Goal: Task Accomplishment & Management: Complete application form

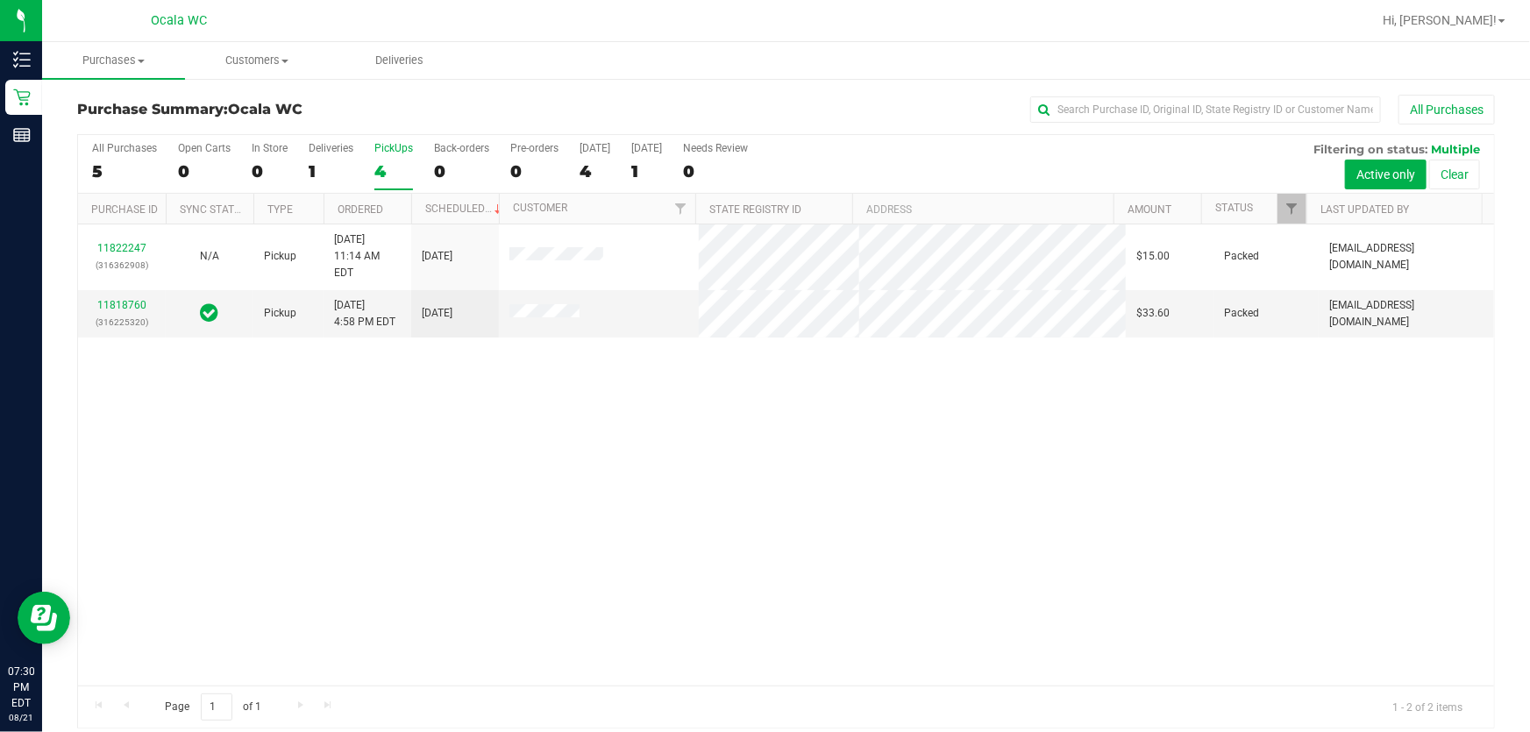
click at [514, 490] on div "11822247 (316362908) N/A Pickup 8/21/2025 11:14 AM EDT 8/21/2025 $15.00 Packed …" at bounding box center [786, 454] width 1416 height 461
click at [535, 460] on div "11822247 (316362908) N/A Pickup 8/21/2025 11:14 AM EDT 8/21/2025 $15.00 Packed …" at bounding box center [786, 454] width 1416 height 461
drag, startPoint x: 496, startPoint y: 443, endPoint x: 497, endPoint y: 434, distance: 8.8
click at [497, 442] on div "11822247 (316362908) N/A Pickup 8/21/2025 11:14 AM EDT 8/21/2025 $15.00 Packed …" at bounding box center [786, 454] width 1416 height 461
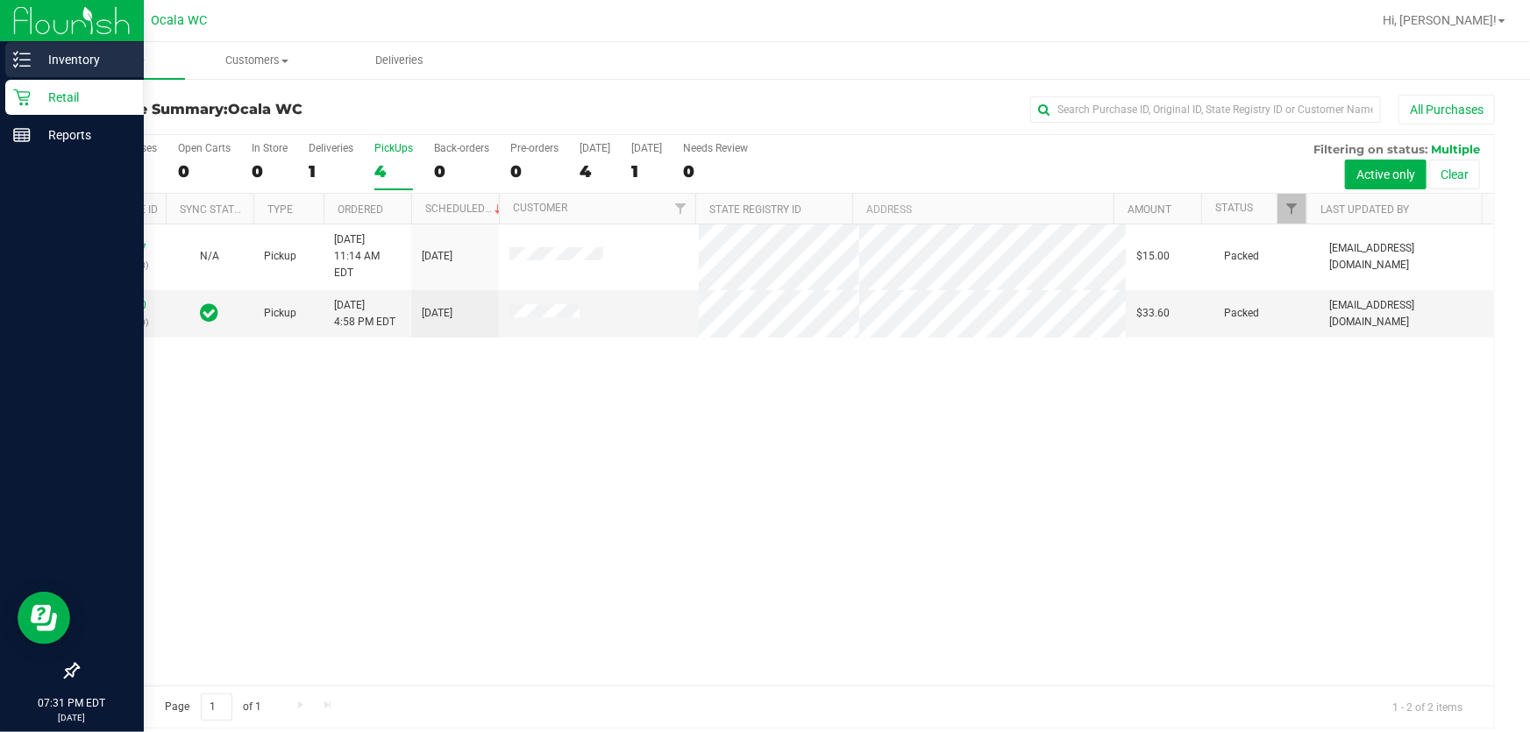
click at [21, 60] on line at bounding box center [25, 60] width 10 height 0
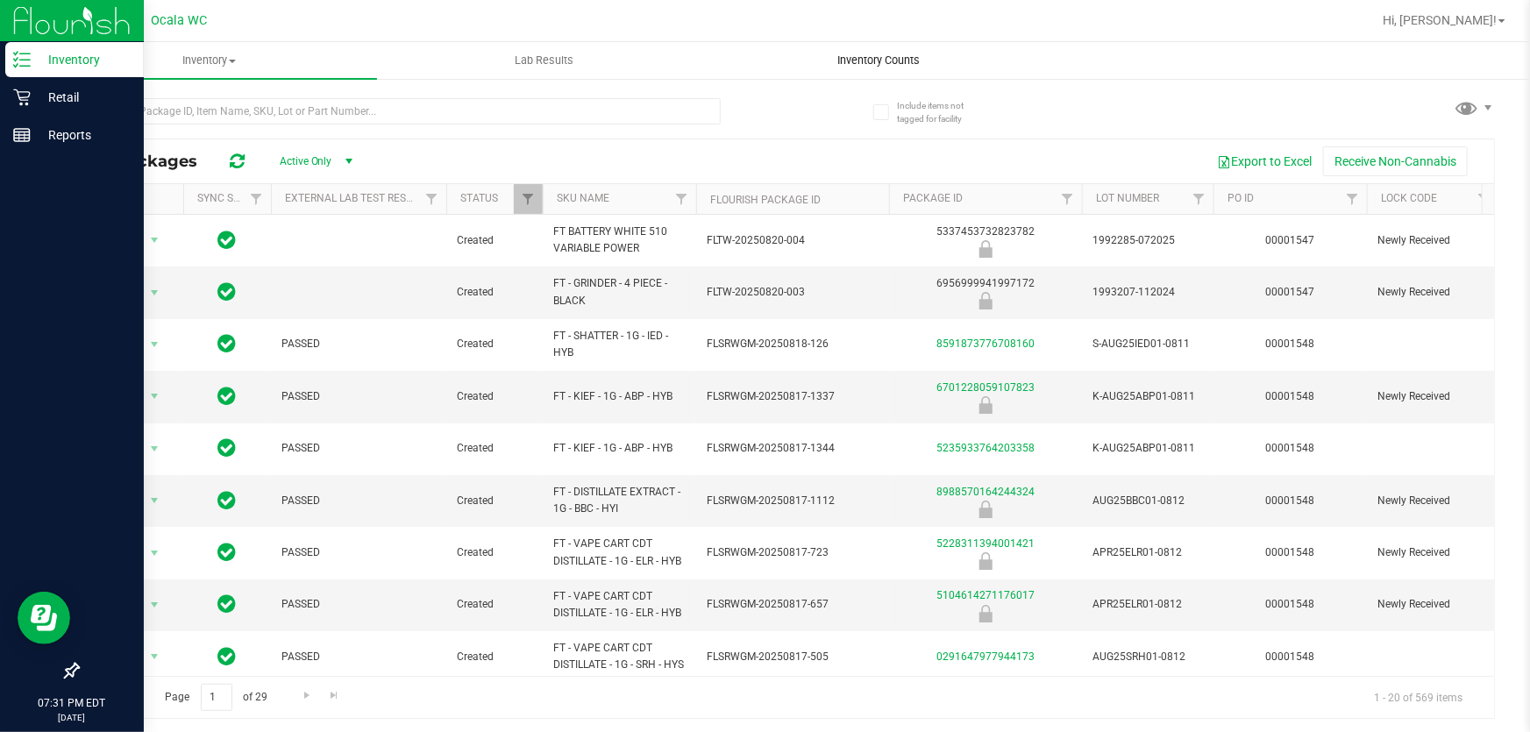
click at [779, 61] on span "Inventory Counts" at bounding box center [880, 61] width 130 height 16
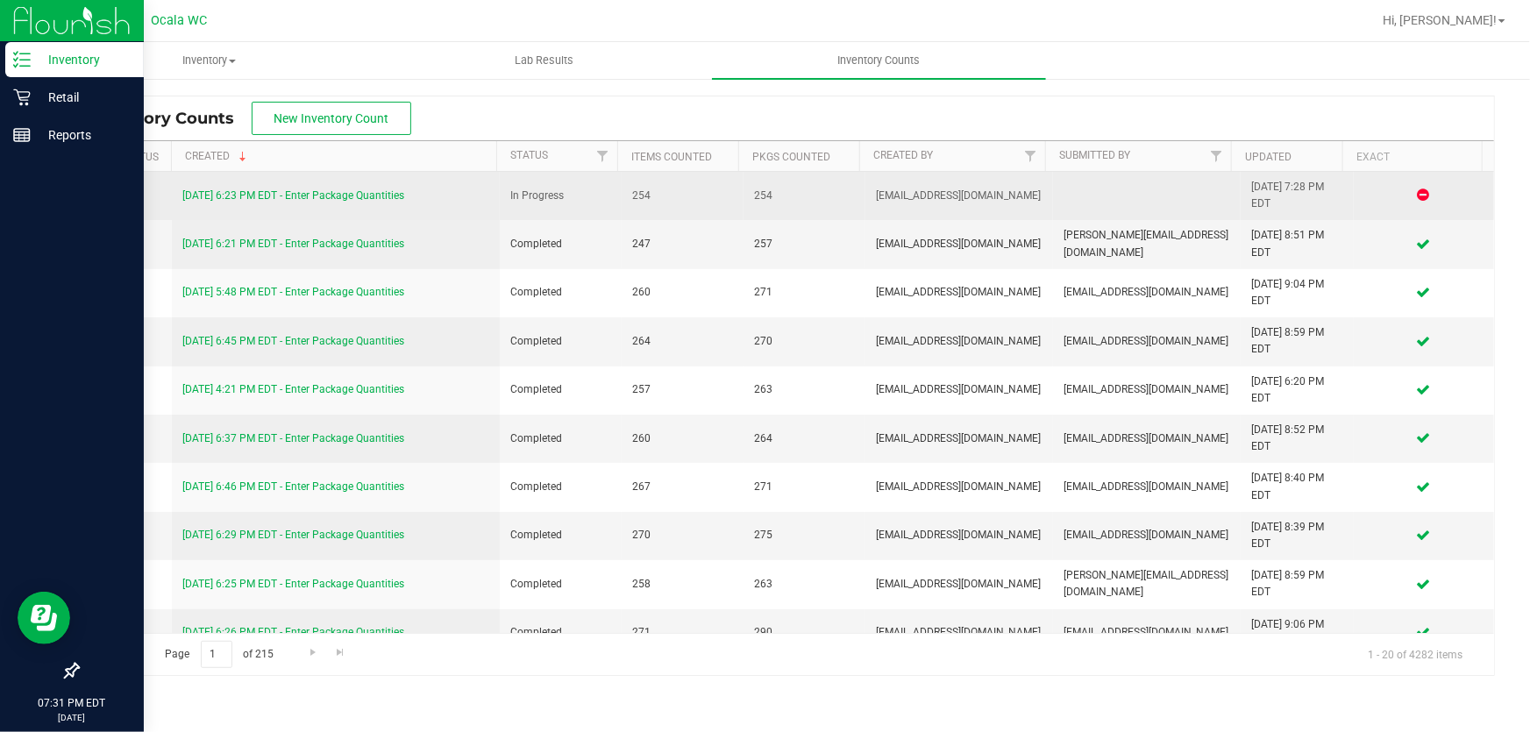
click at [325, 189] on link "[DATE] 6:23 PM EDT - Enter Package Quantities" at bounding box center [293, 195] width 222 height 12
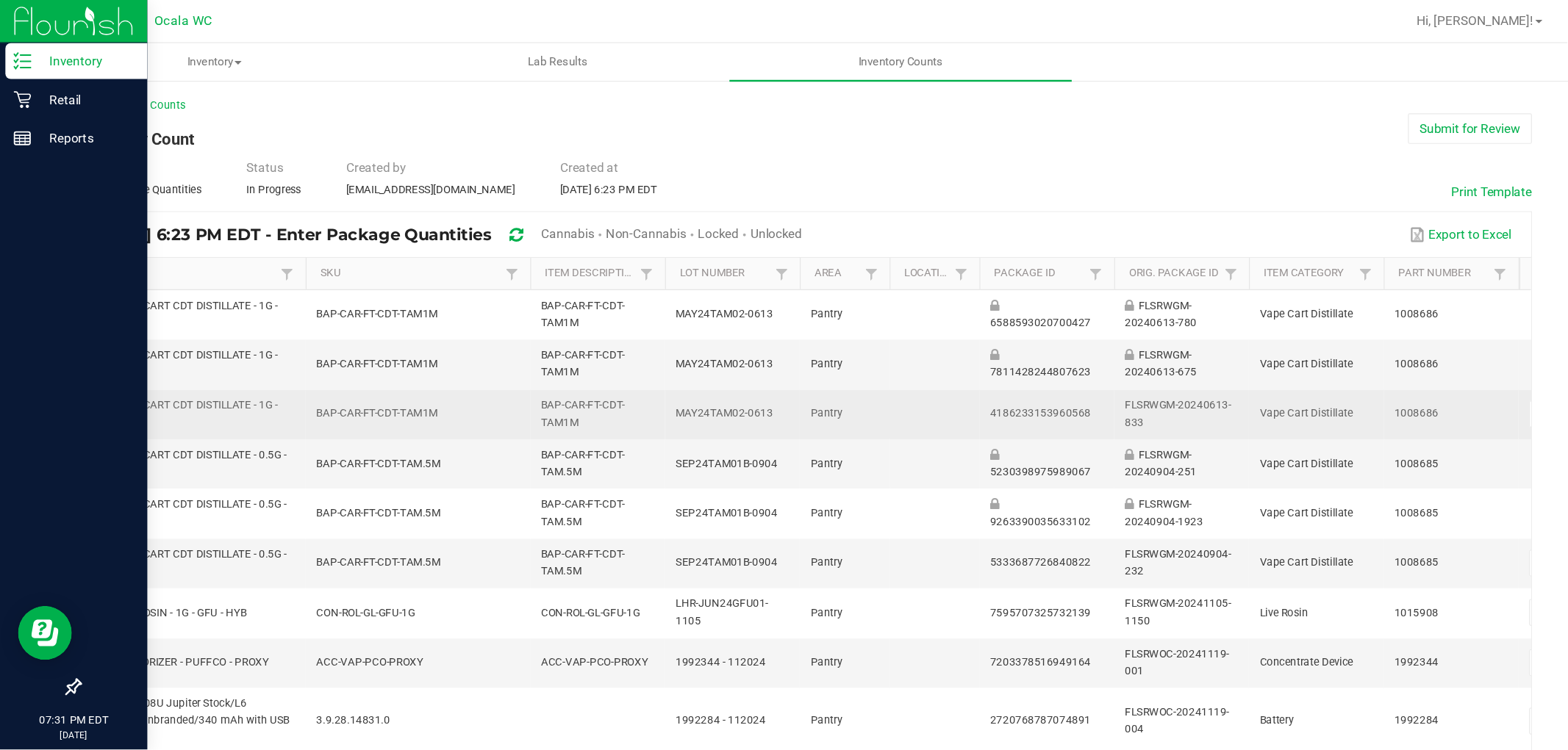
scroll to position [0, 3]
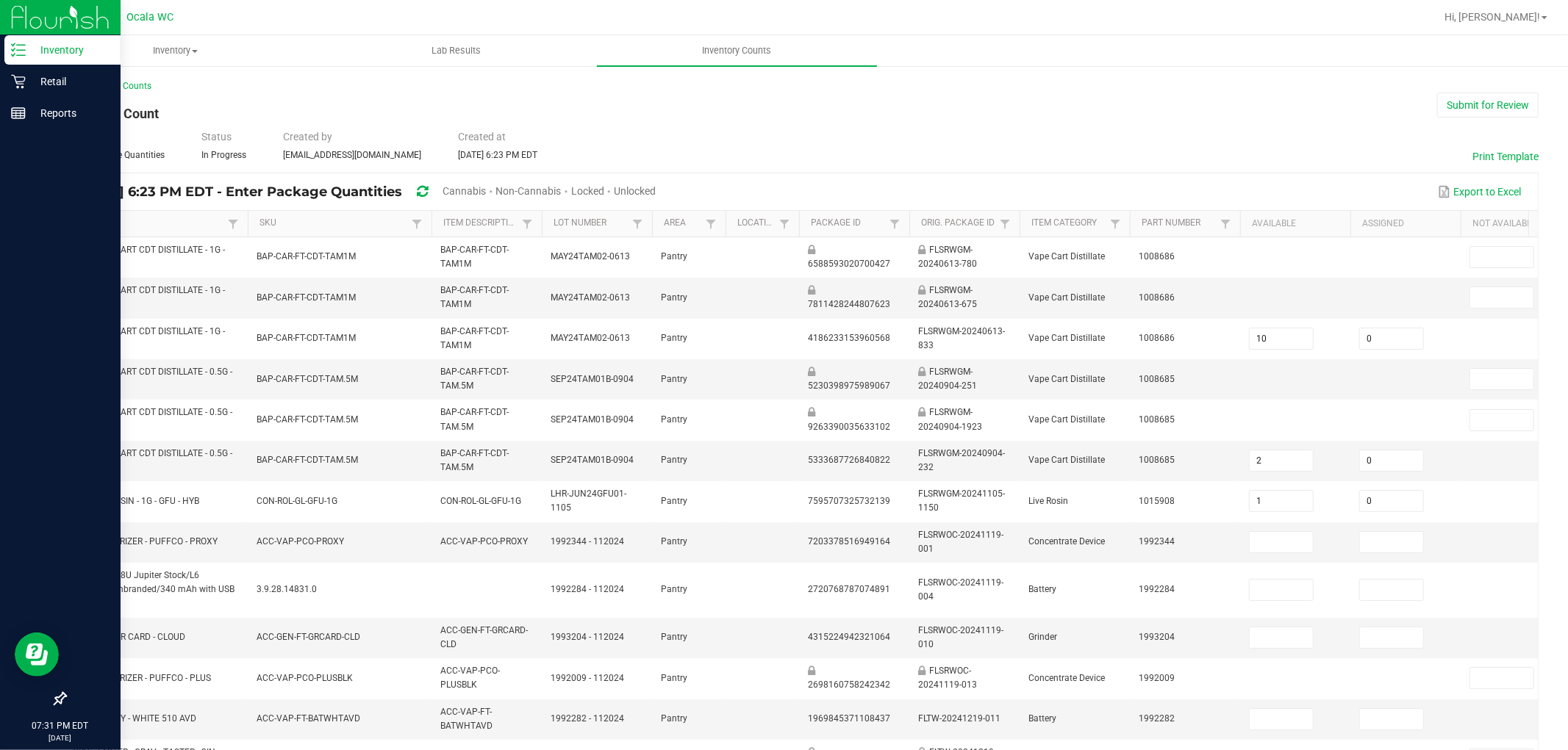
click at [653, 105] on div "< All Inventory Counts Inventory Count Submit for Review Type Enter Package Qua…" at bounding box center [802, 592] width 1474 height 1024
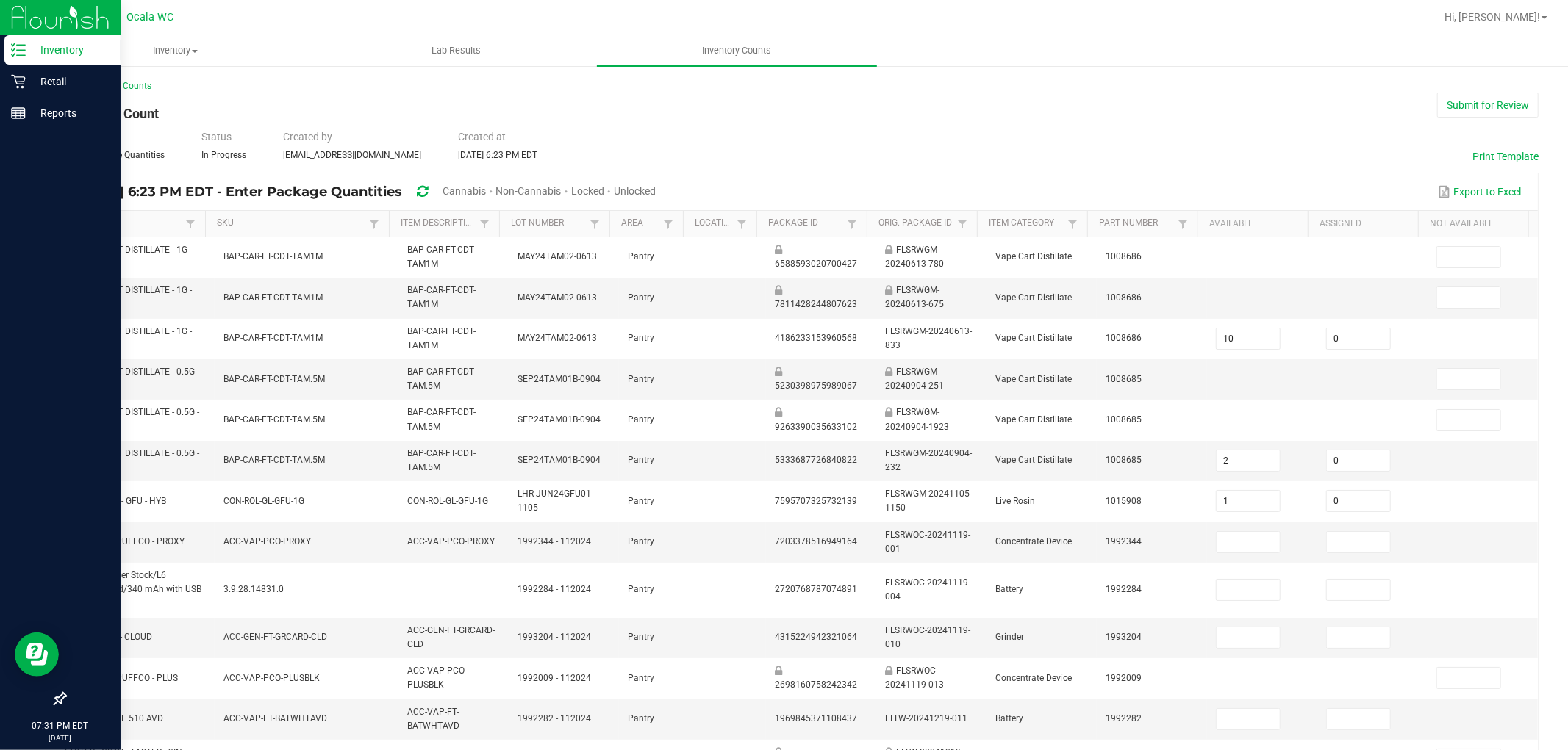
scroll to position [0, 0]
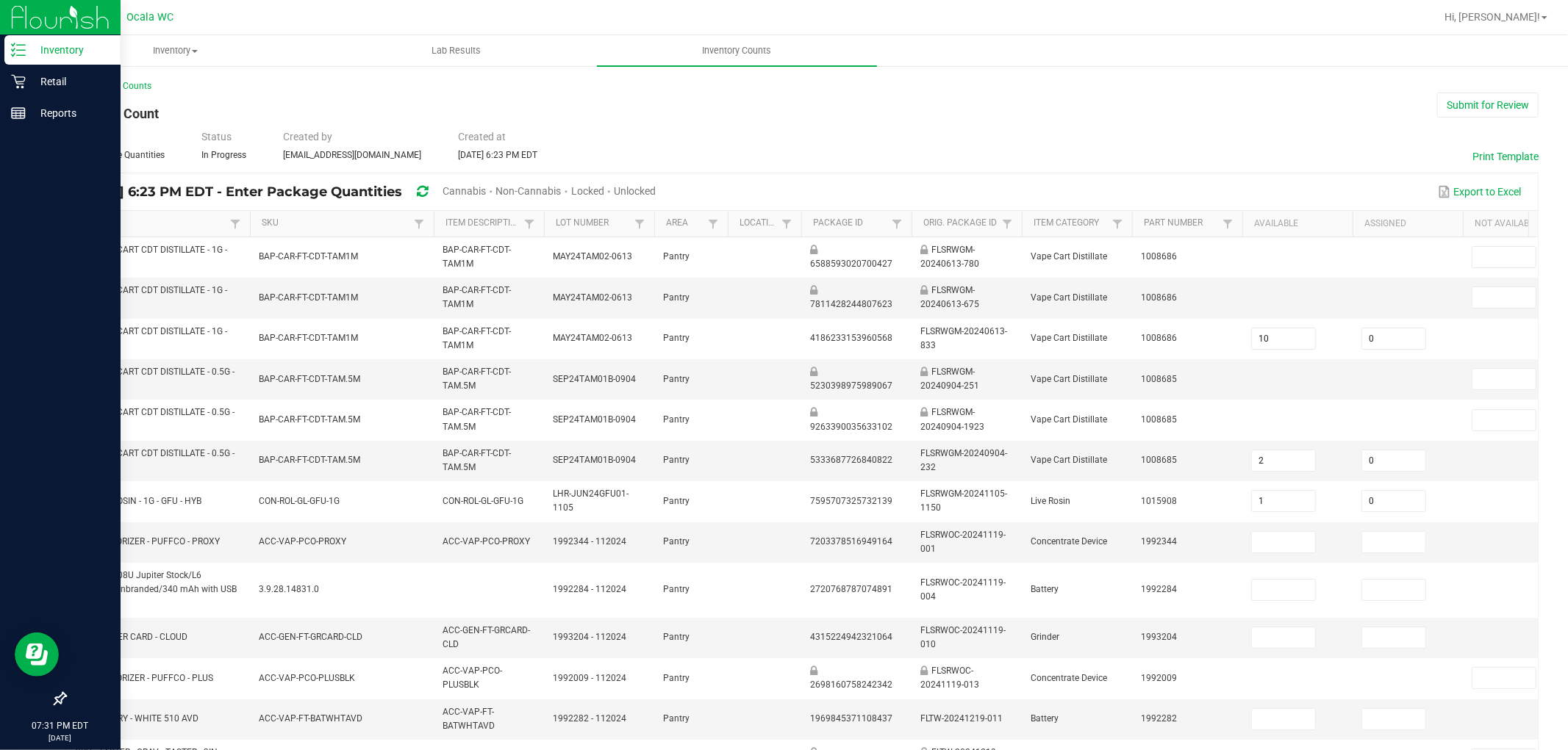
click at [653, 187] on span "Unlocked" at bounding box center [635, 191] width 42 height 12
type input "1"
type input "2"
type input "0"
type input "23"
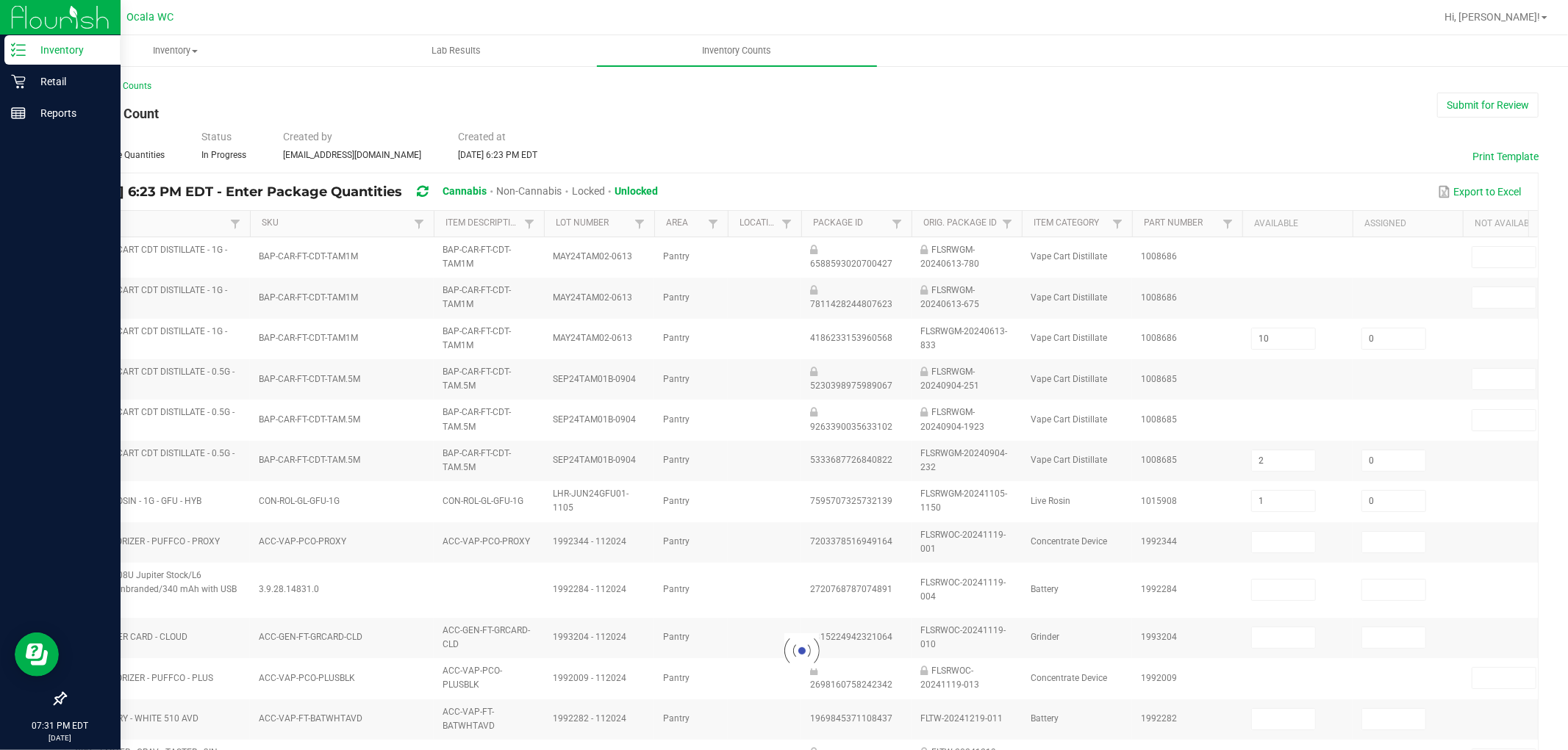
type input "0"
type input "1"
type input "0"
type input "1"
type input "0"
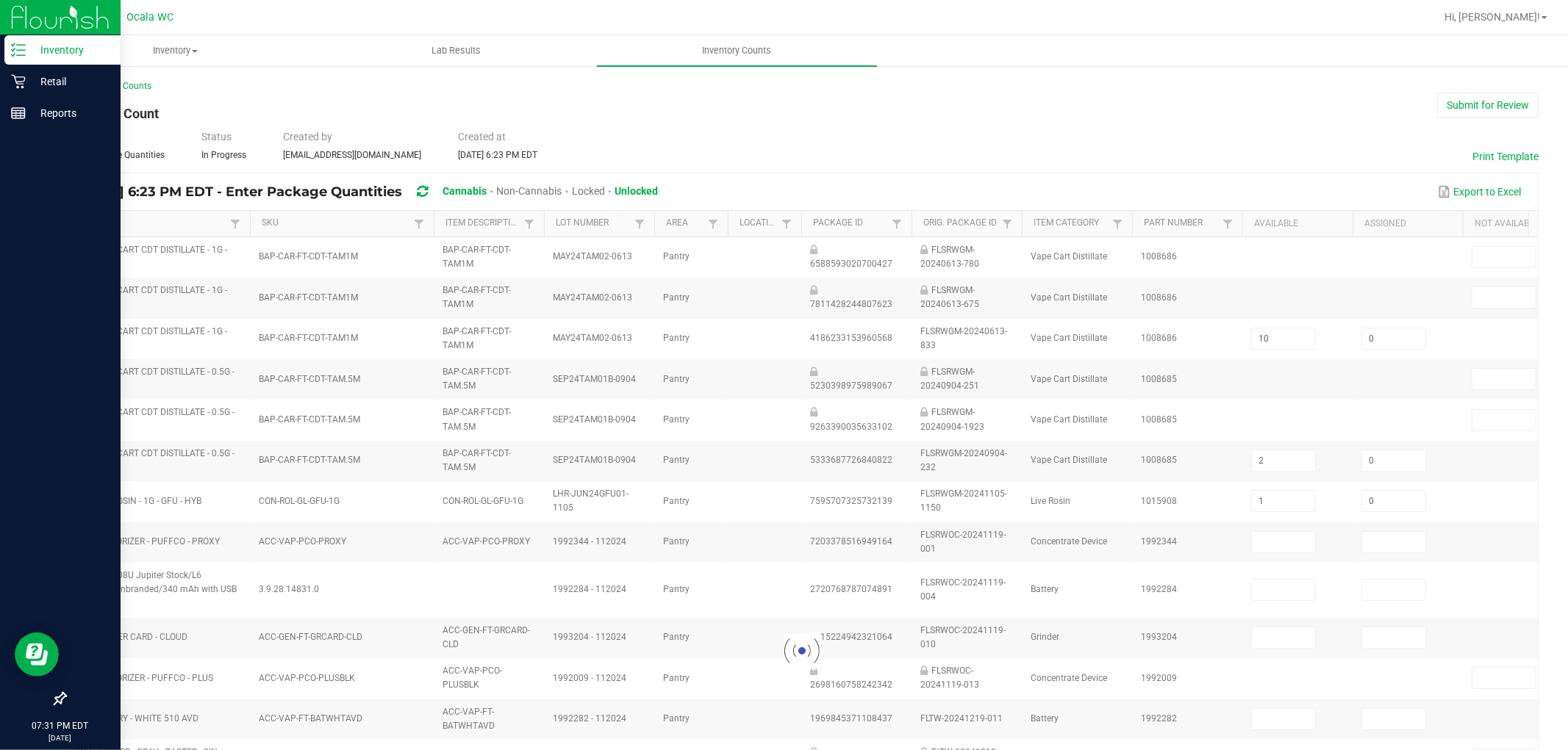
type input "3"
type input "8"
type input "11"
type input "8"
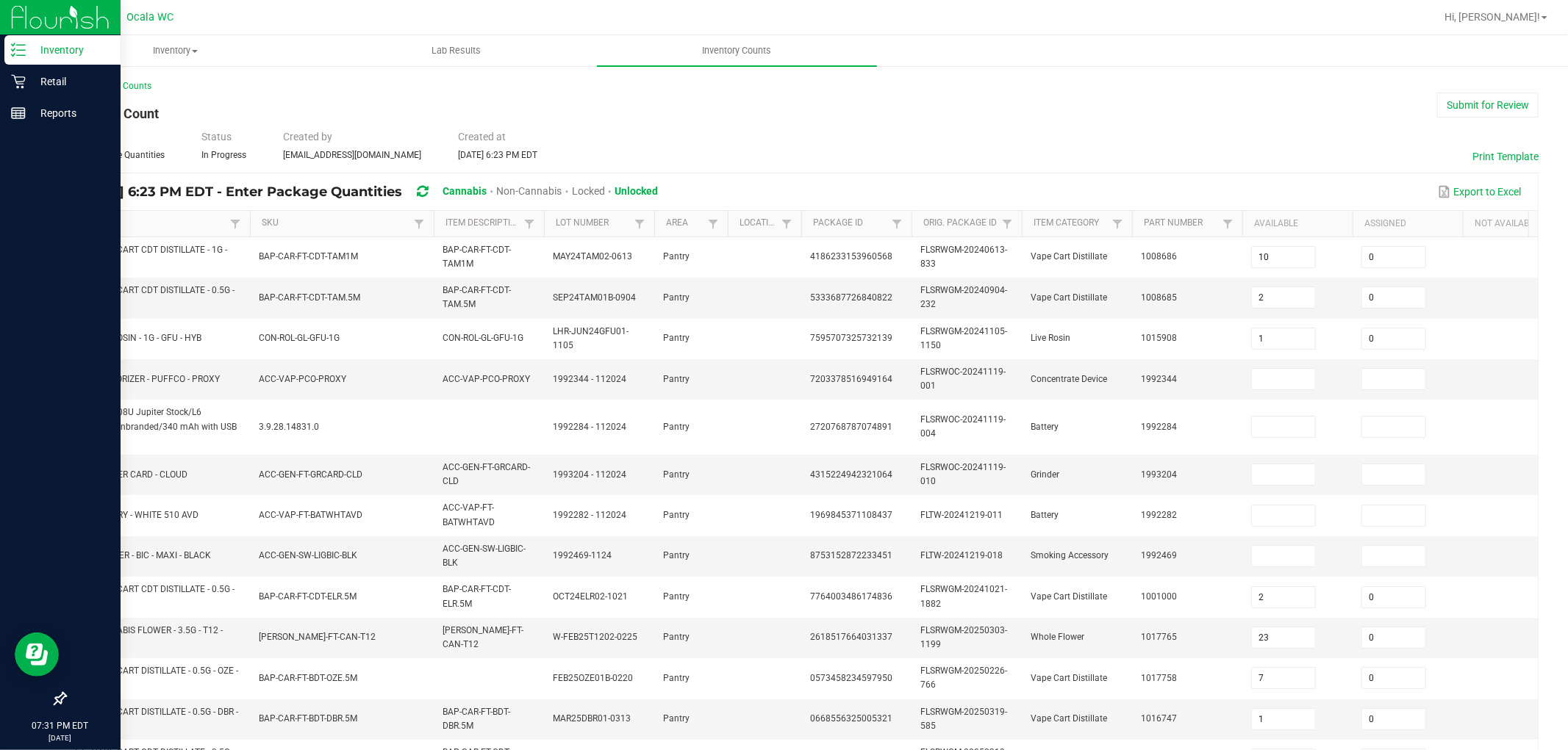
click at [145, 223] on link "Item" at bounding box center [152, 224] width 148 height 12
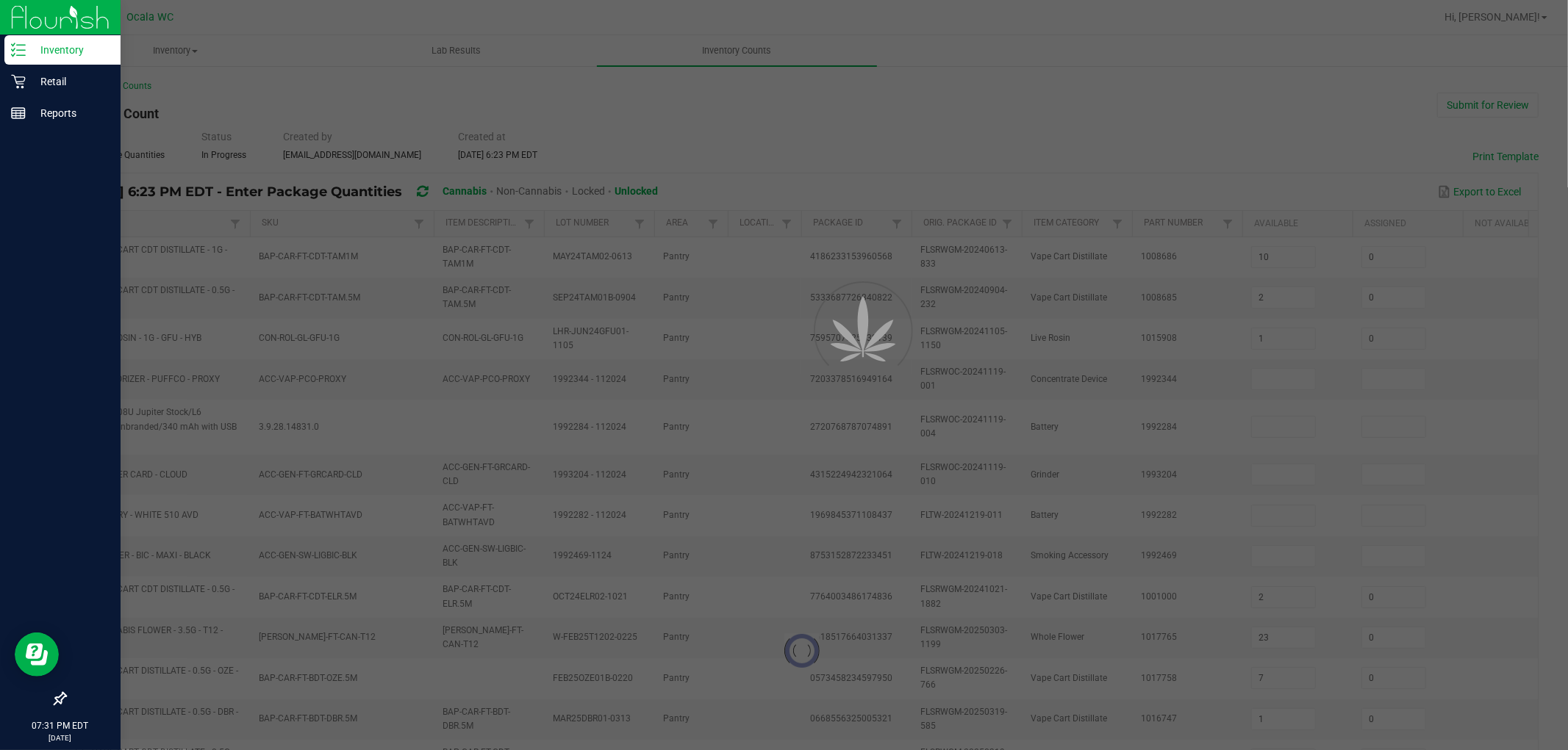
type input "3"
type input "0"
type input "3"
type input "0"
type input "13"
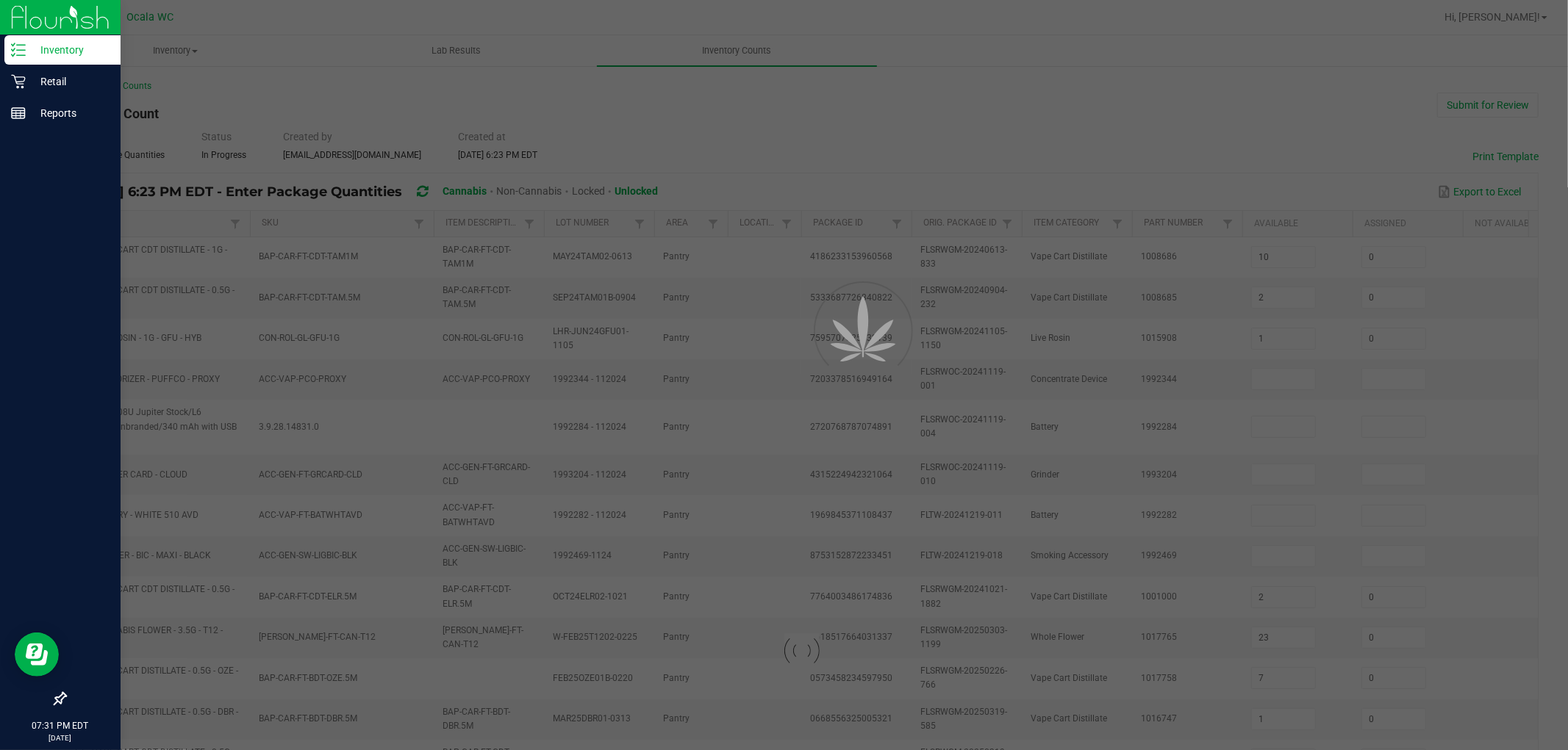
type input "0"
type input "20"
type input "17"
type input "7"
type input "5"
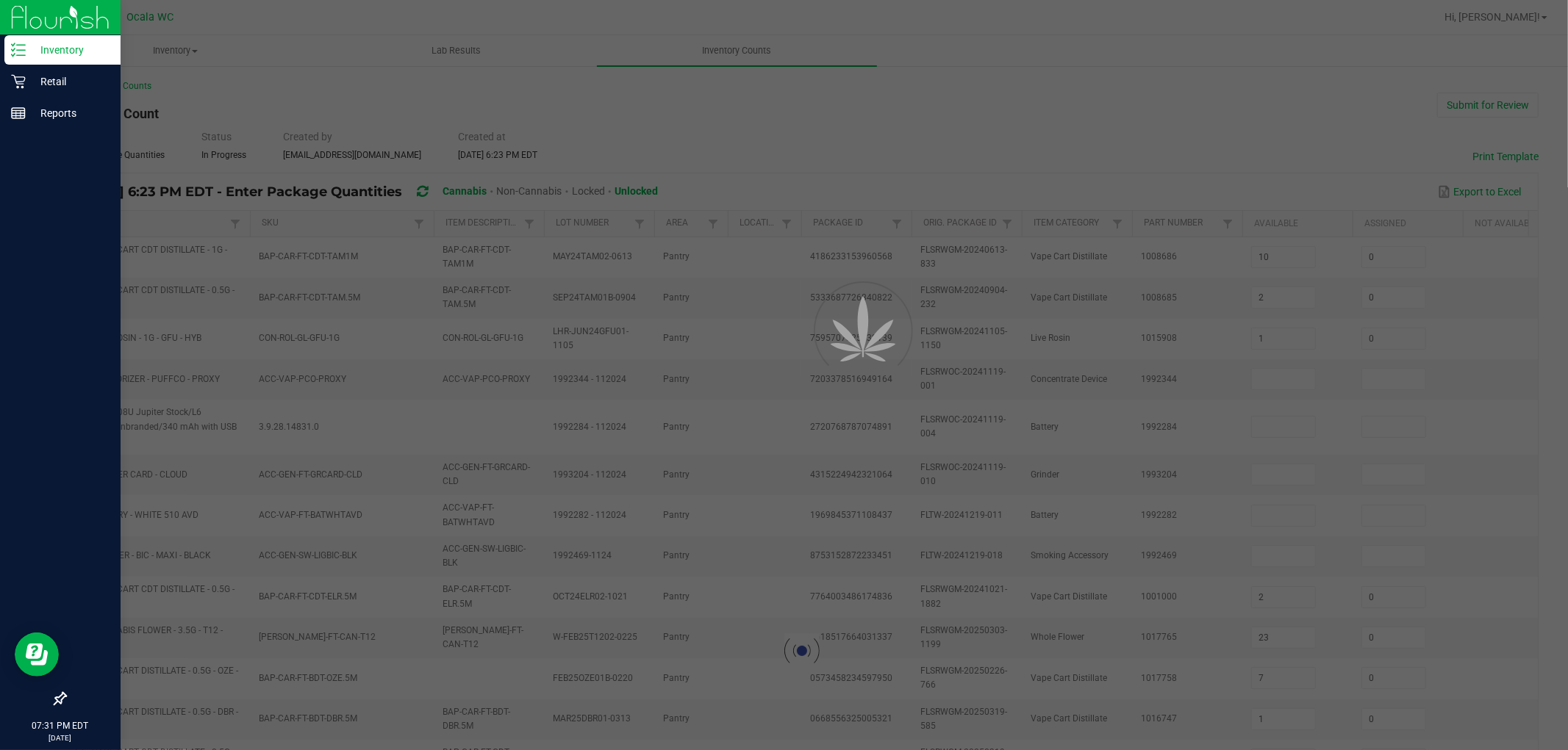
type input "14"
type input "10"
type input "18"
type input "4"
type input "11"
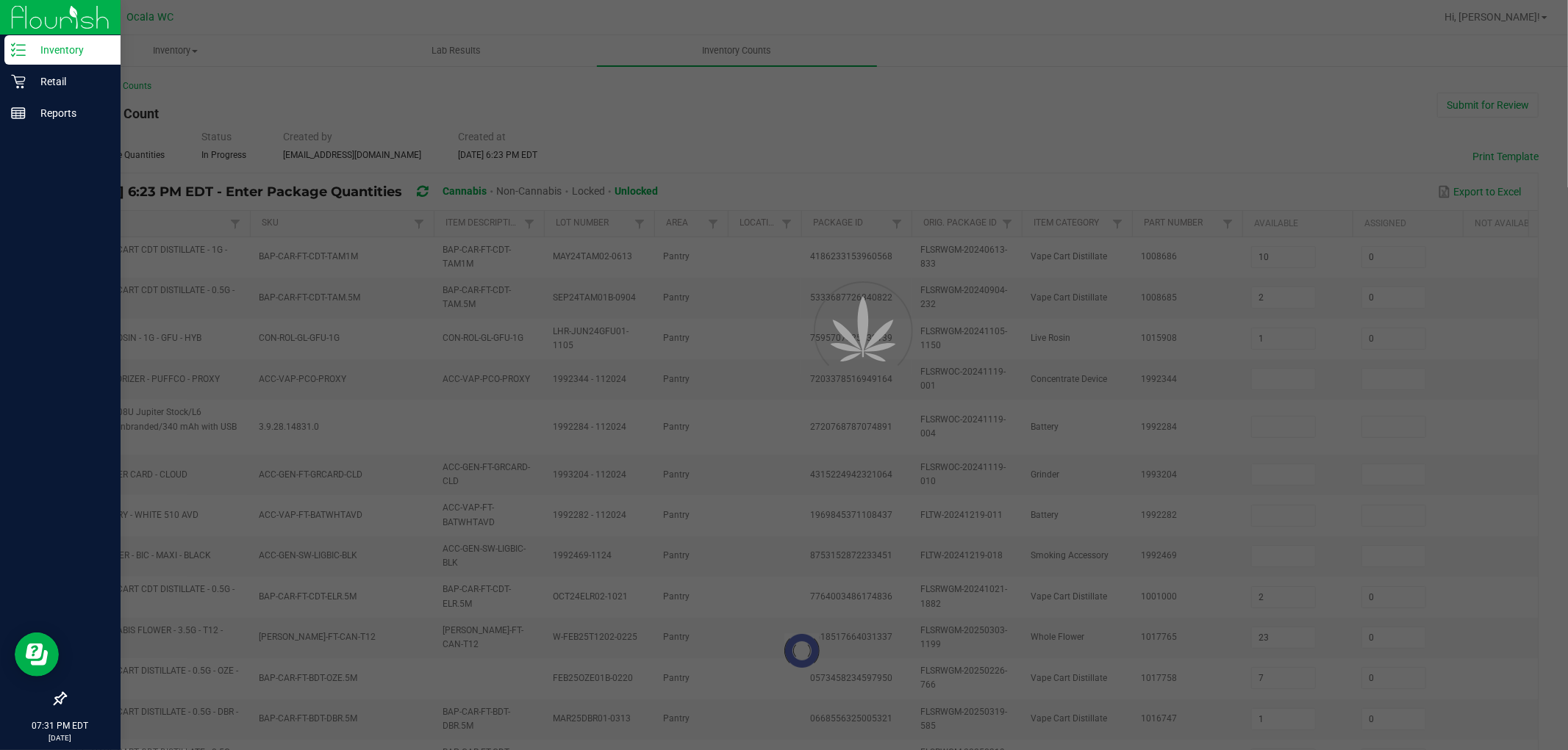
type input "0"
type input "3"
type input "0"
type input "10"
type input "8"
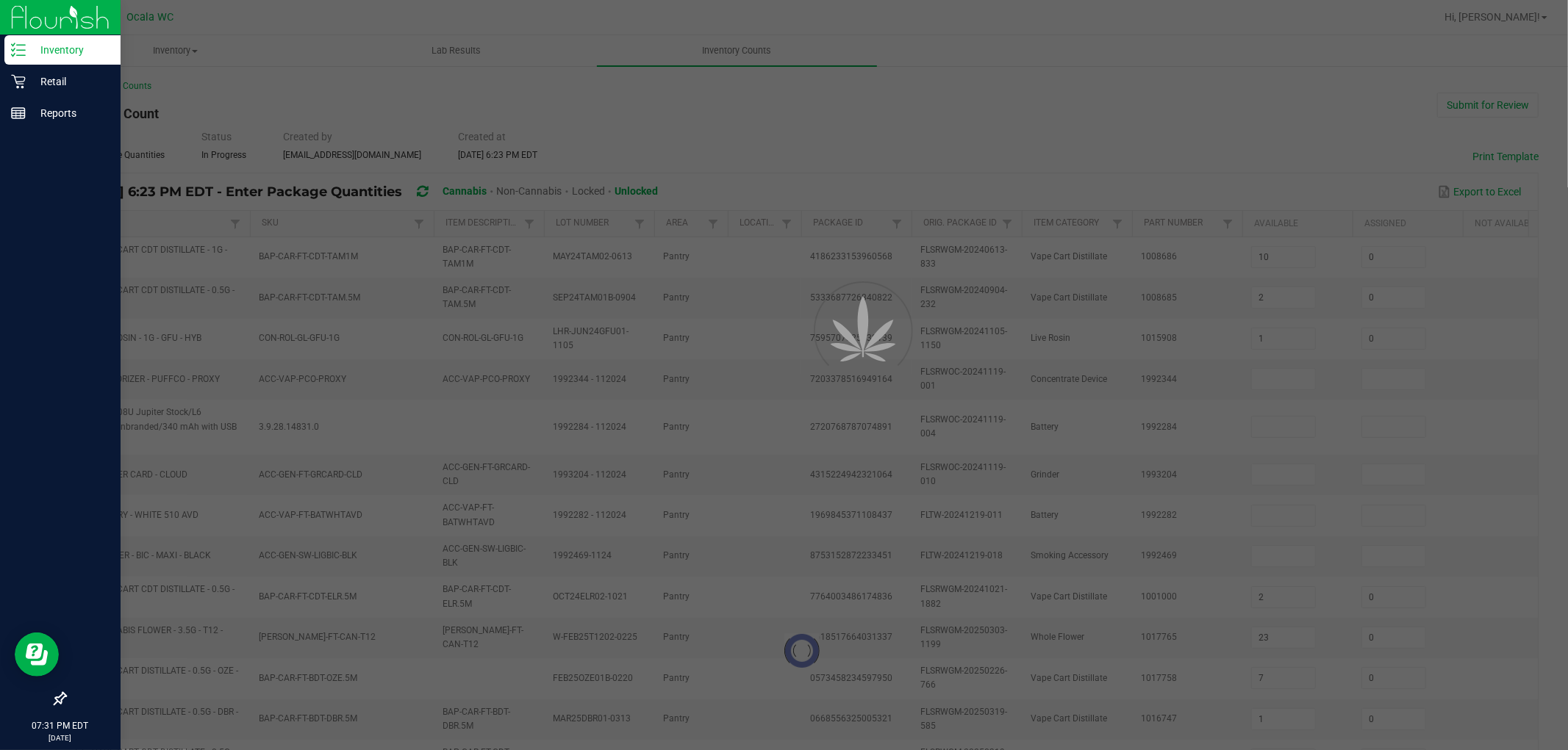
type input "13"
type input "11"
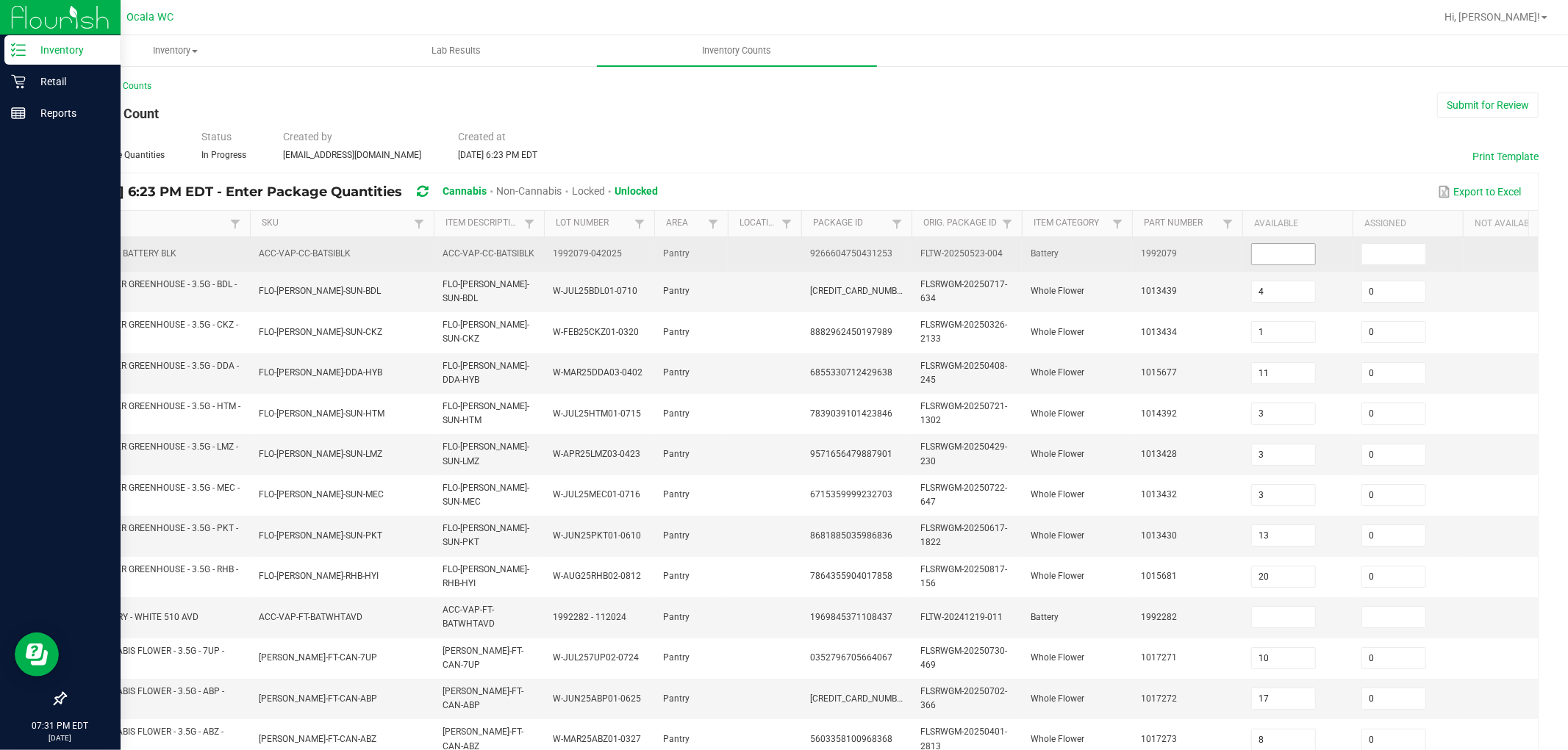
click at [653, 254] on input at bounding box center [1283, 254] width 63 height 21
type input "3"
type input "0"
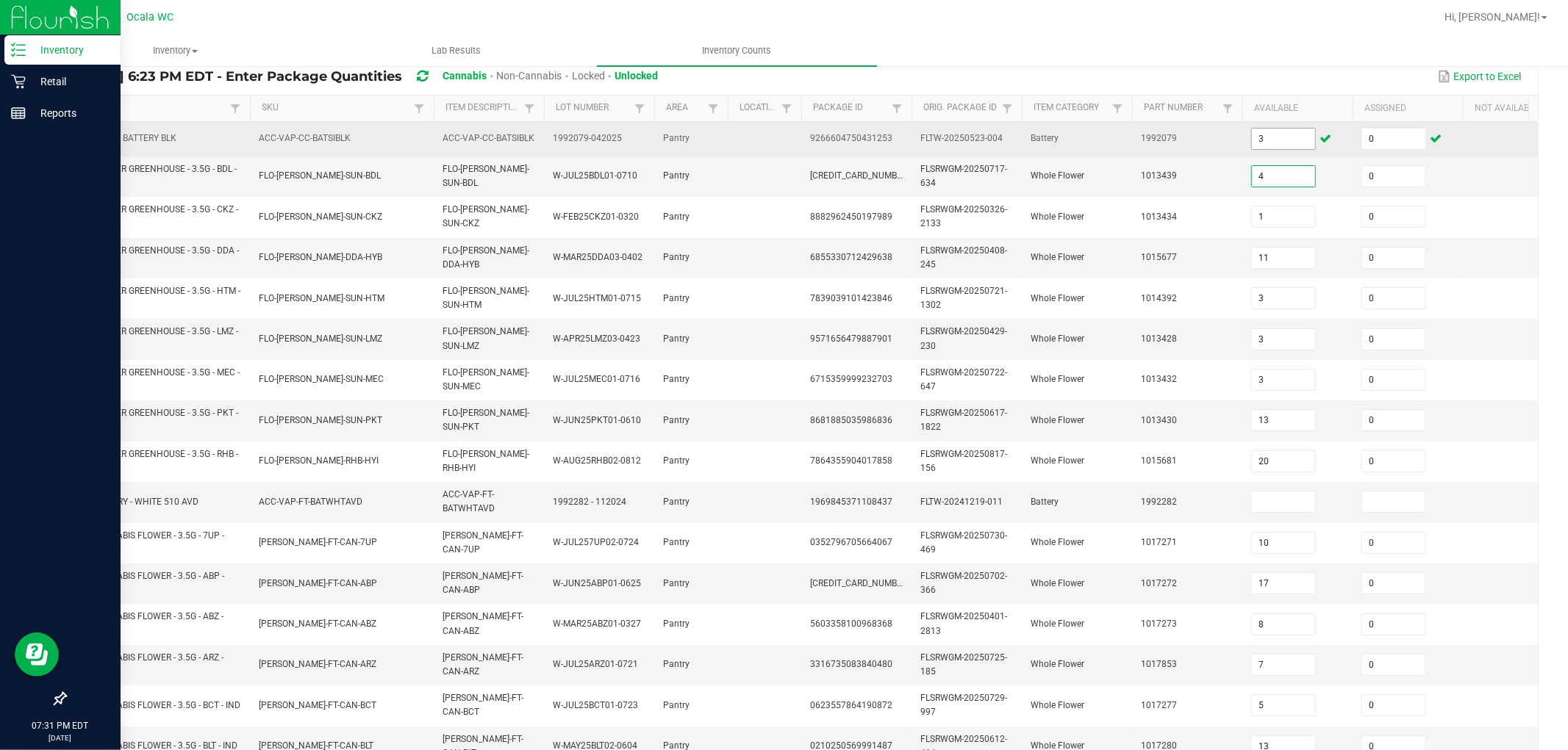
scroll to position [142, 0]
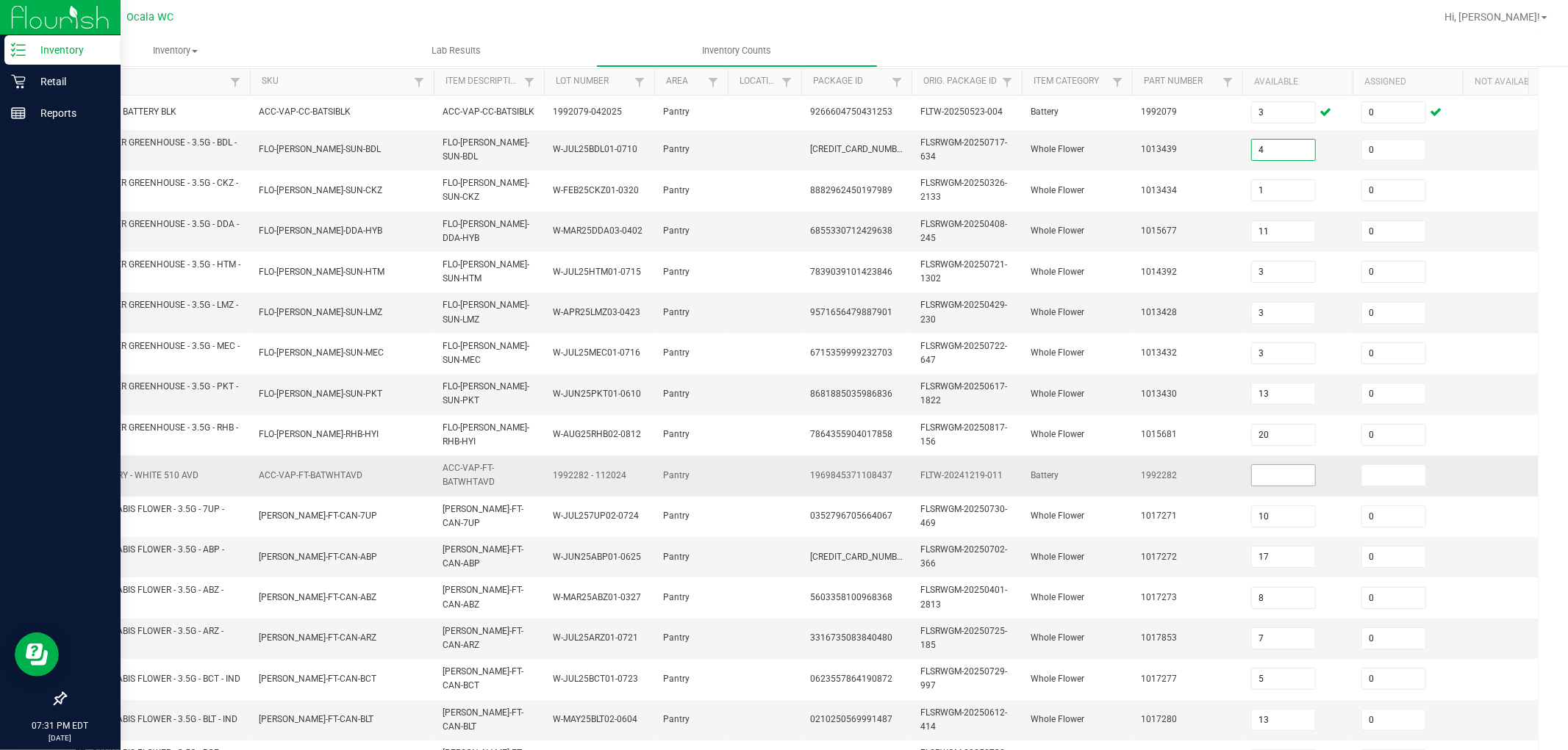
click at [653, 474] on input at bounding box center [1283, 475] width 63 height 21
type input "3"
type input "0"
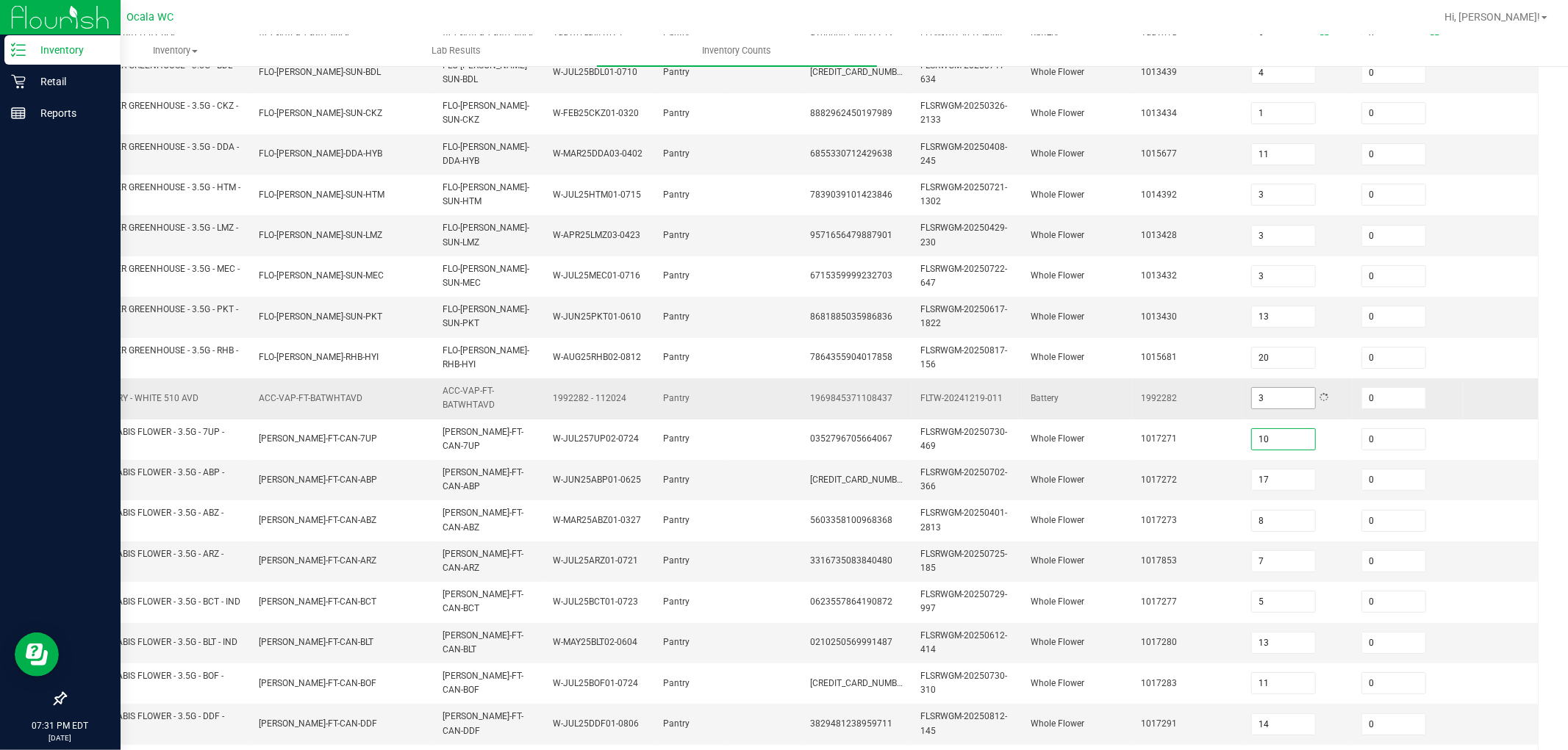
scroll to position [361, 0]
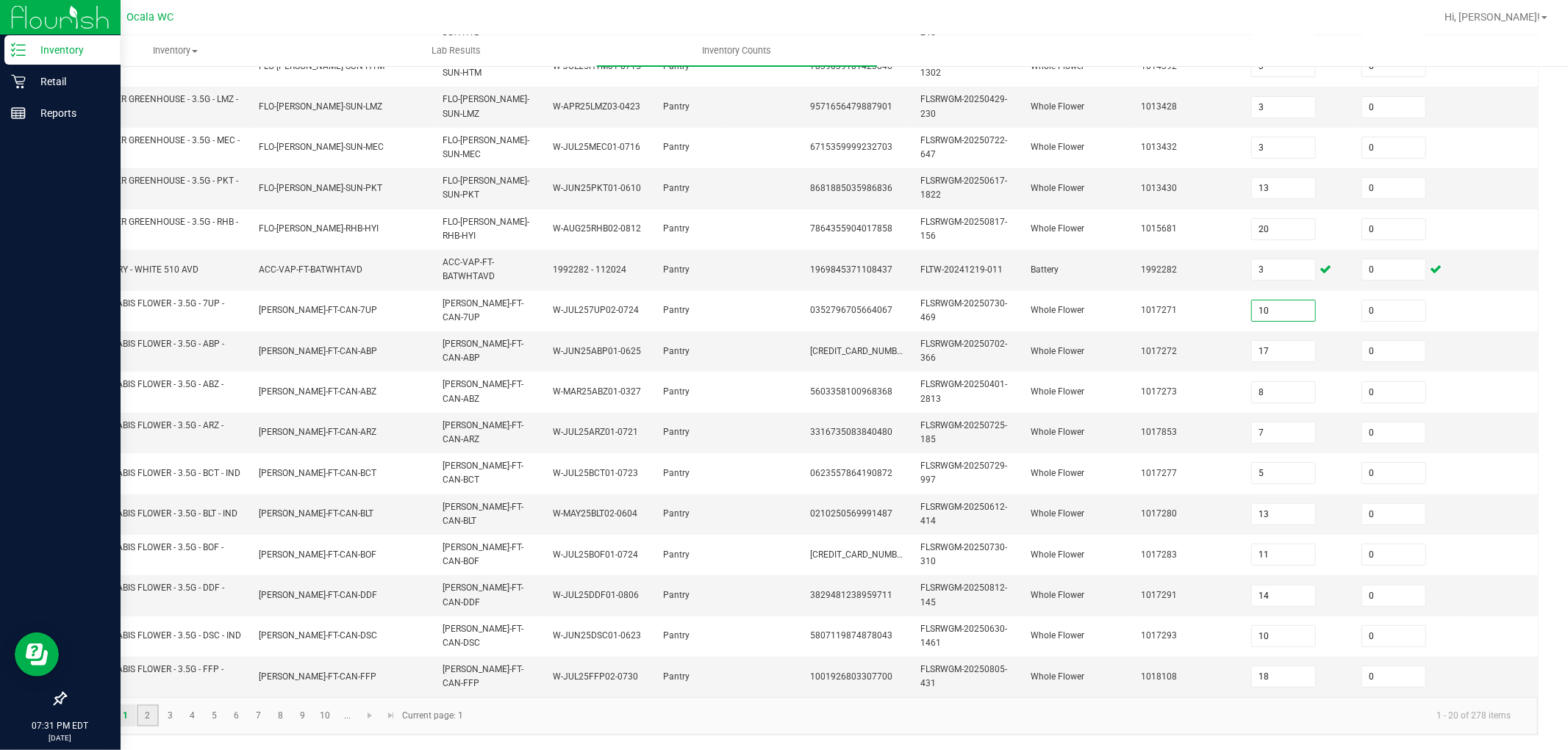
click at [148, 642] on link "2" at bounding box center [147, 716] width 21 height 22
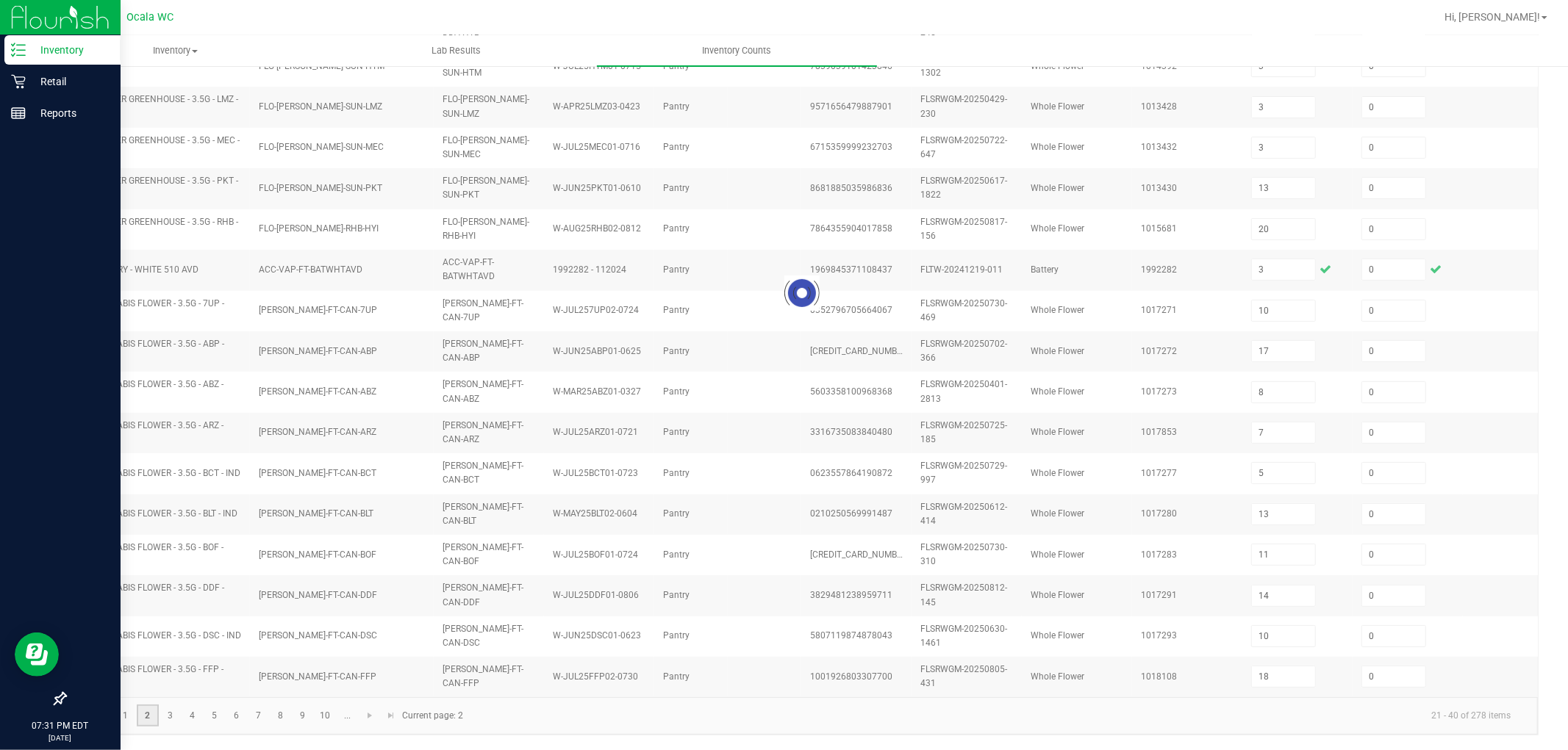
type input "19"
type input "16"
type input "19"
type input "13"
type input "20"
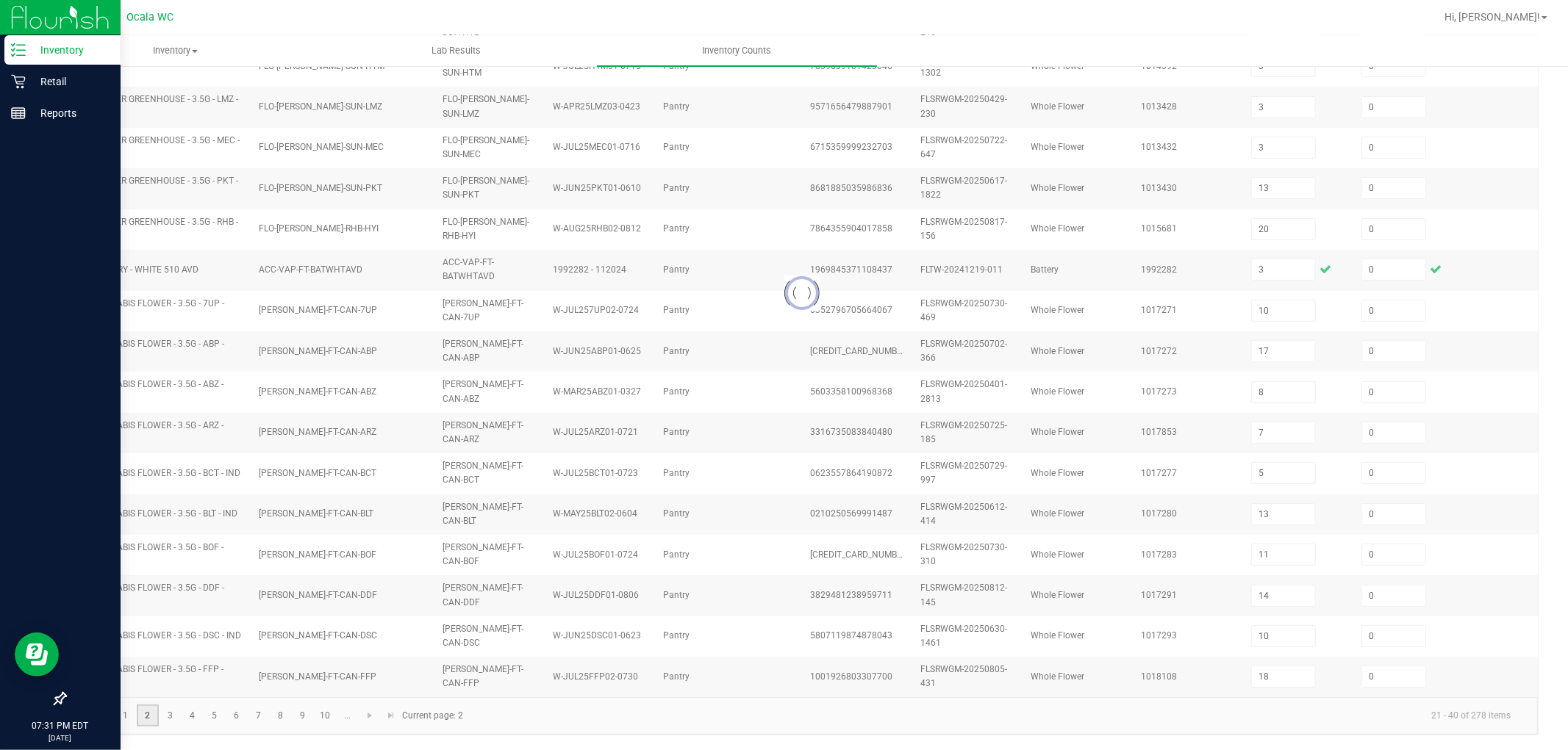
type input "15"
type input "6"
type input "18"
type input "2"
type input "3"
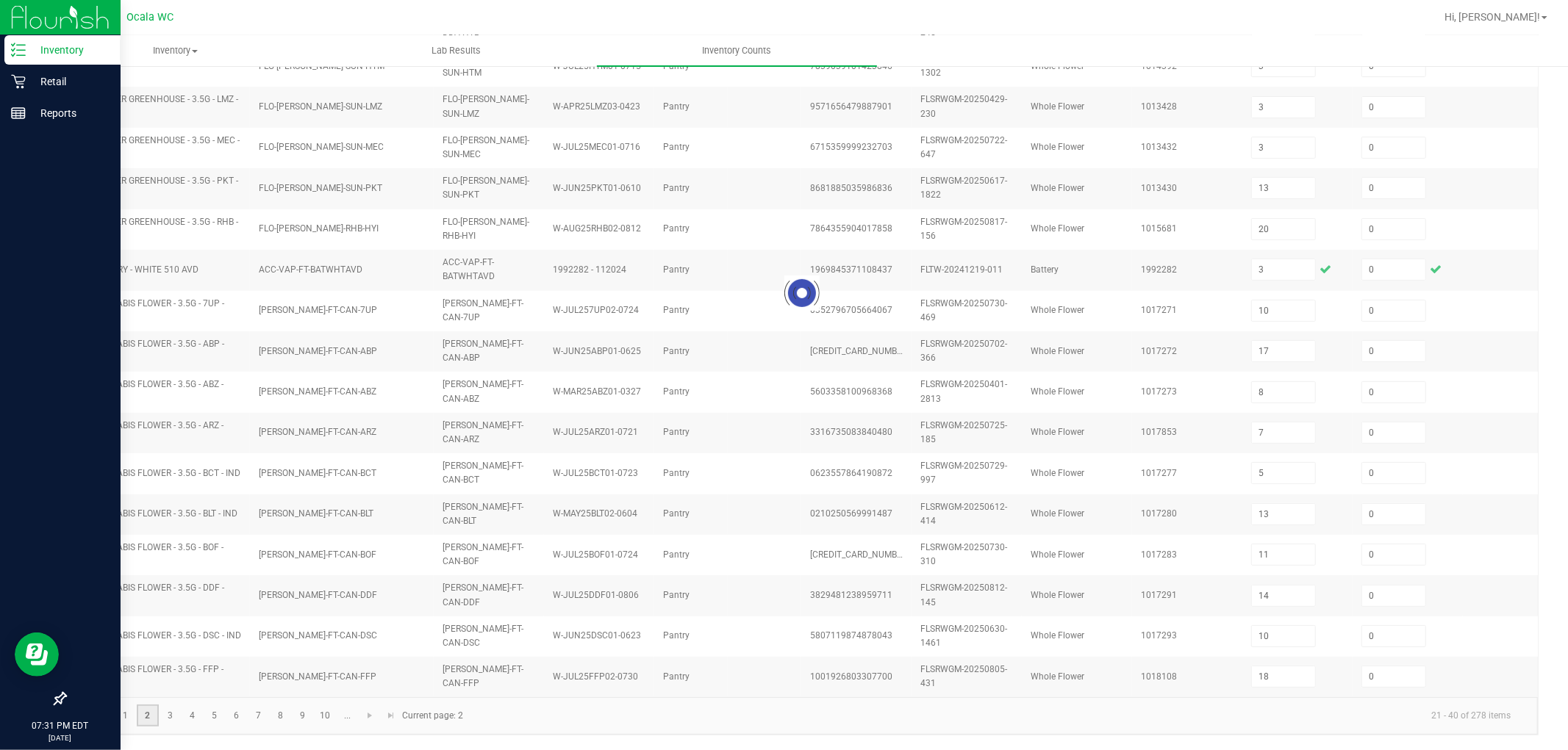
type input "8"
type input "12"
type input "19"
type input "20"
type input "10"
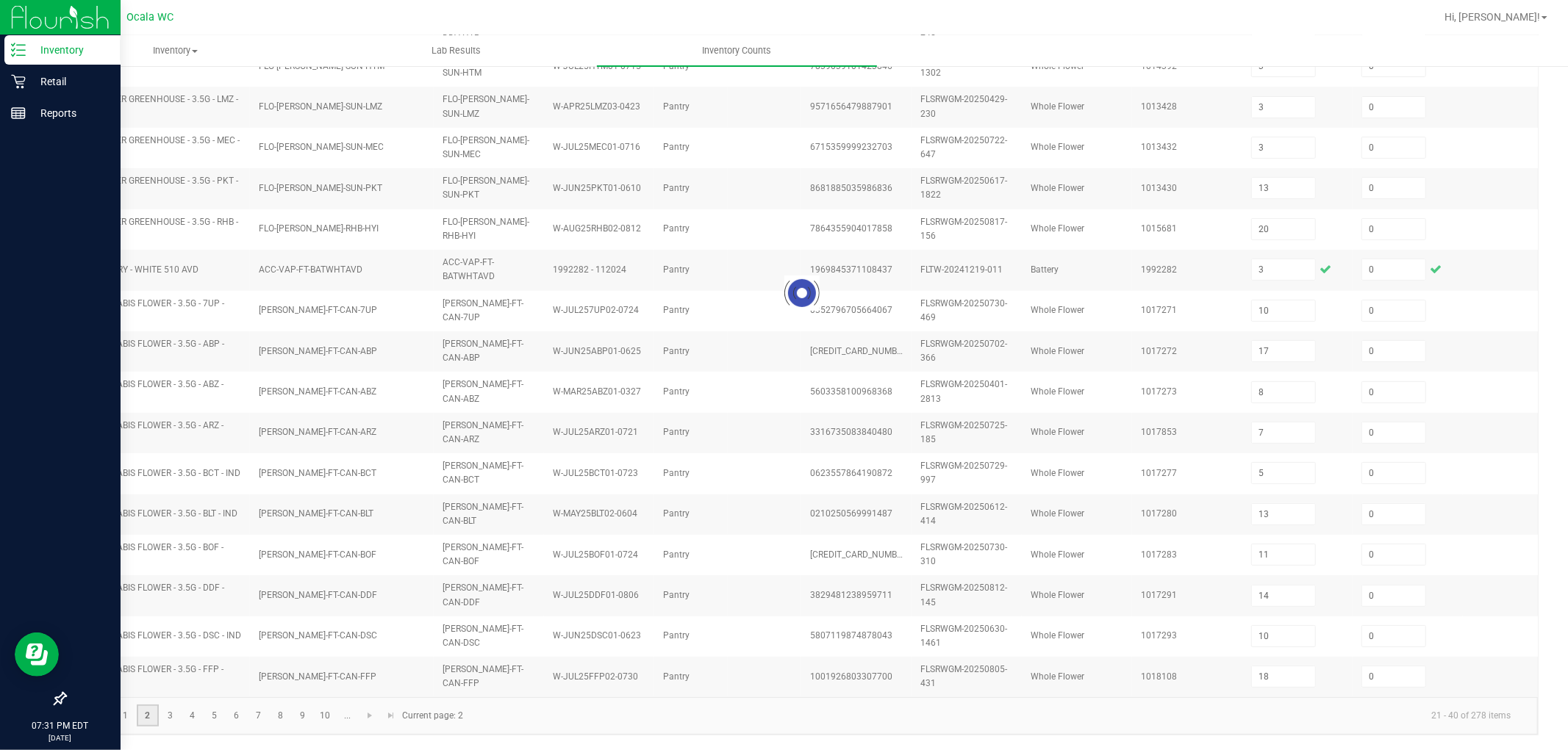
type input "20"
type input "23"
type input "14"
type input "19"
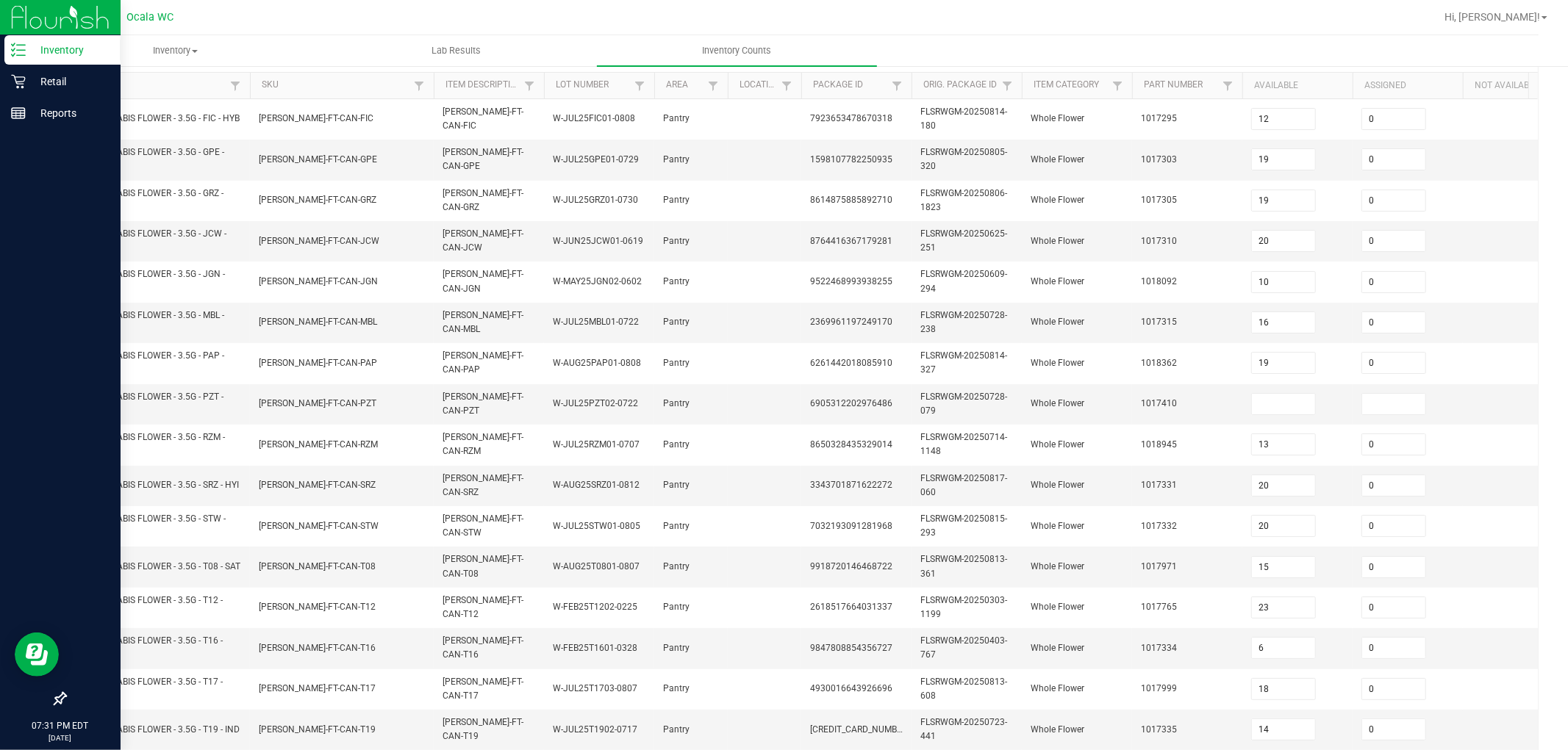
scroll to position [144, 0]
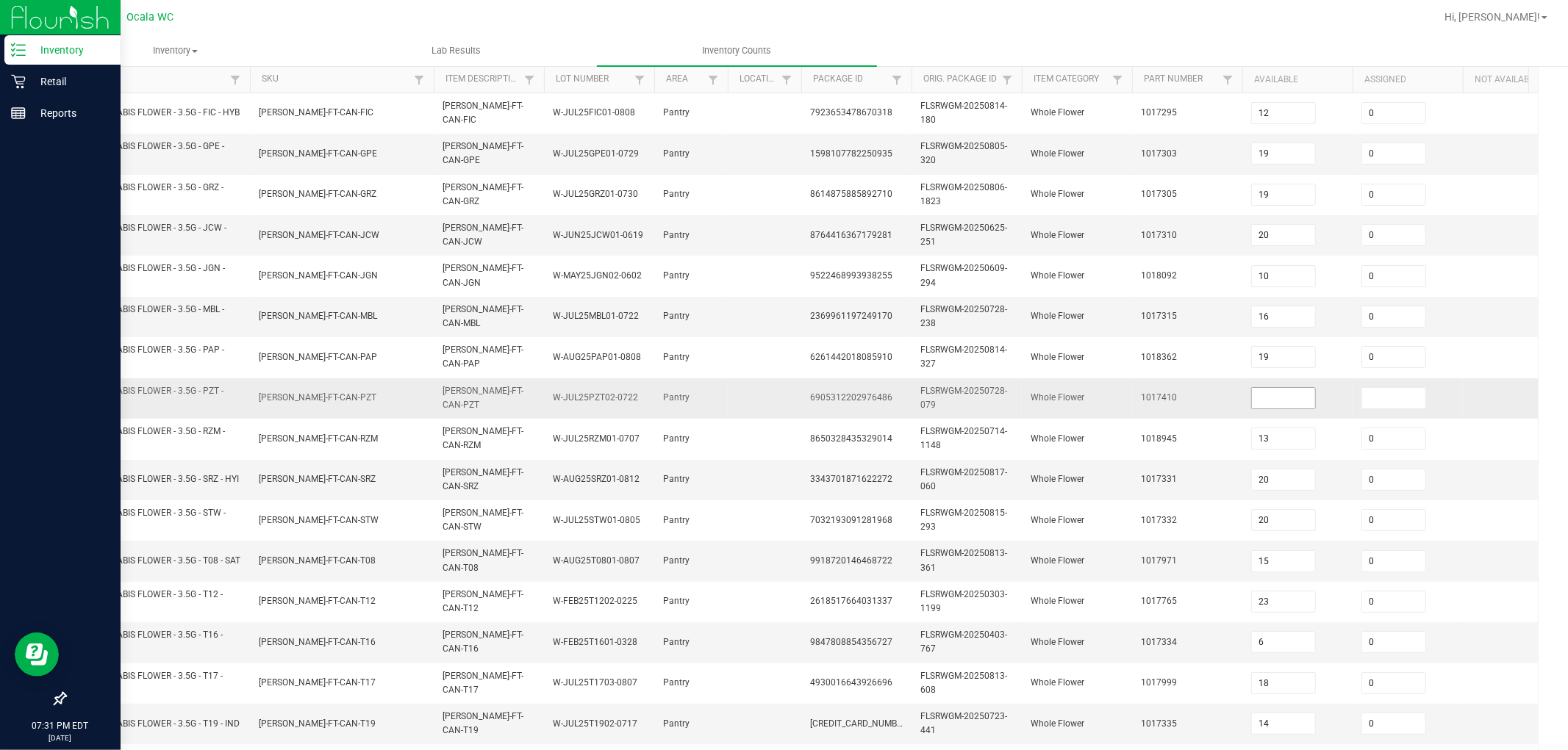
click at [653, 397] on input at bounding box center [1283, 398] width 63 height 21
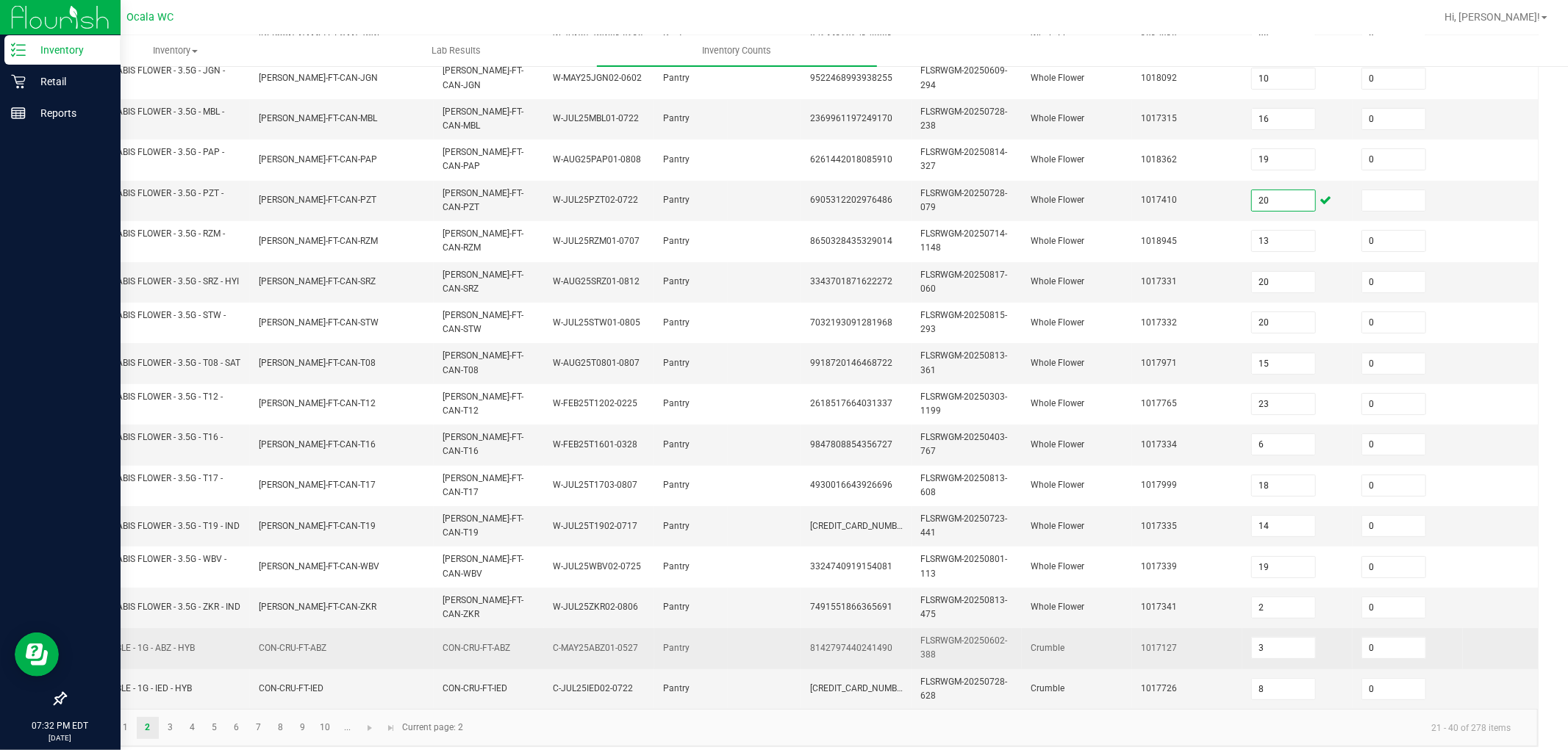
scroll to position [367, 0]
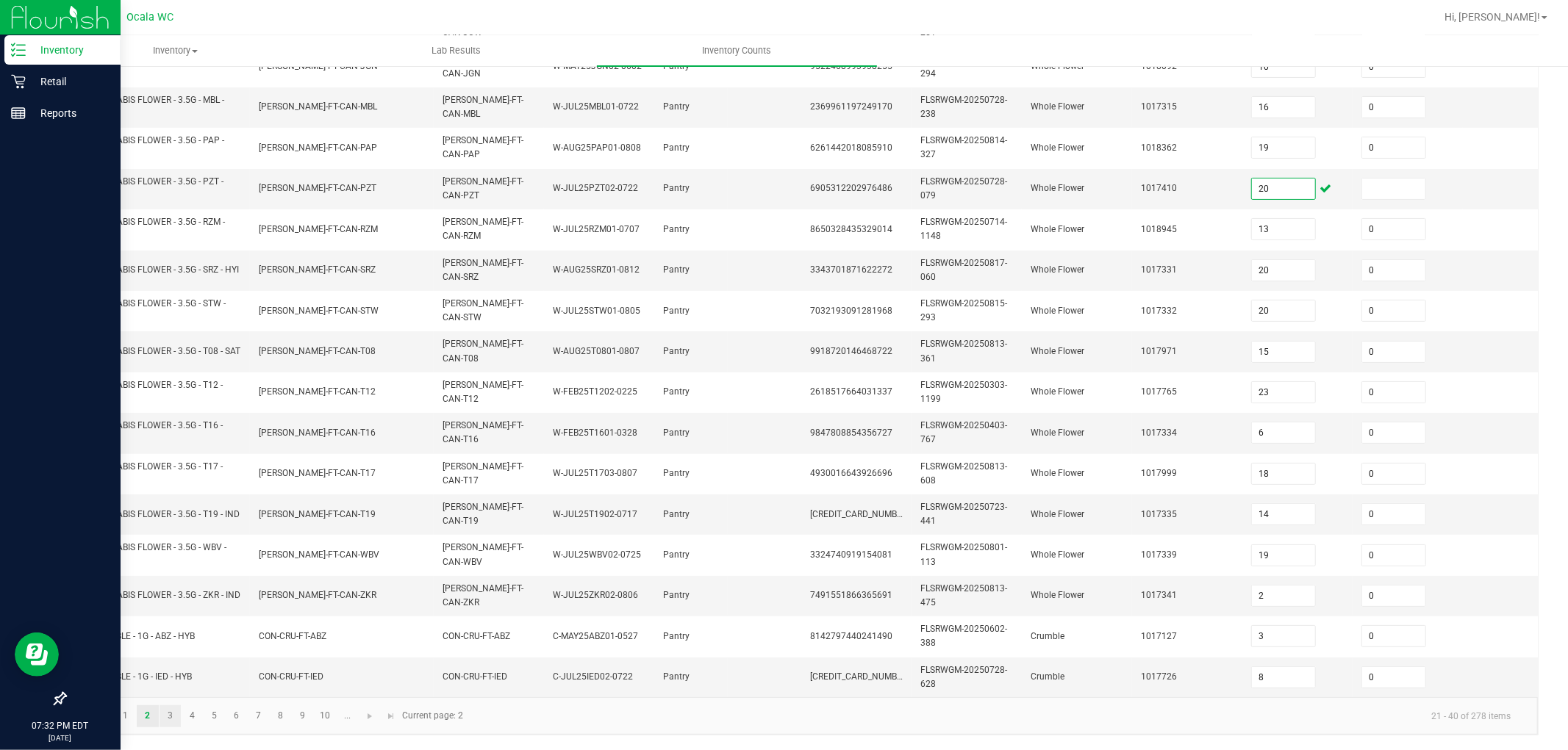
type input "20"
click at [177, 642] on link "3" at bounding box center [169, 716] width 21 height 22
type input "4"
type input "10"
type input "6"
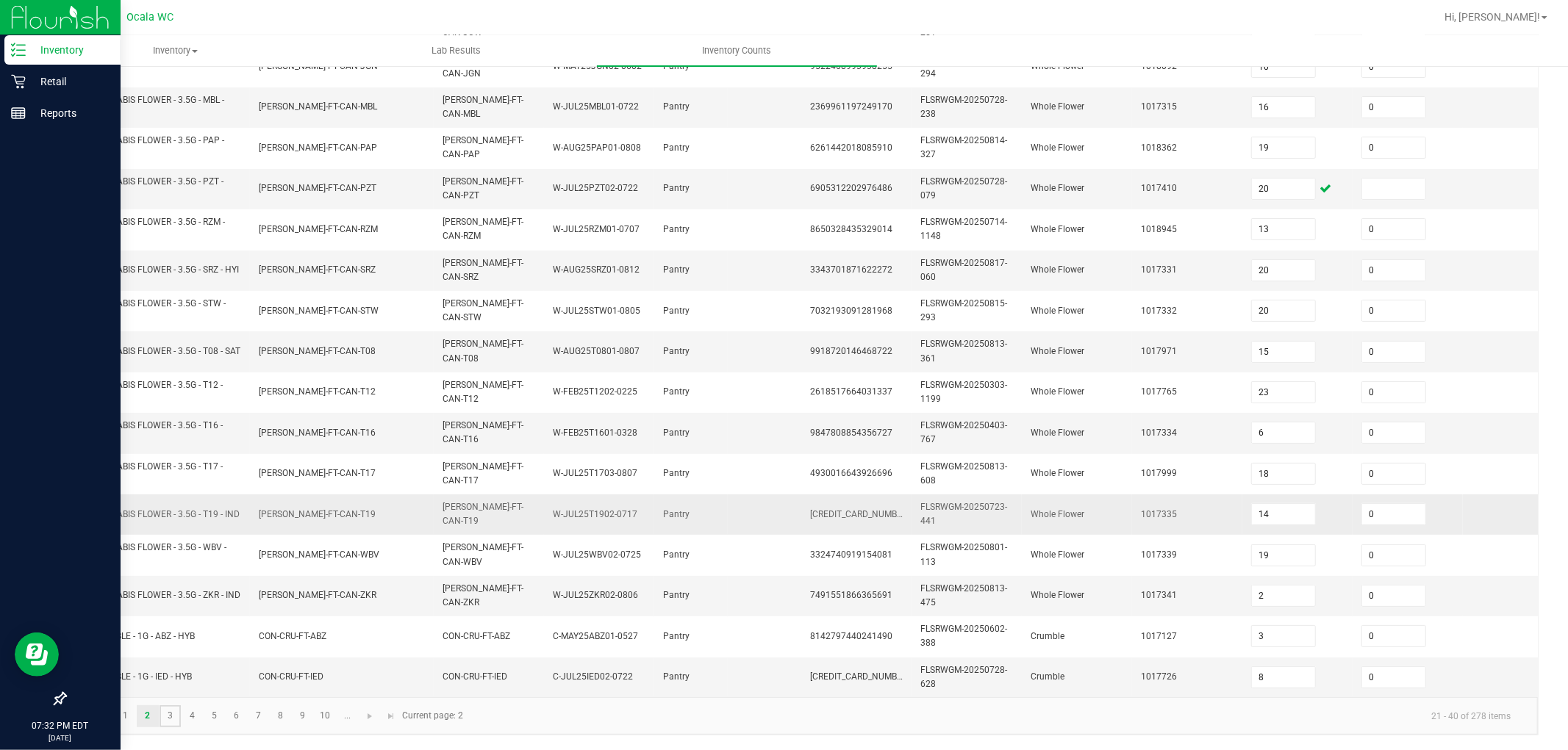
type input "10"
type input "0"
type input "11"
type input "8"
type input "10"
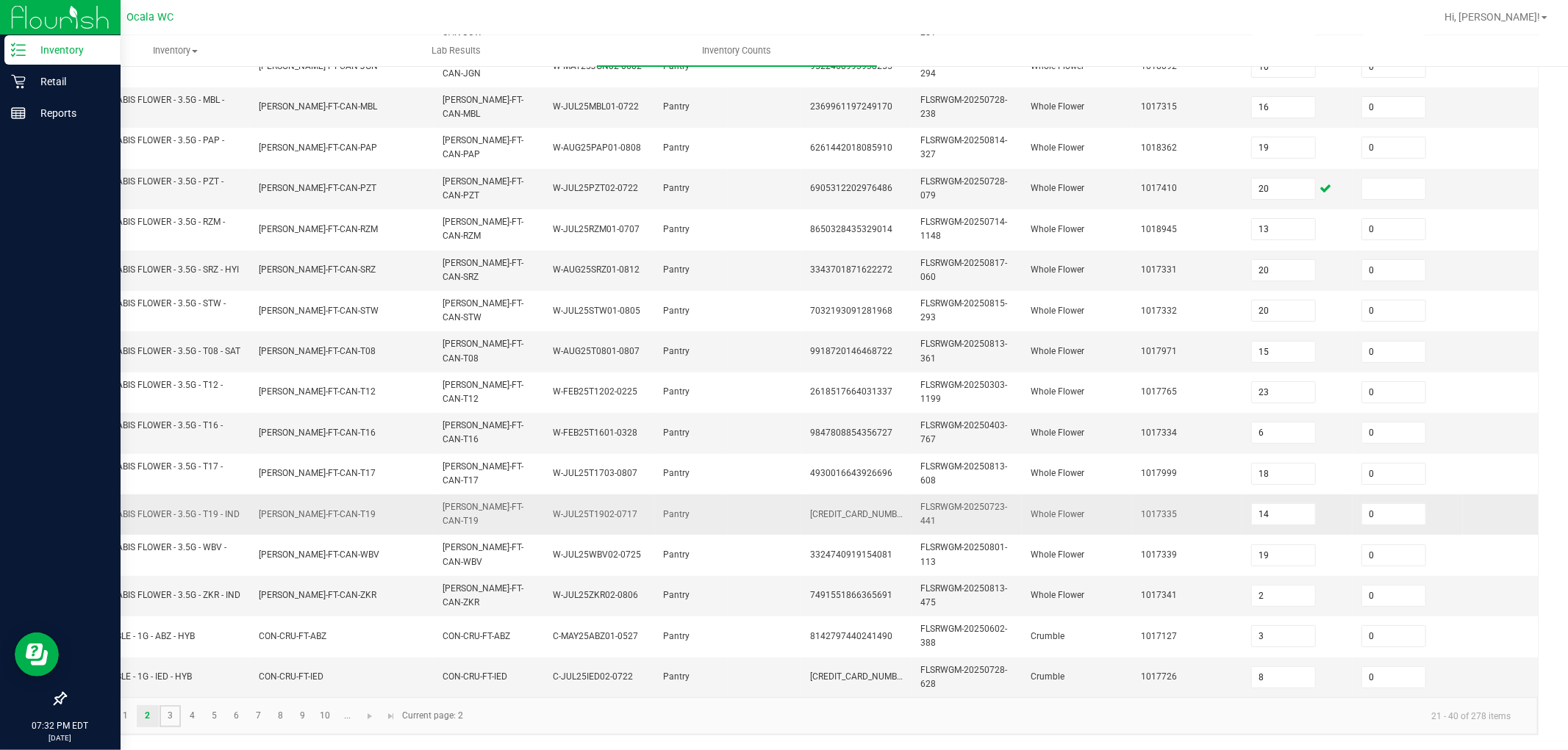
type input "8"
type input "1"
type input "3"
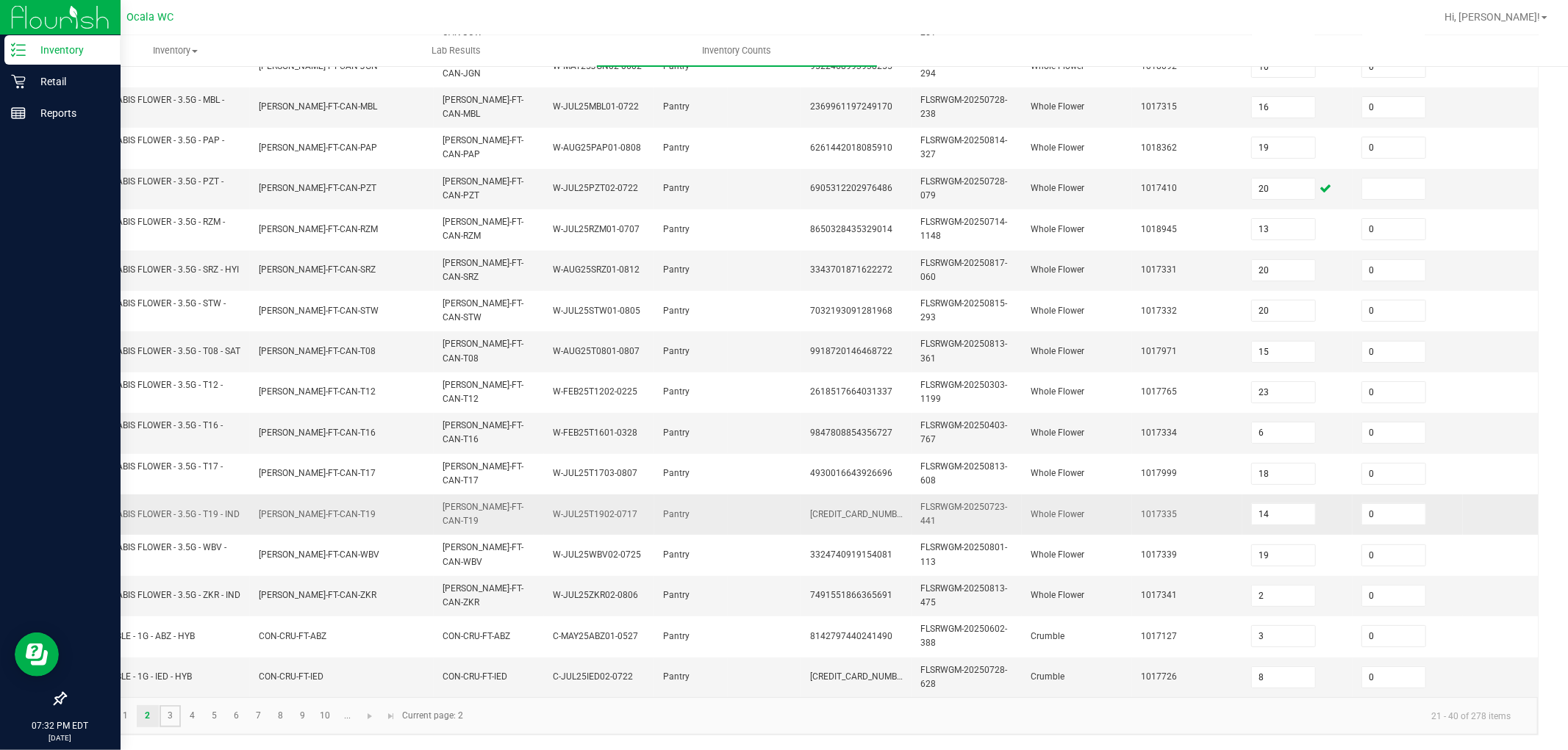
type input "6"
type input "1"
type input "10"
type input "15"
type input "16"
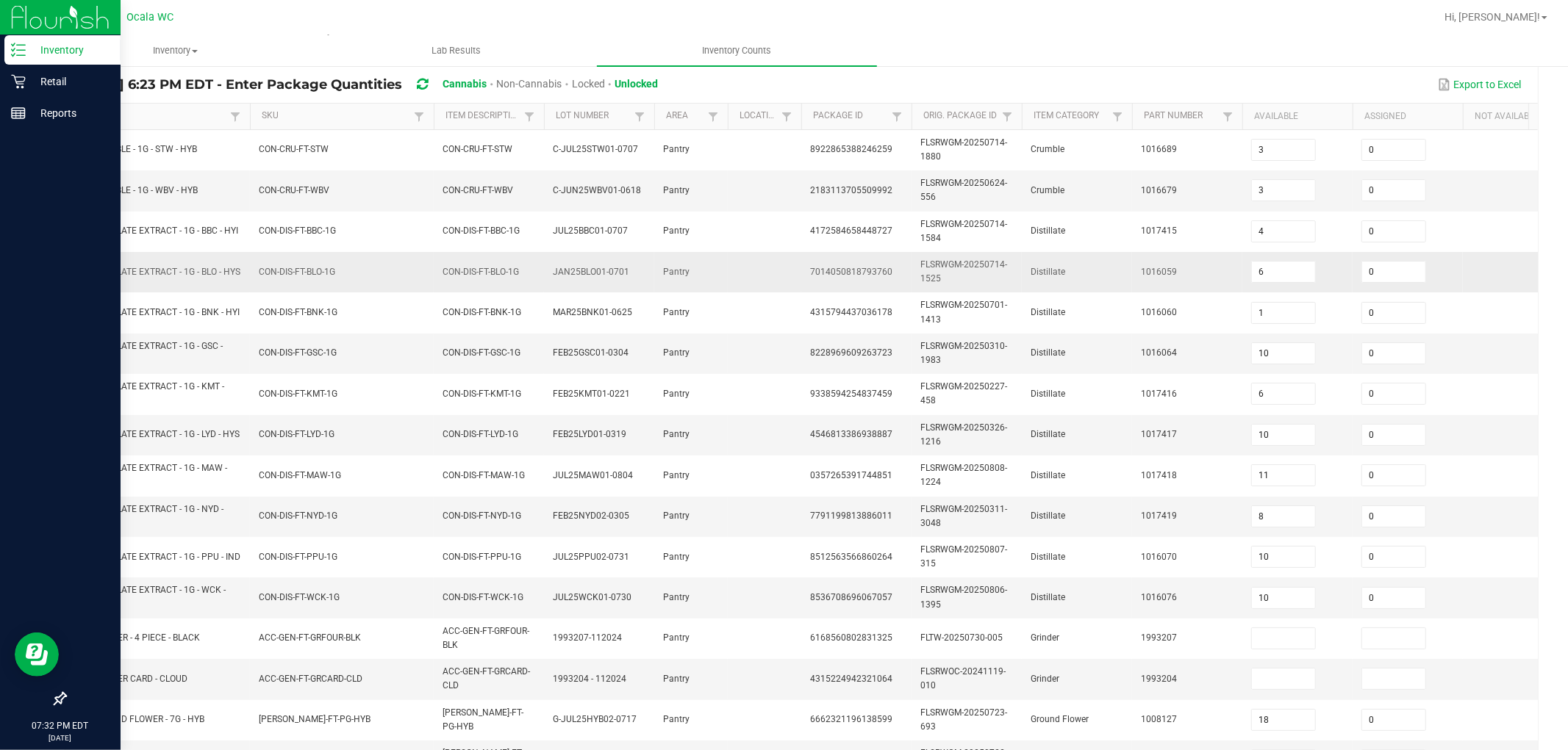
scroll to position [245, 0]
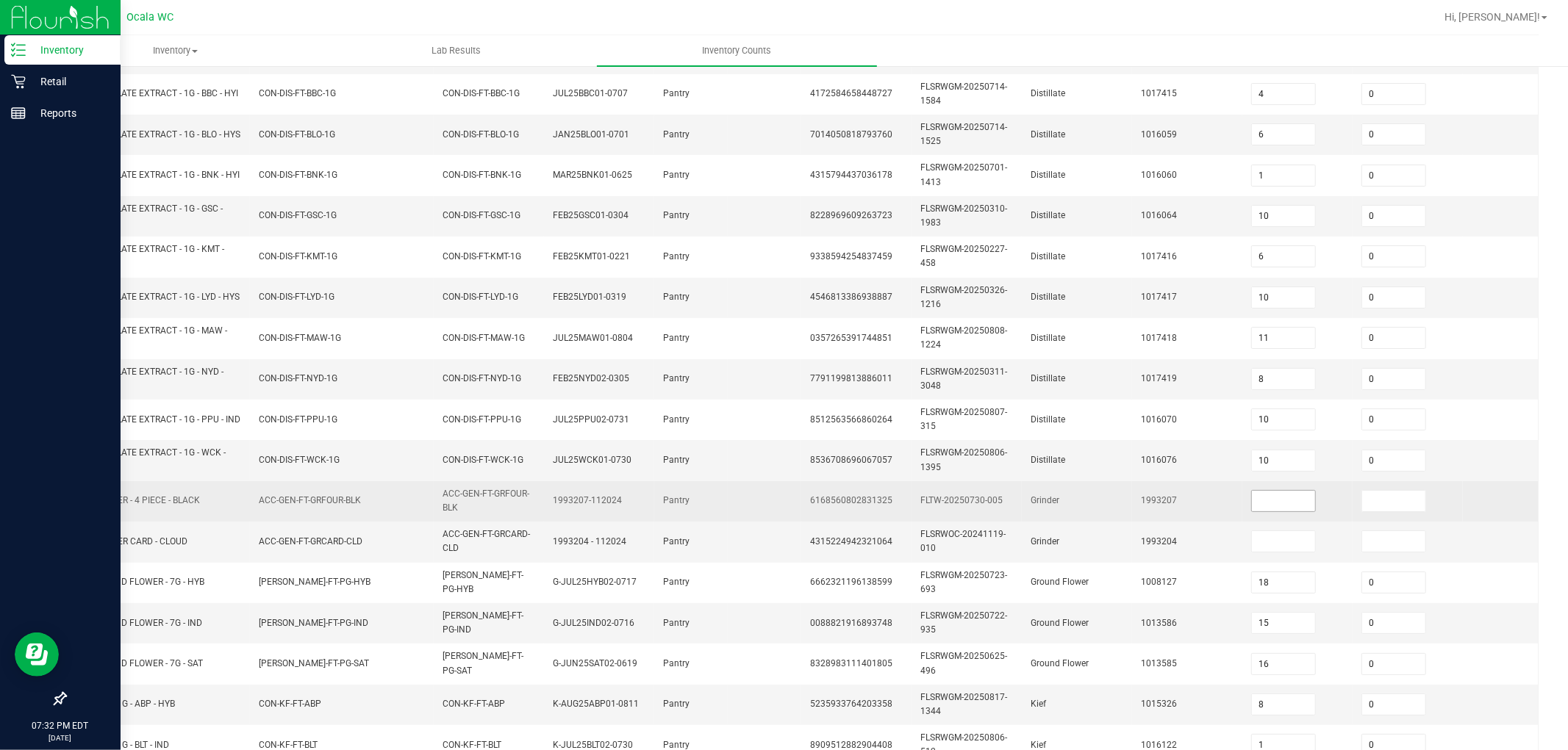
click at [653, 503] on input at bounding box center [1283, 501] width 63 height 21
type input "3"
type input "0"
type input "1"
type input "0"
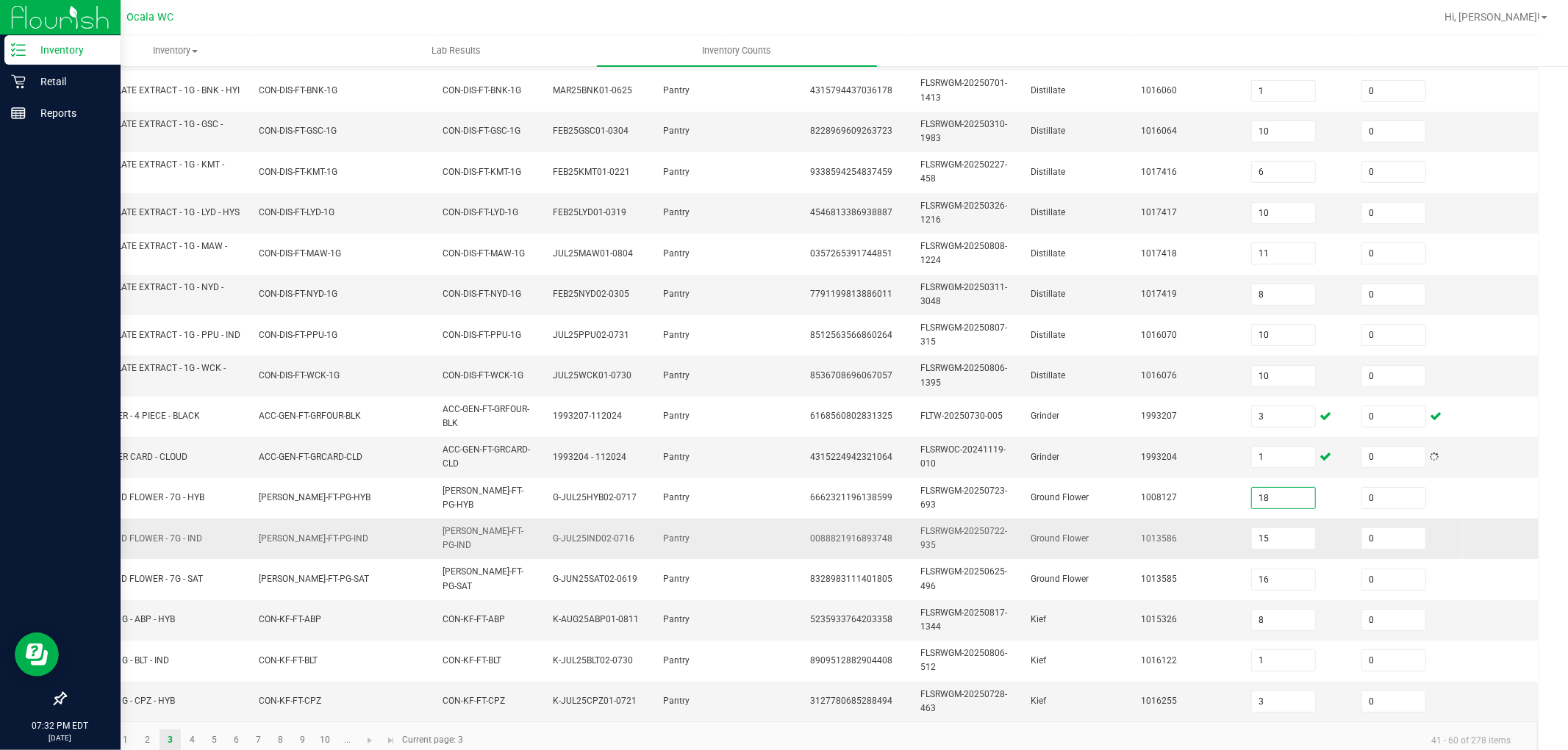
scroll to position [367, 0]
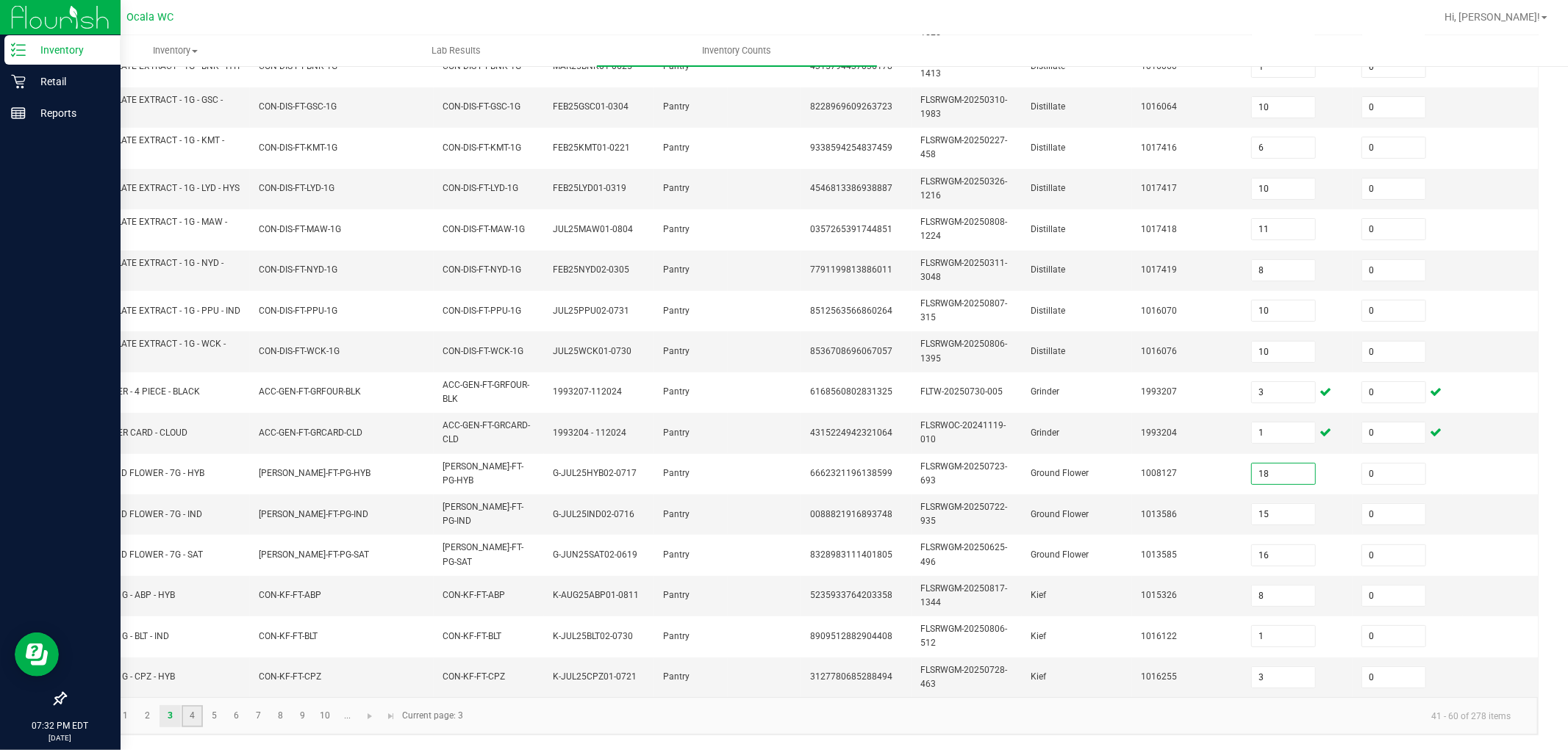
click at [194, 642] on link "4" at bounding box center [192, 716] width 21 height 22
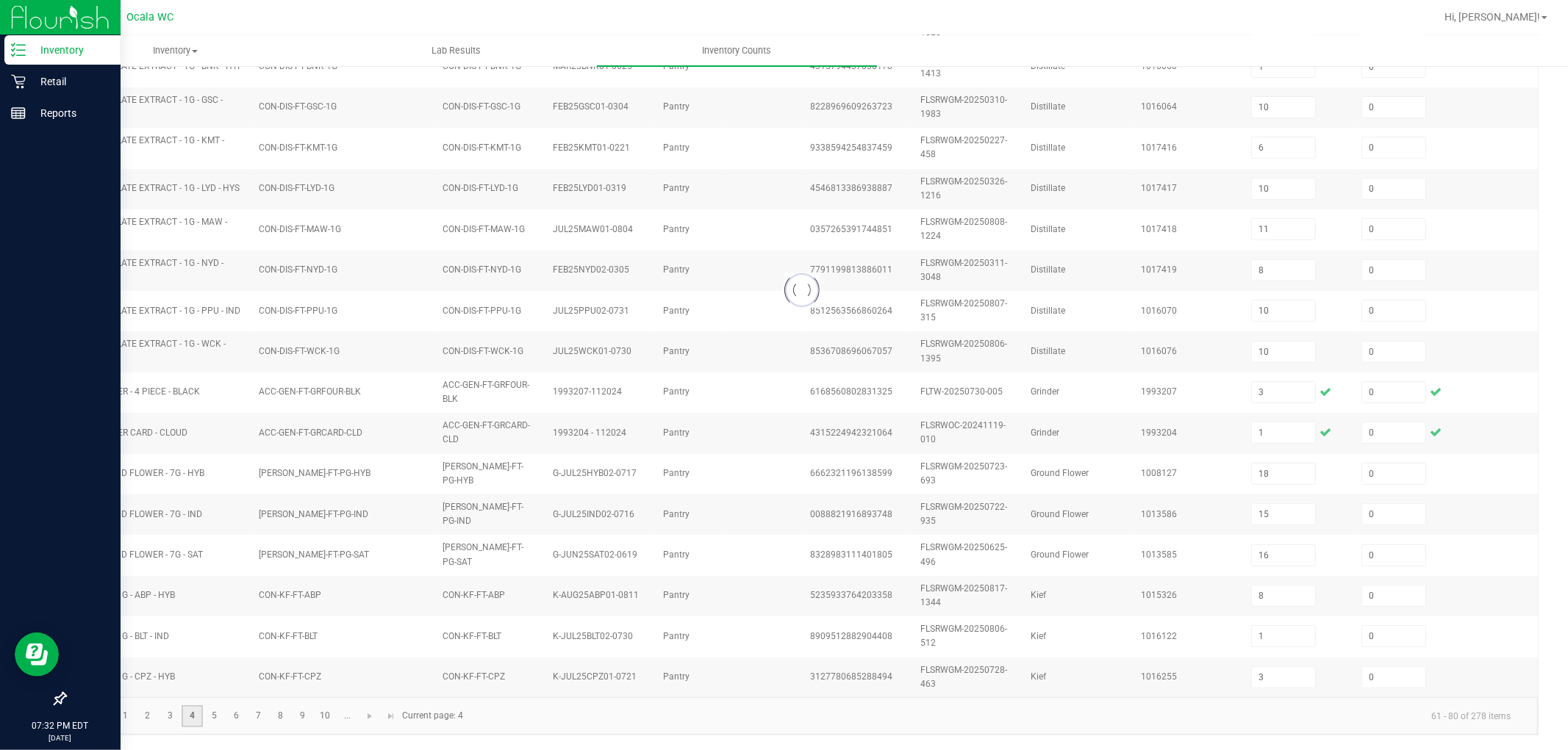
type input "8"
type input "7"
type input "5"
type input "2"
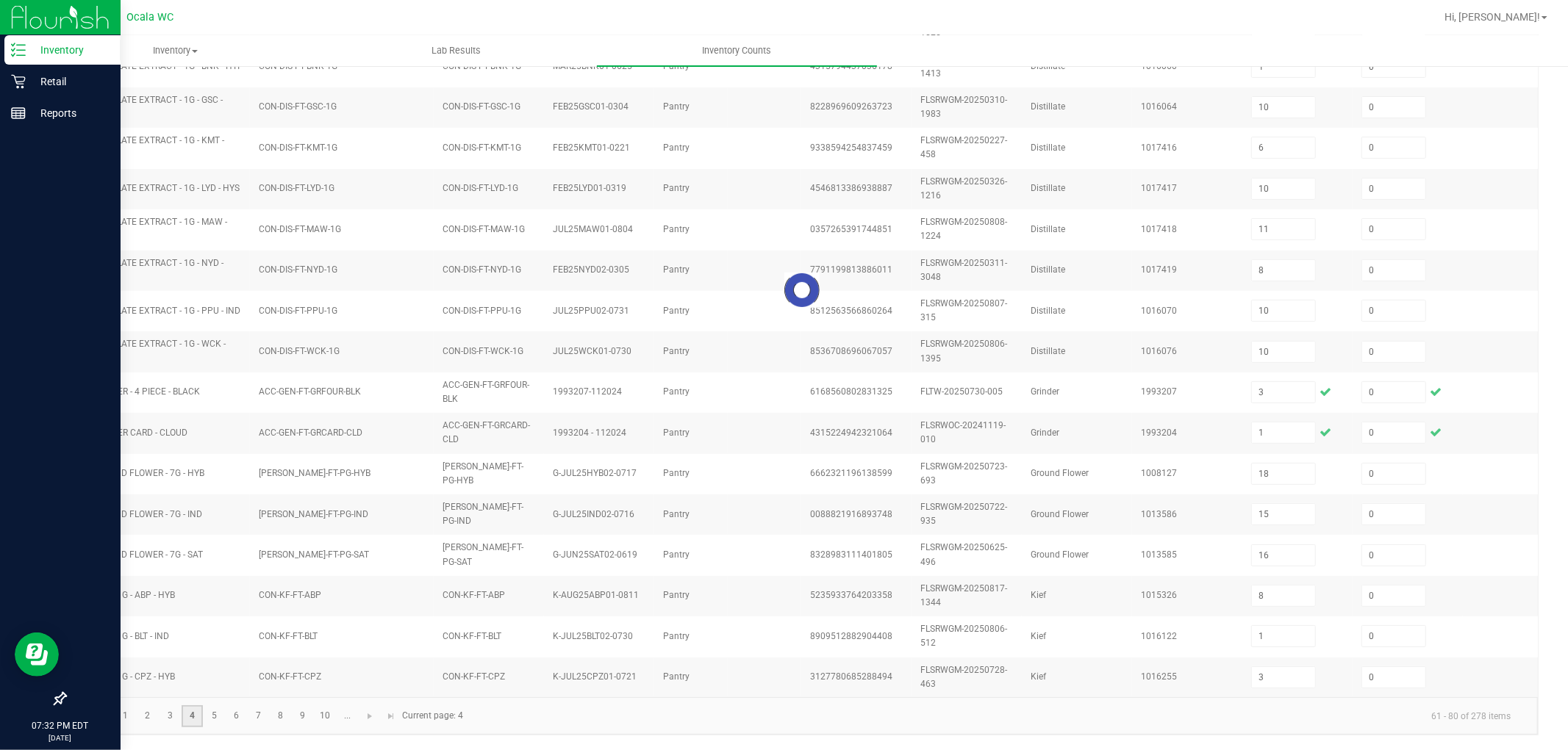
type input "8"
type input "7"
type input "4"
type input "20"
type input "15"
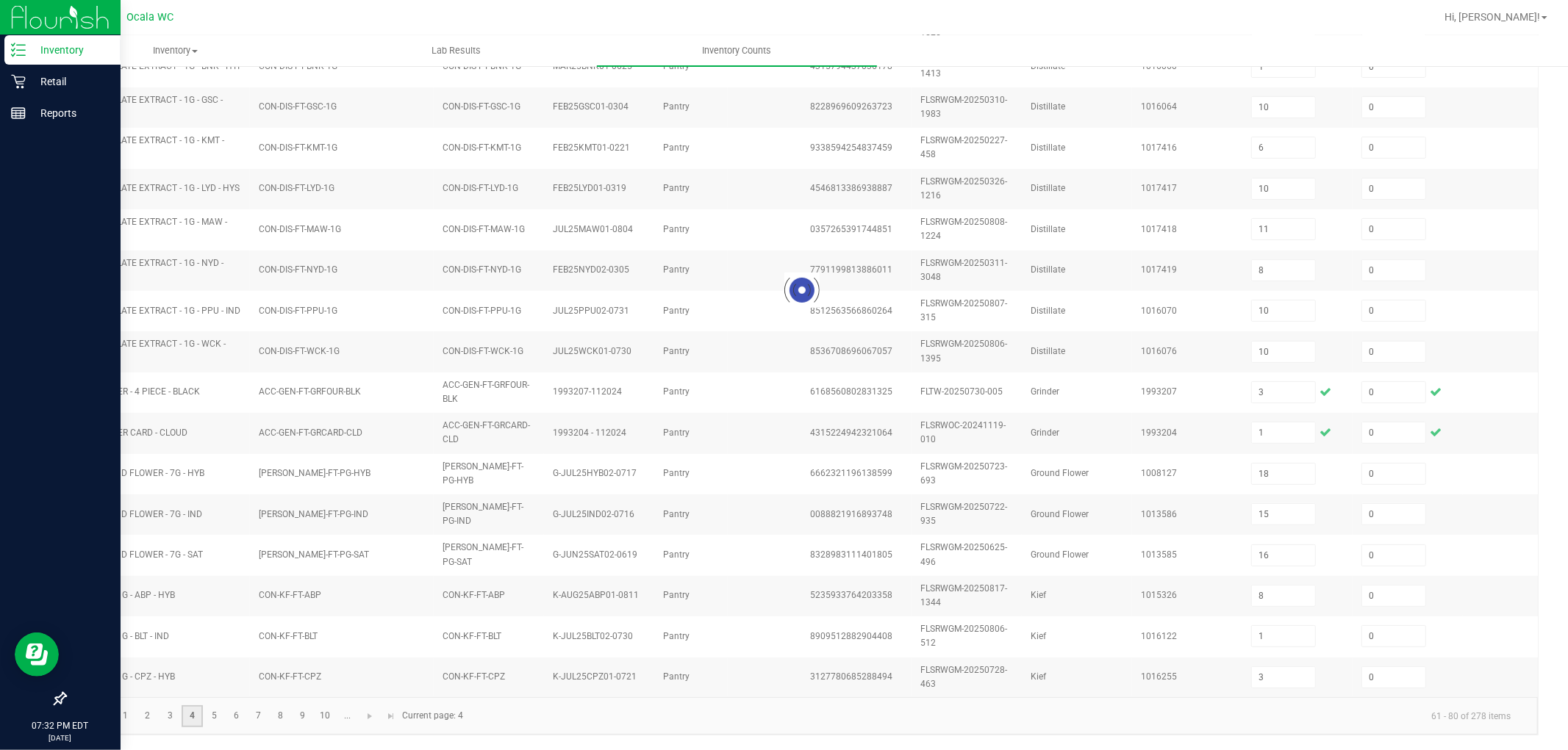
type input "4"
type input "5"
type input "2"
type input "5"
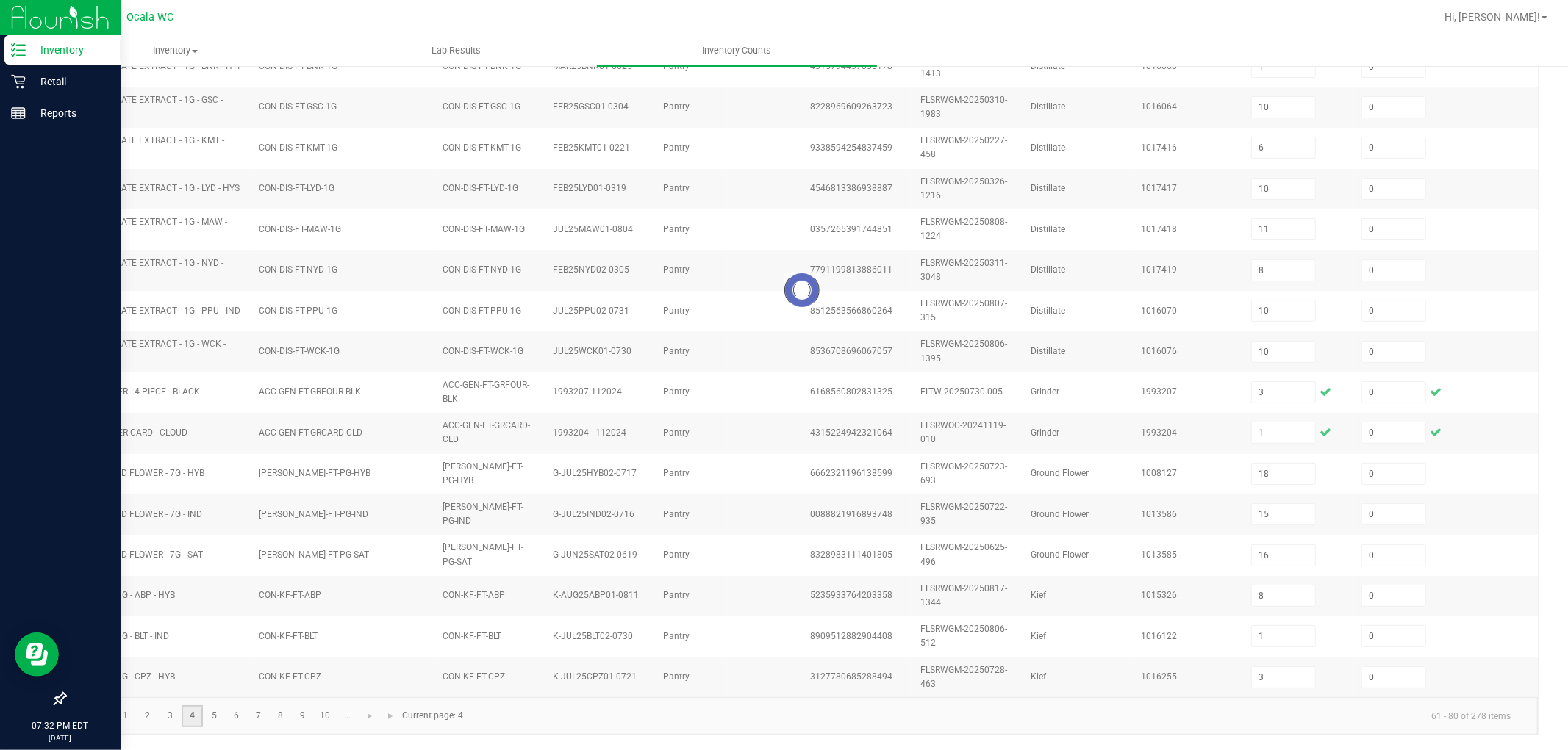
type input "14"
type input "20"
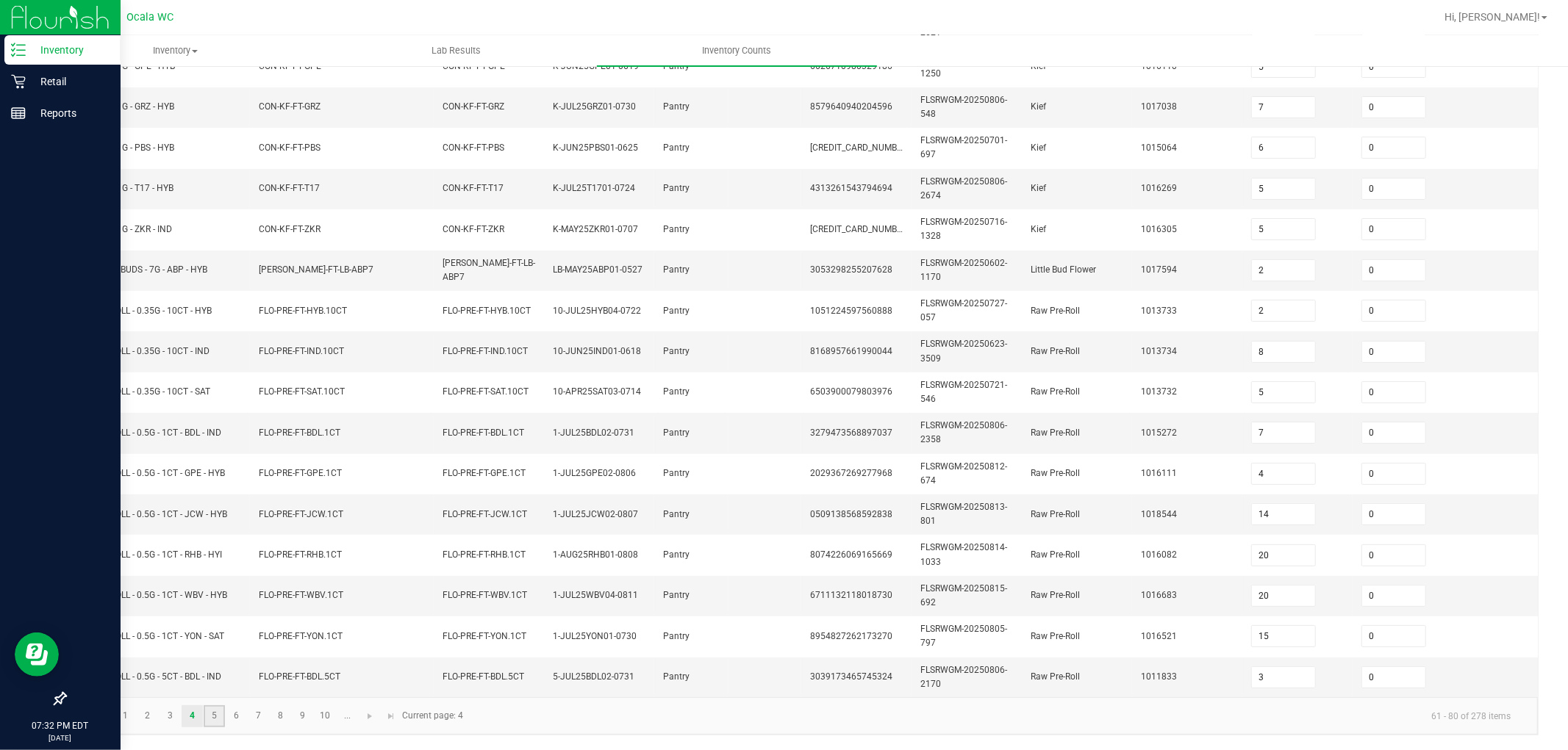
click at [216, 642] on link "5" at bounding box center [214, 716] width 21 height 22
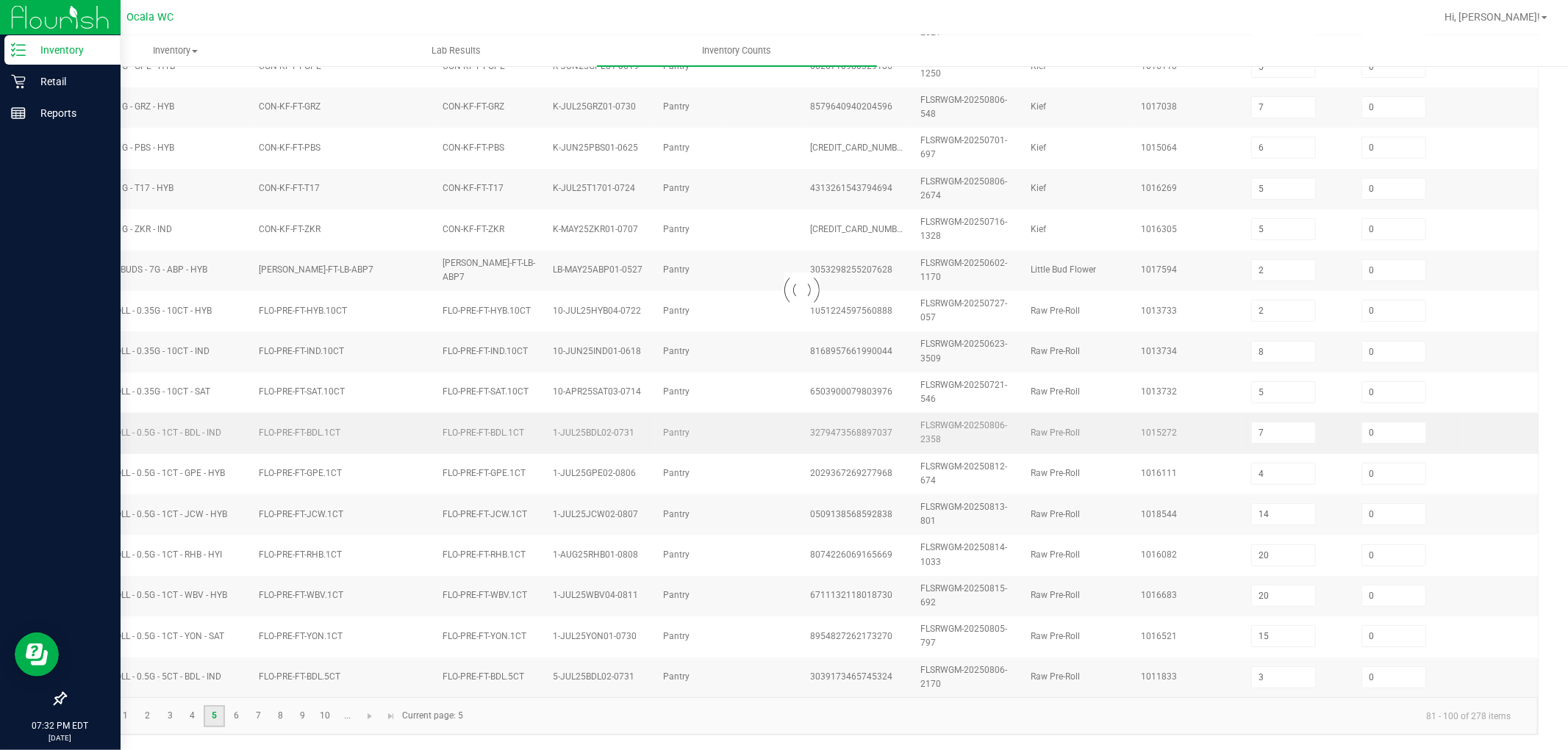
type input "1"
type input "11"
type input "2"
type input "8"
type input "1"
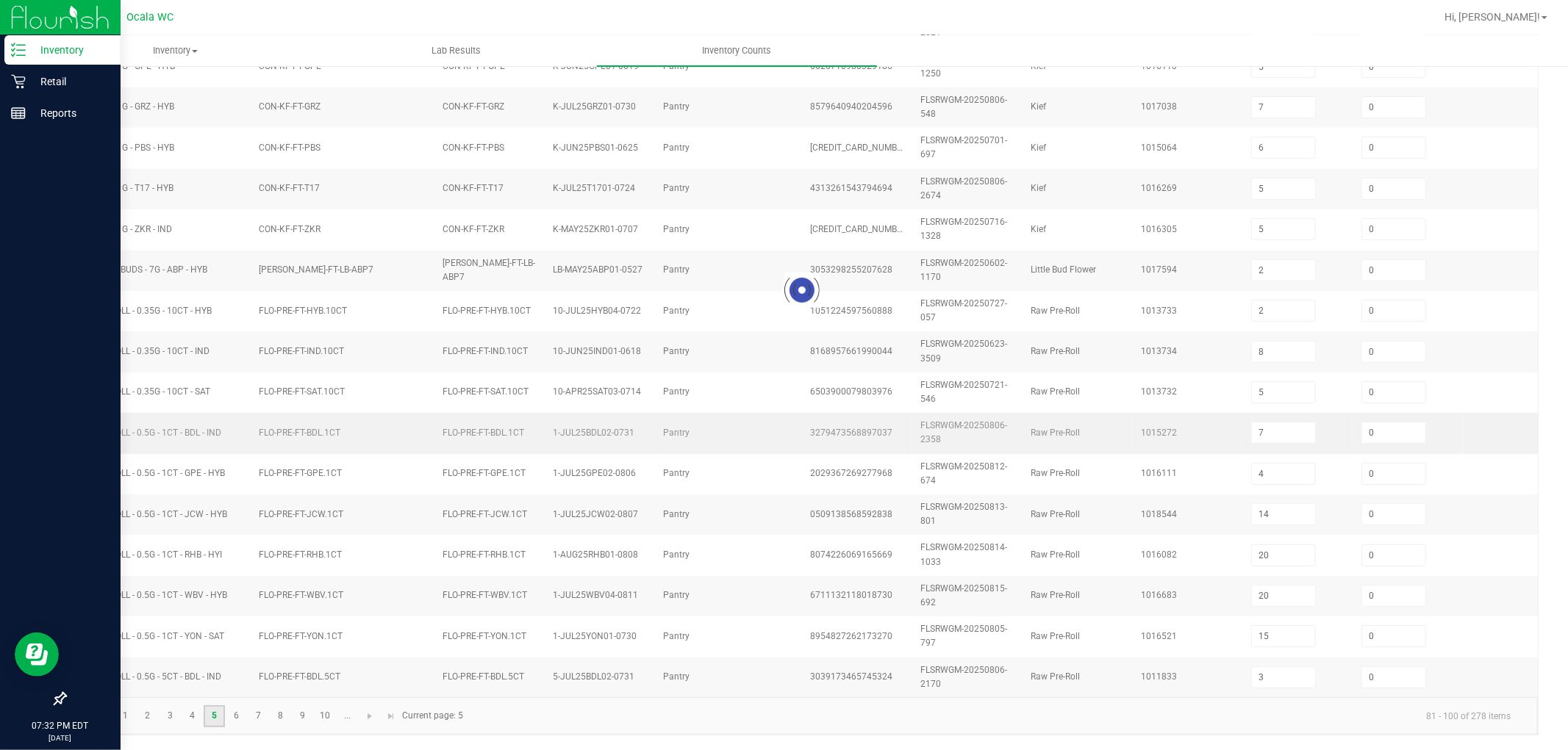
type input "1"
type input "2"
type input "1"
type input "11"
type input "1"
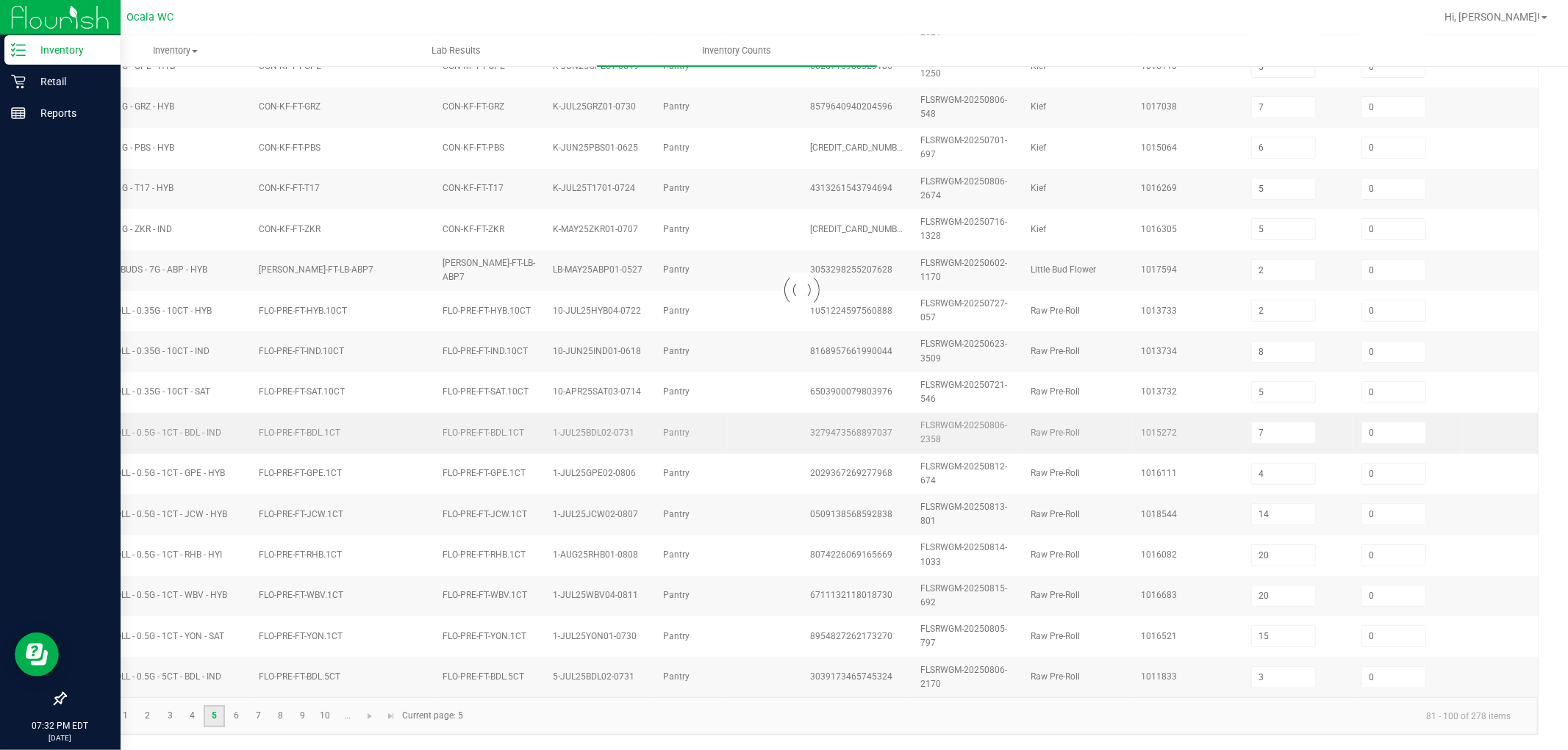
type input "6"
type input "10"
type input "12"
type input "3"
type input "7"
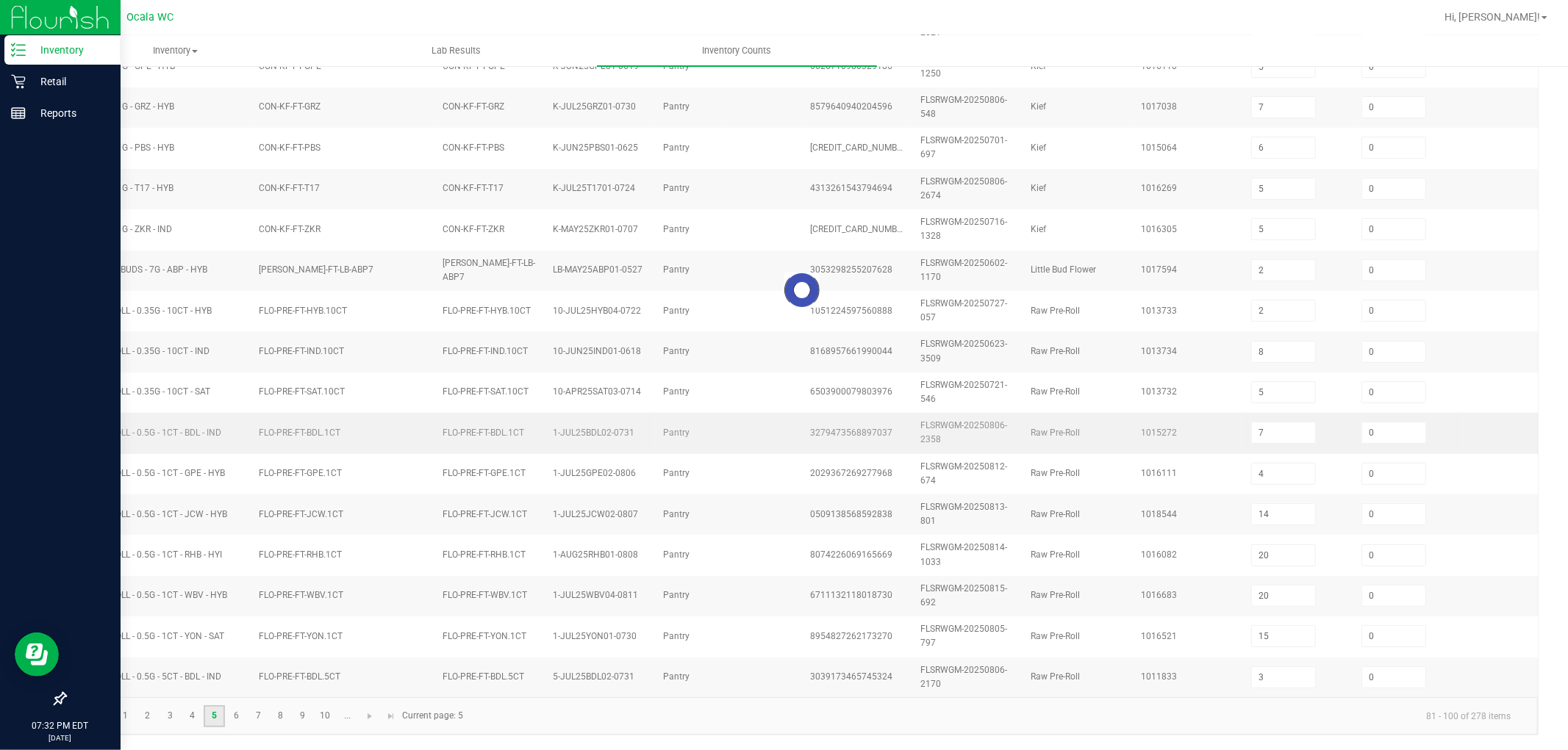
type input "4"
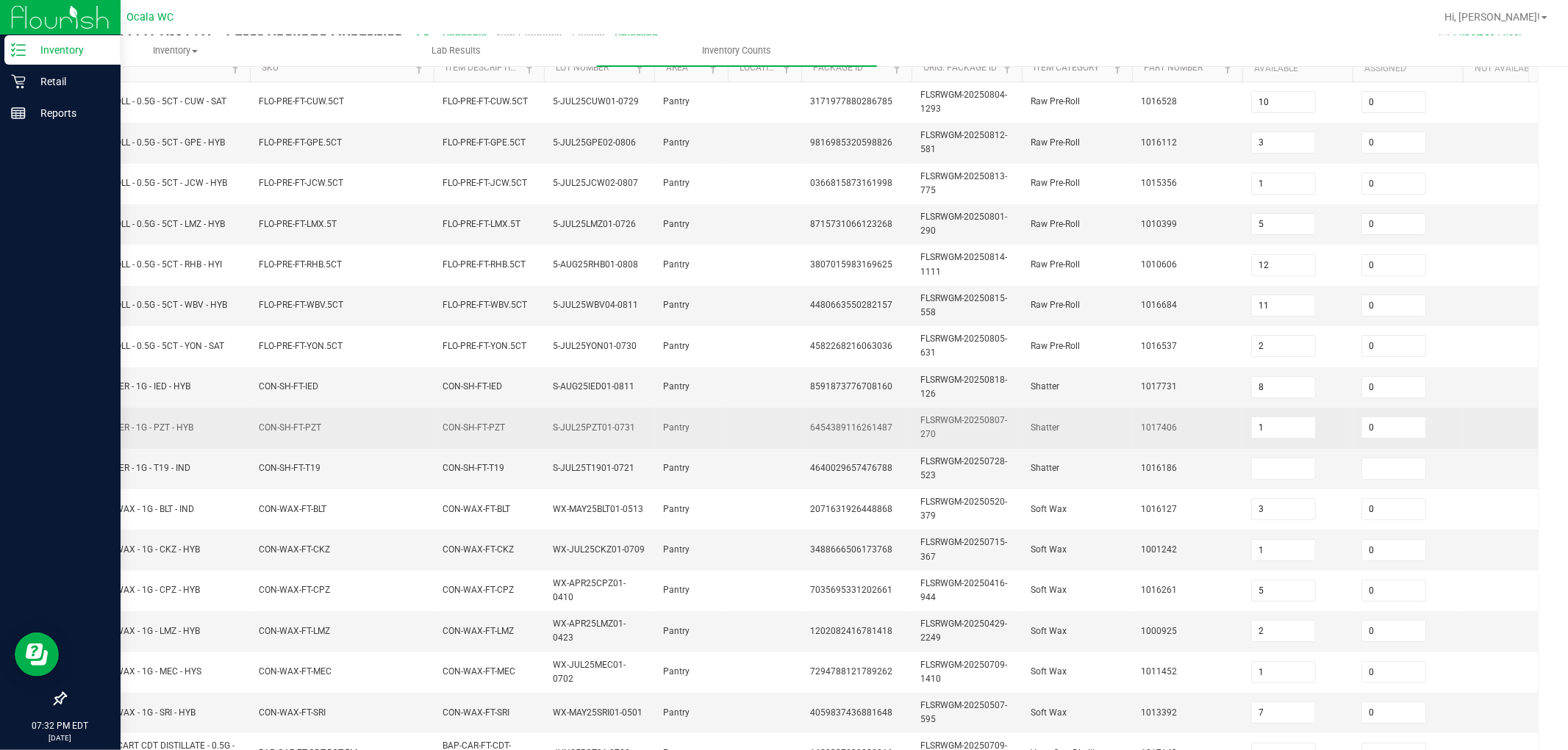
scroll to position [163, 0]
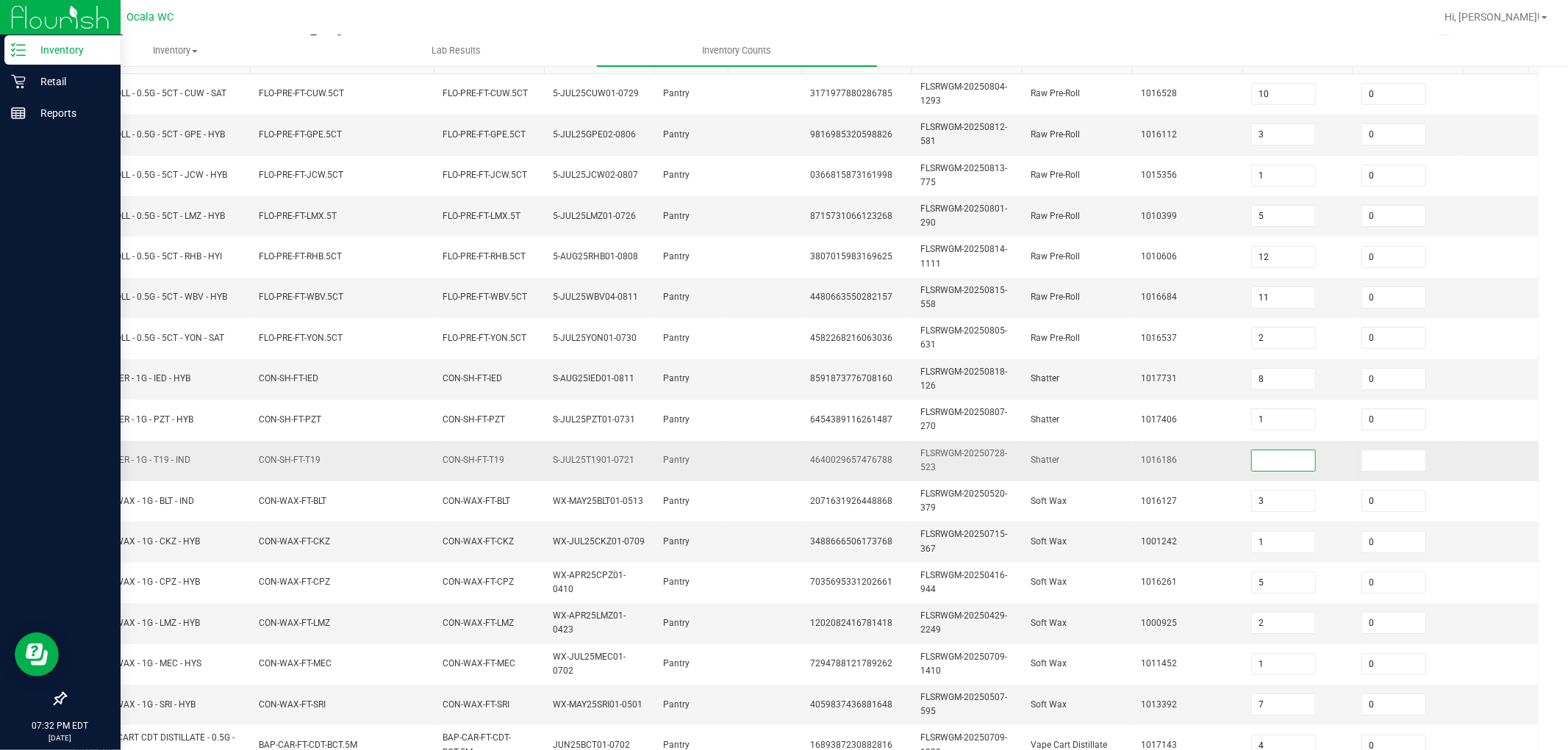
click at [653, 458] on input at bounding box center [1283, 461] width 63 height 21
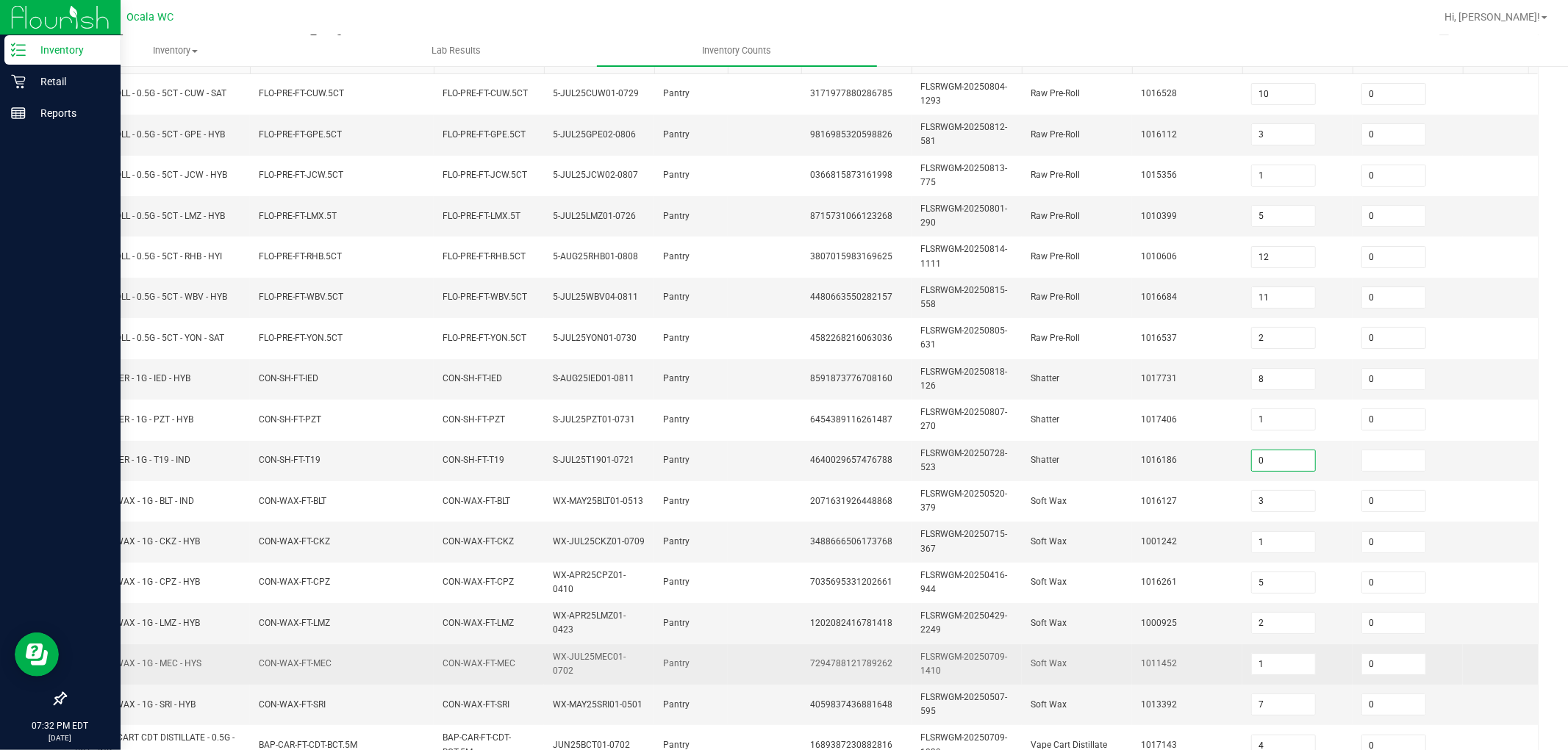
type input "0"
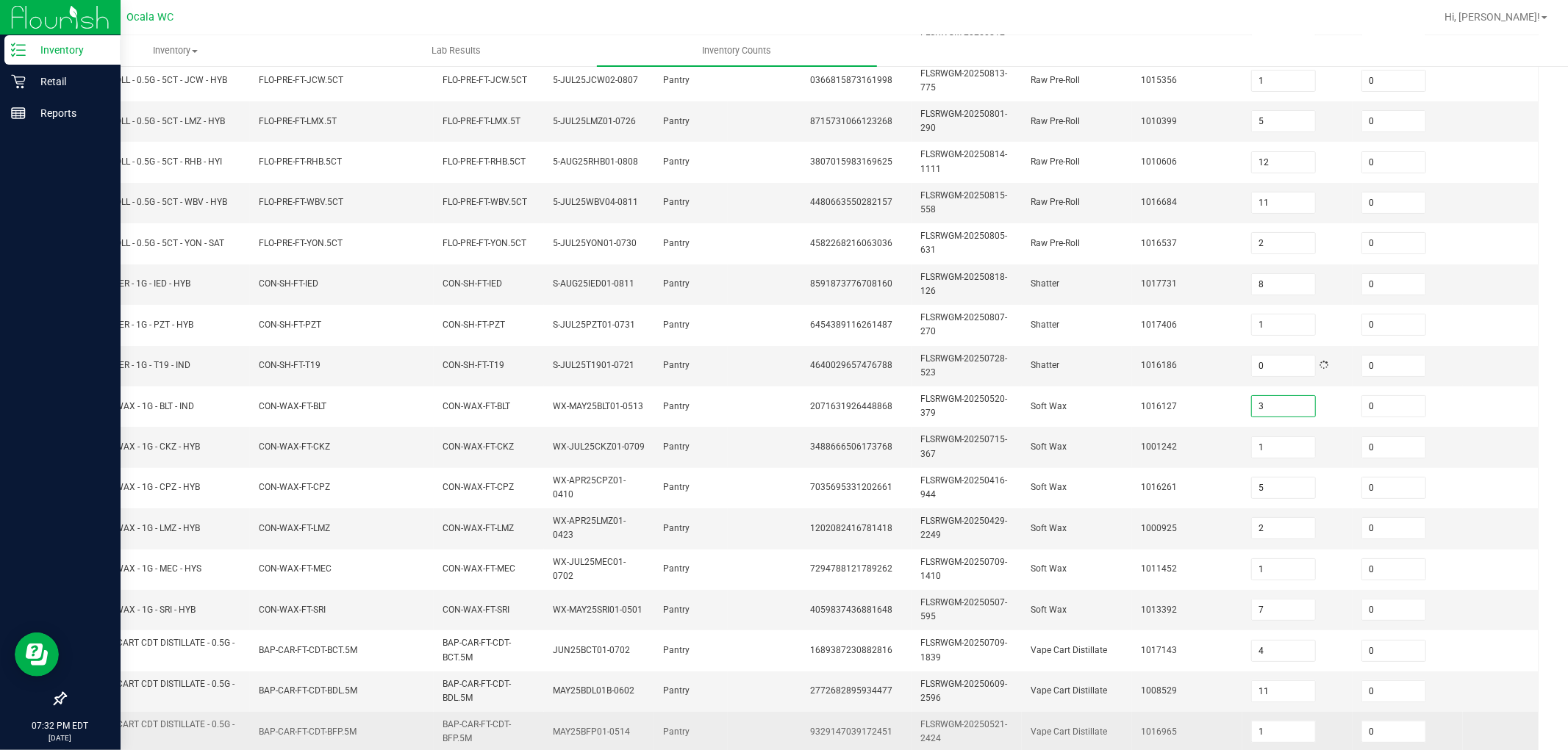
scroll to position [367, 0]
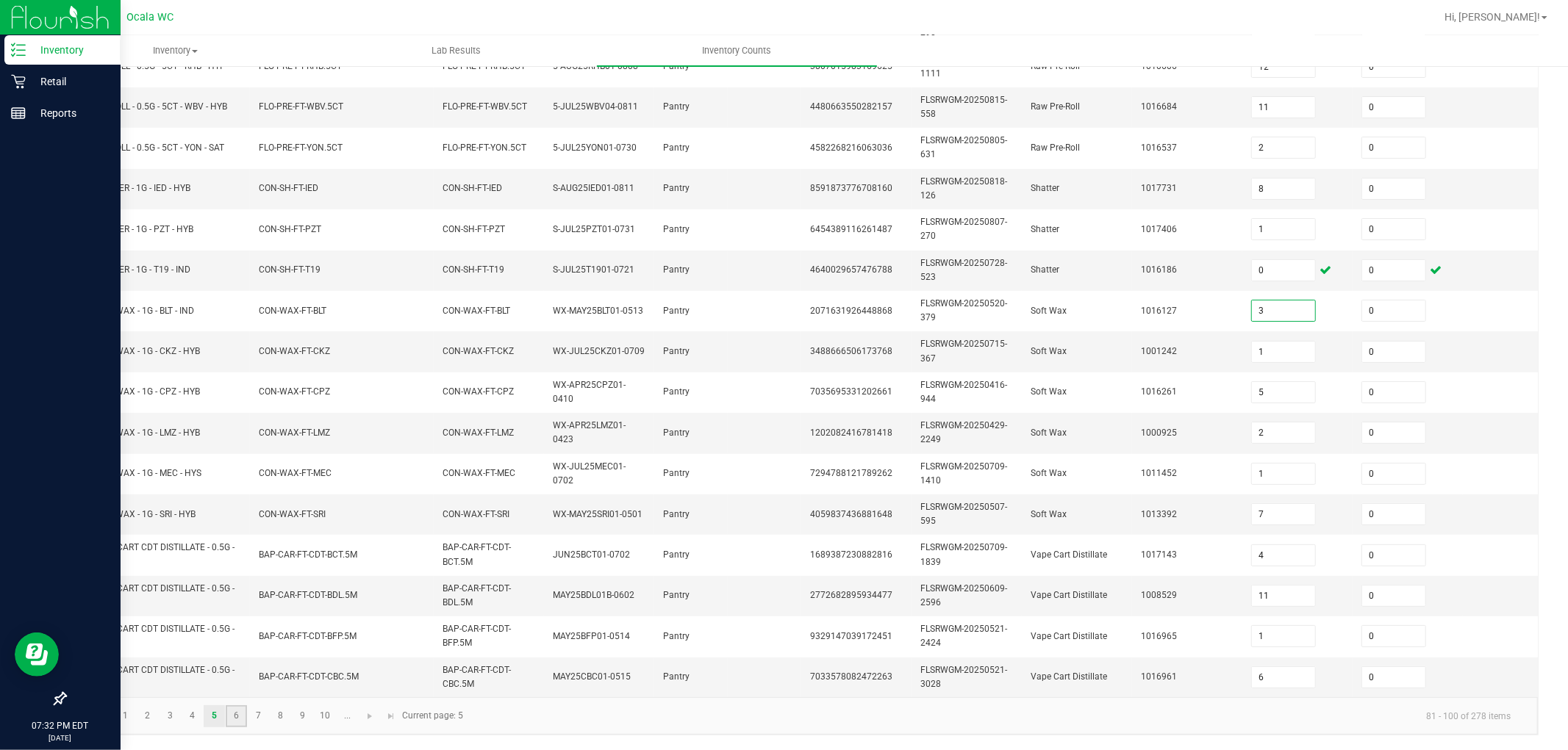
click at [236, 642] on link "6" at bounding box center [236, 716] width 21 height 22
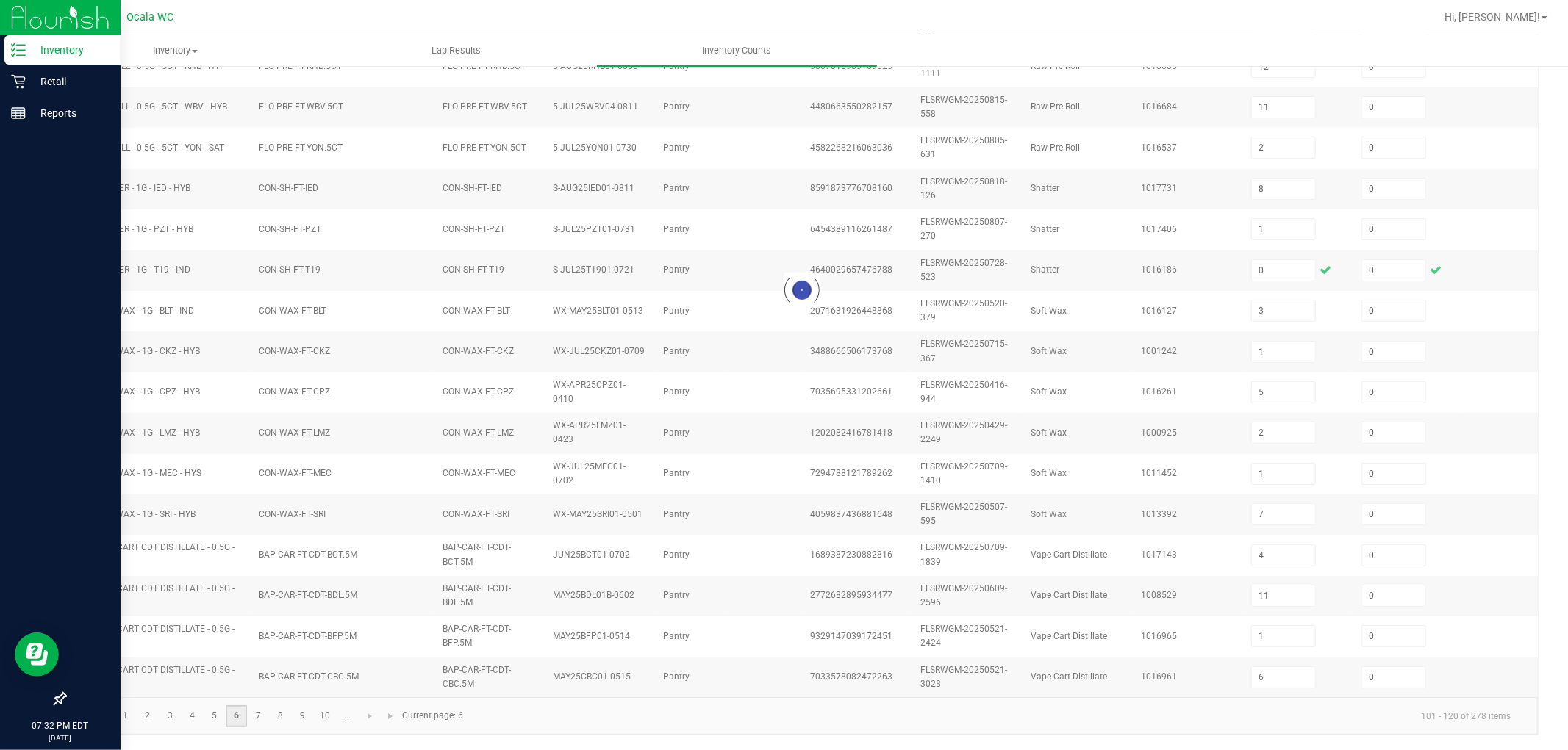
type input "11"
type input "10"
type input "1"
type input "10"
type input "4"
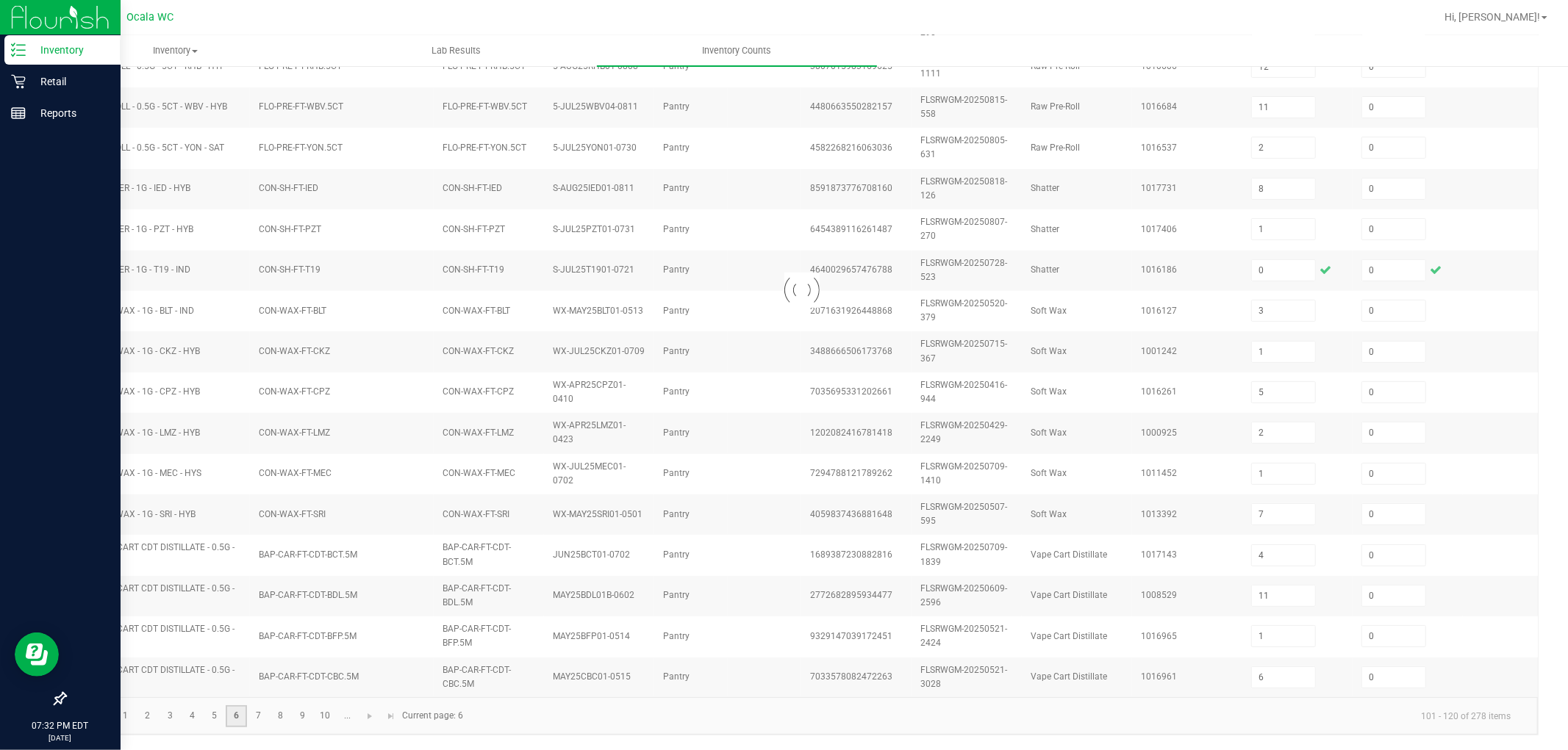
type input "9"
type input "3"
type input "10"
type input "11"
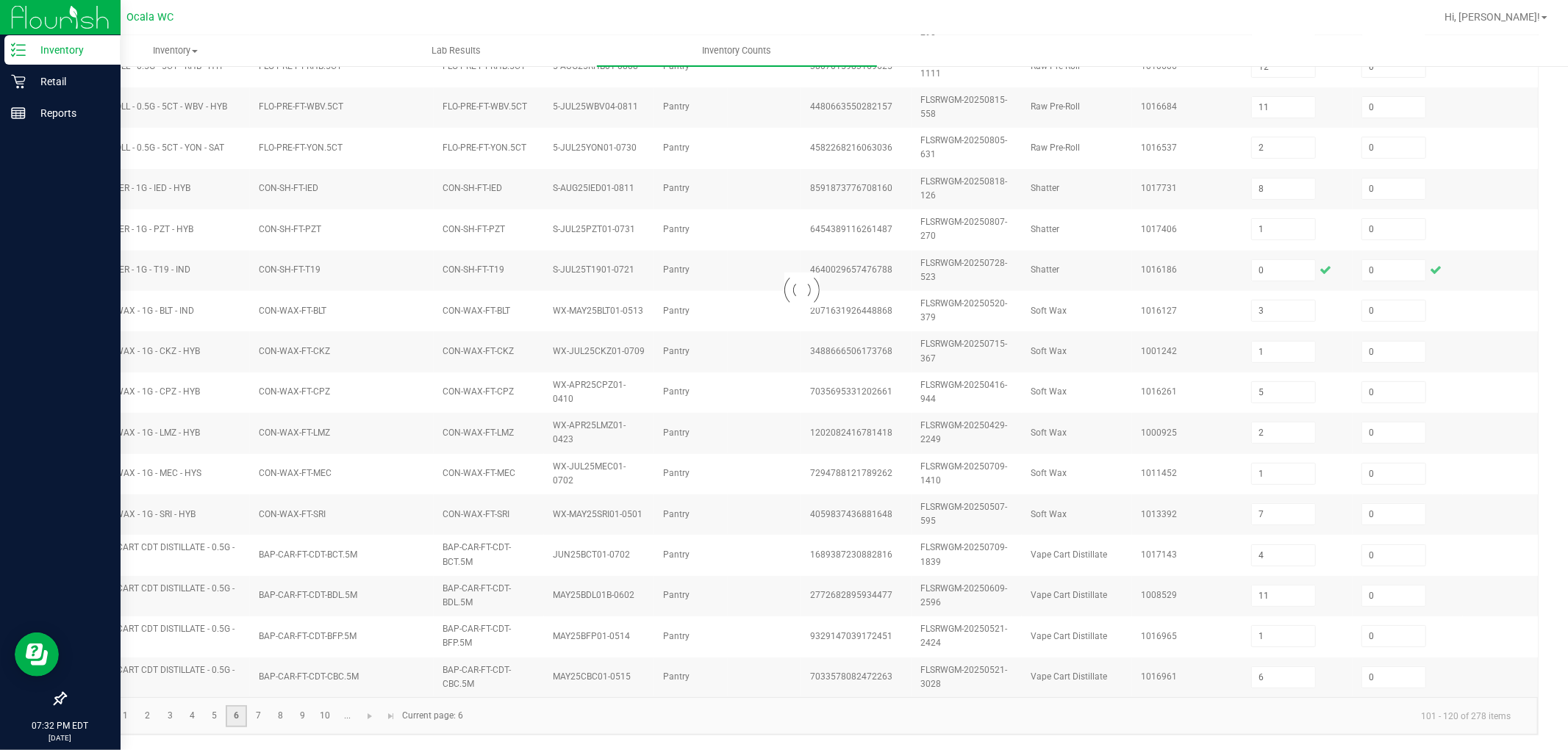
type input "11"
type input "6"
type input "11"
type input "2"
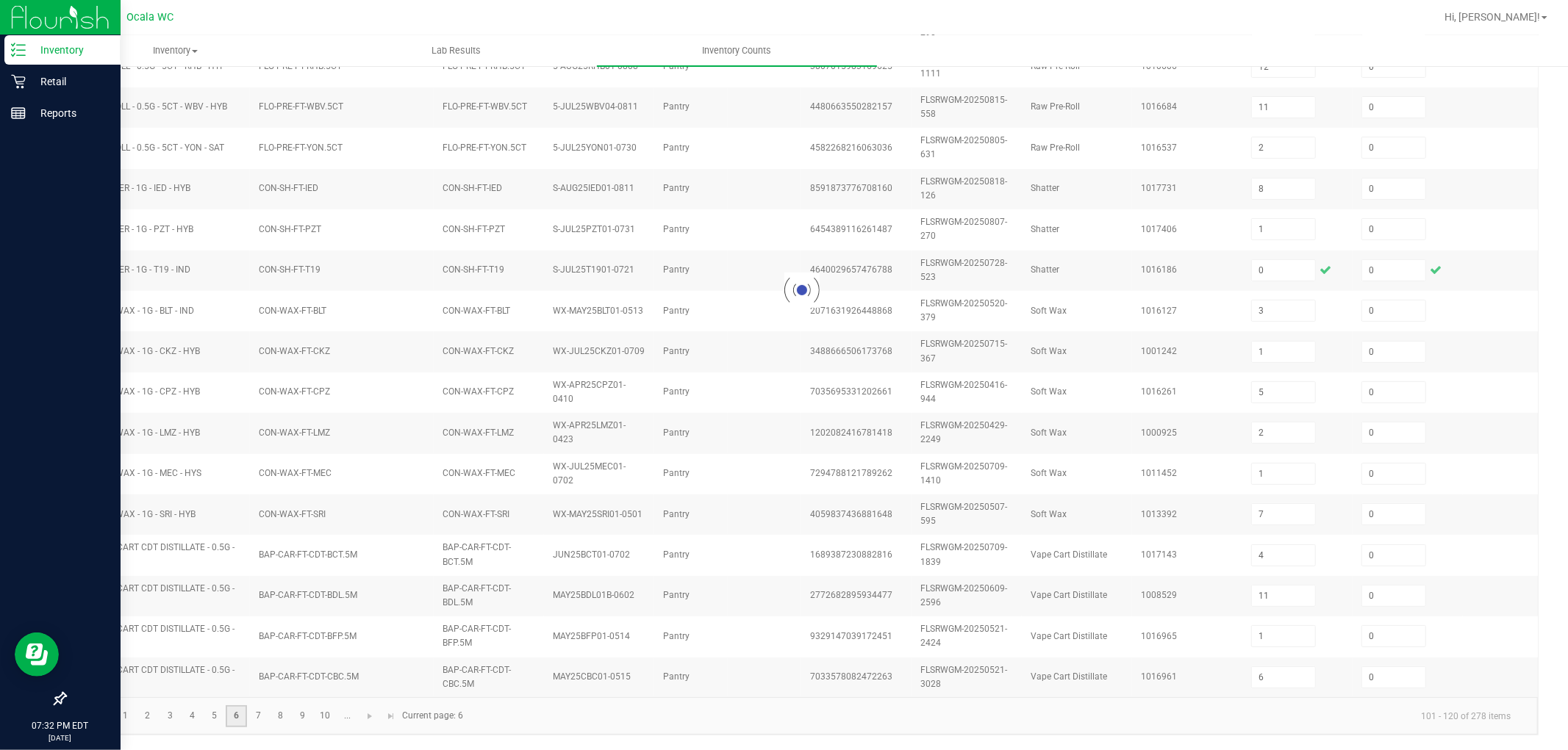
type input "2"
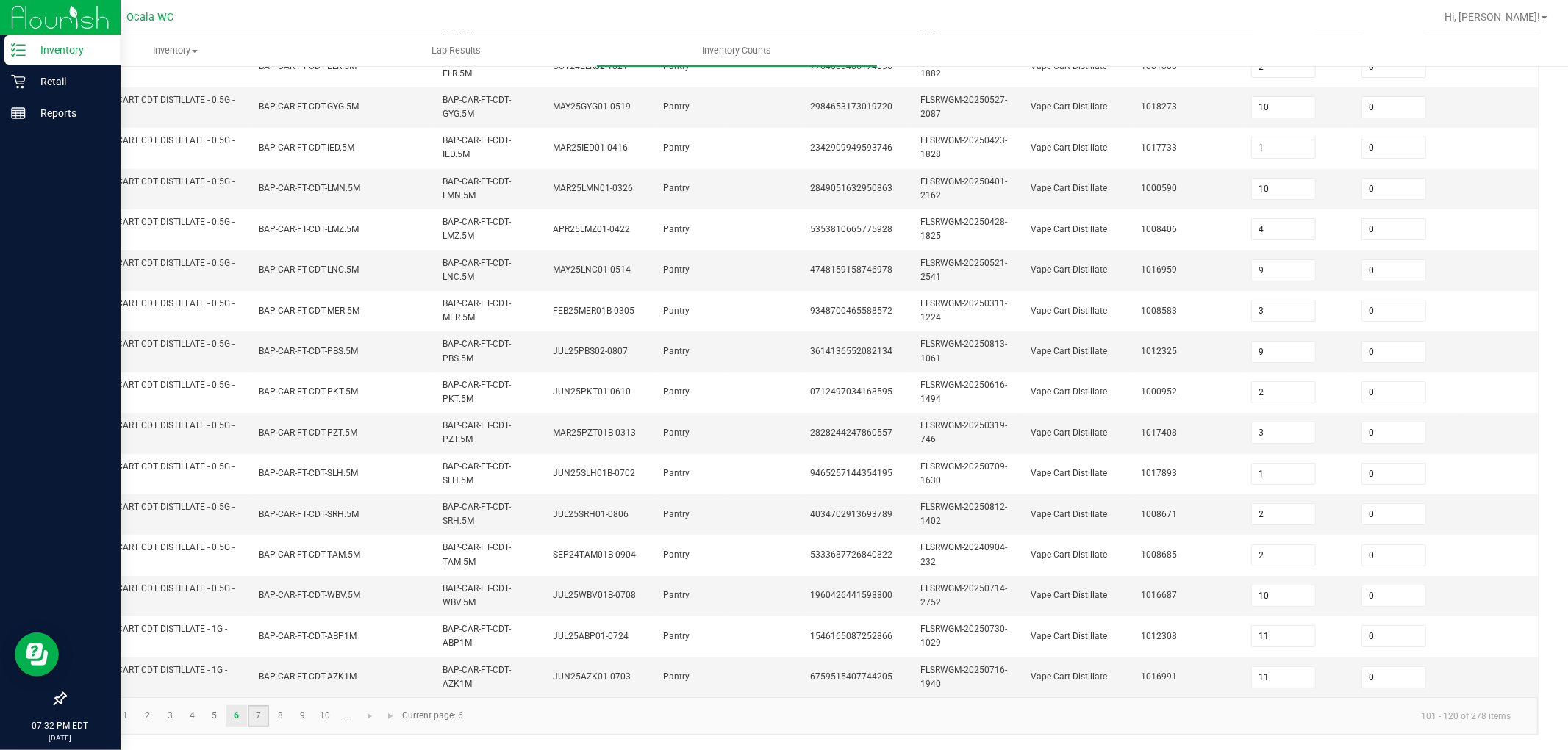
click at [256, 642] on link "7" at bounding box center [258, 716] width 21 height 22
type input "6"
type input "5"
type input "9"
type input "1"
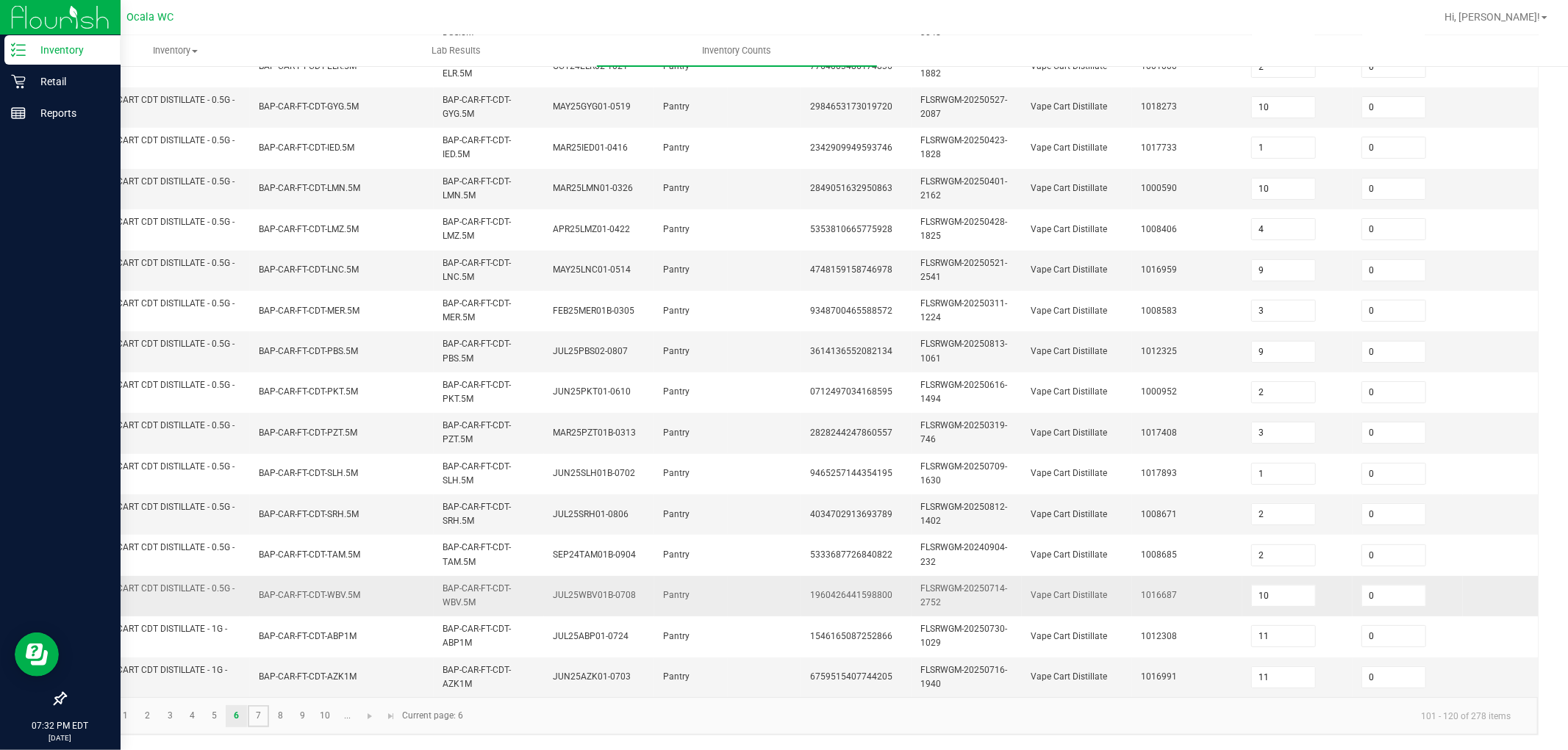
type input "6"
type input "12"
type input "10"
type input "5"
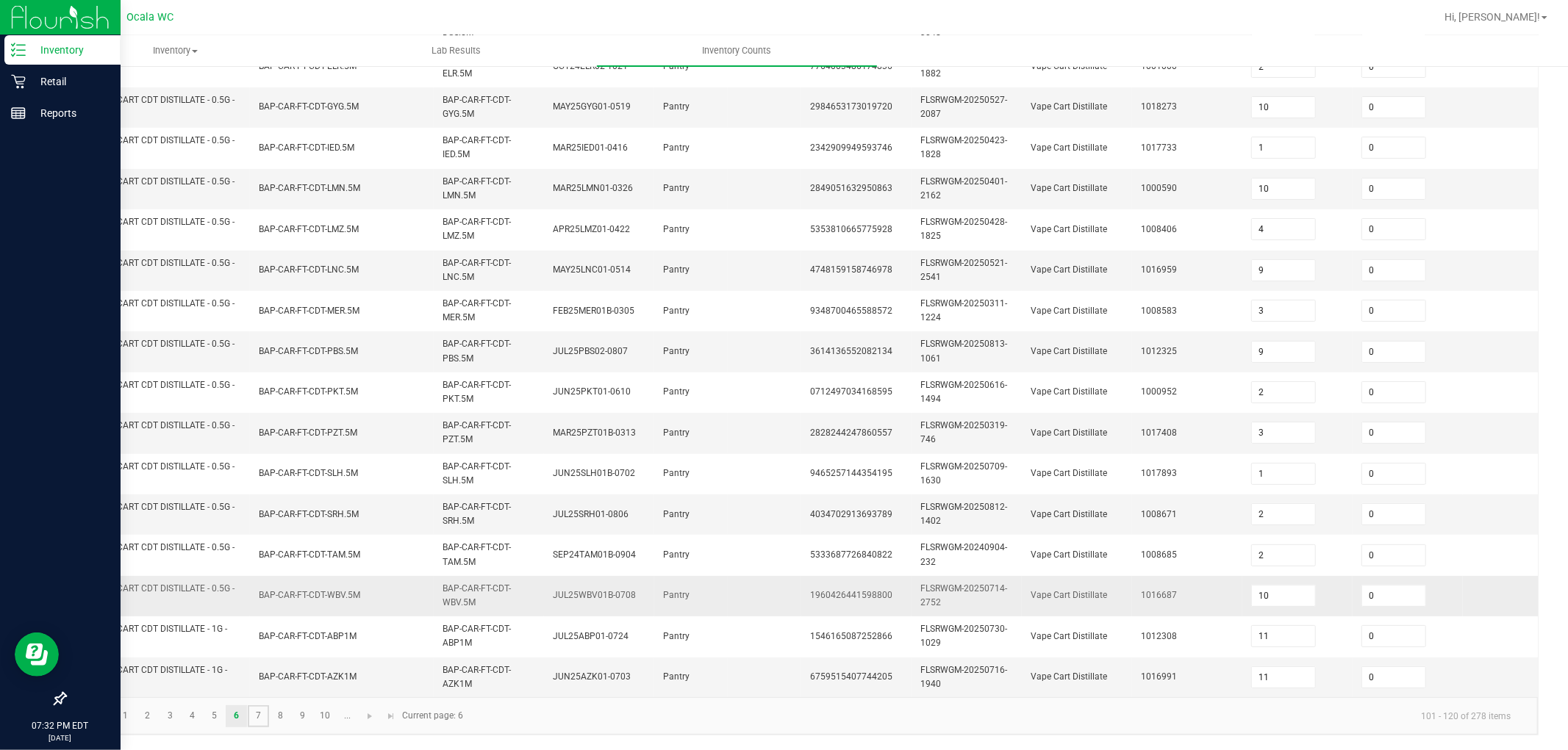
type input "6"
type input "7"
type input "3"
type input "10"
type input "5"
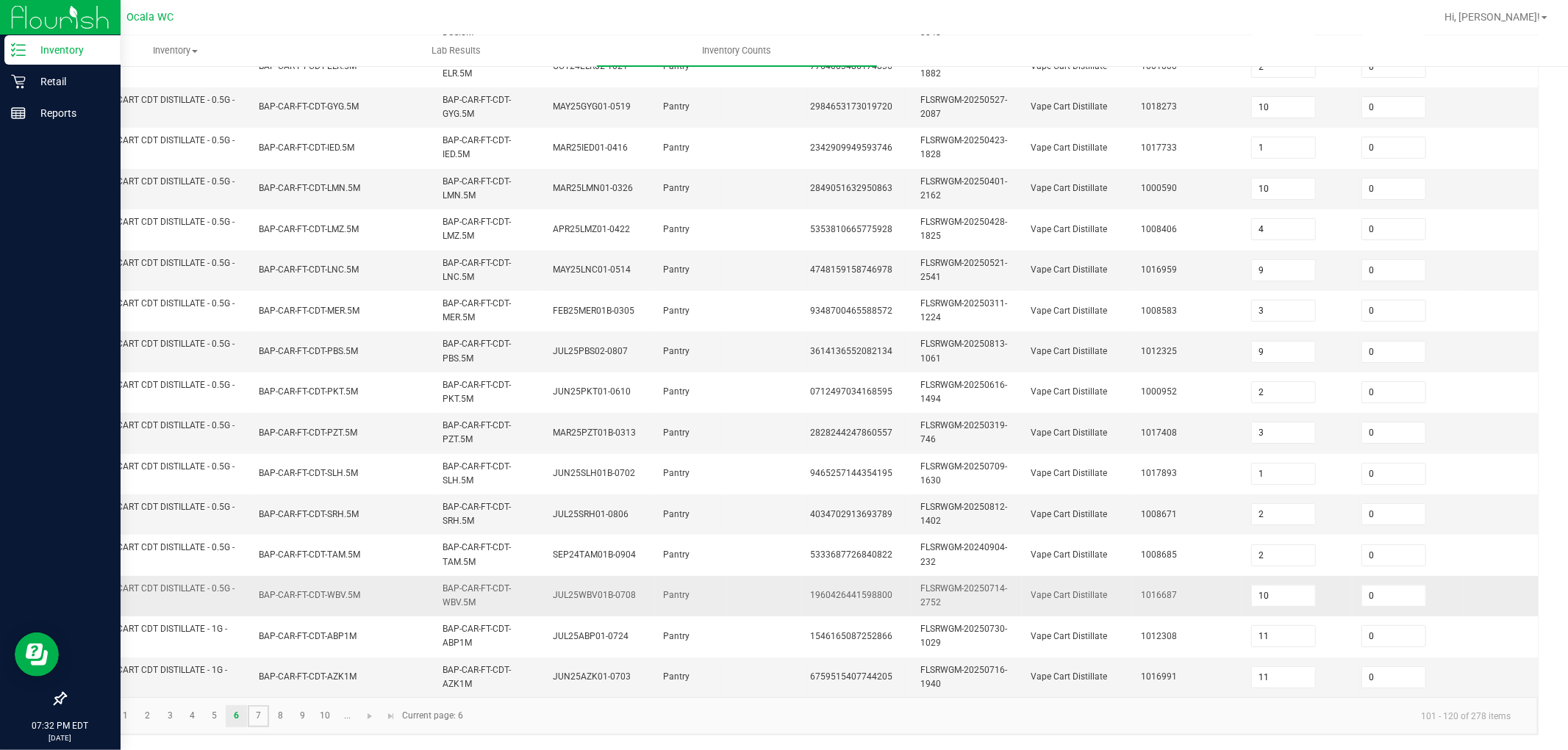
type input "12"
type input "1"
type input "5"
type input "12"
click at [653, 586] on input at bounding box center [1283, 596] width 63 height 21
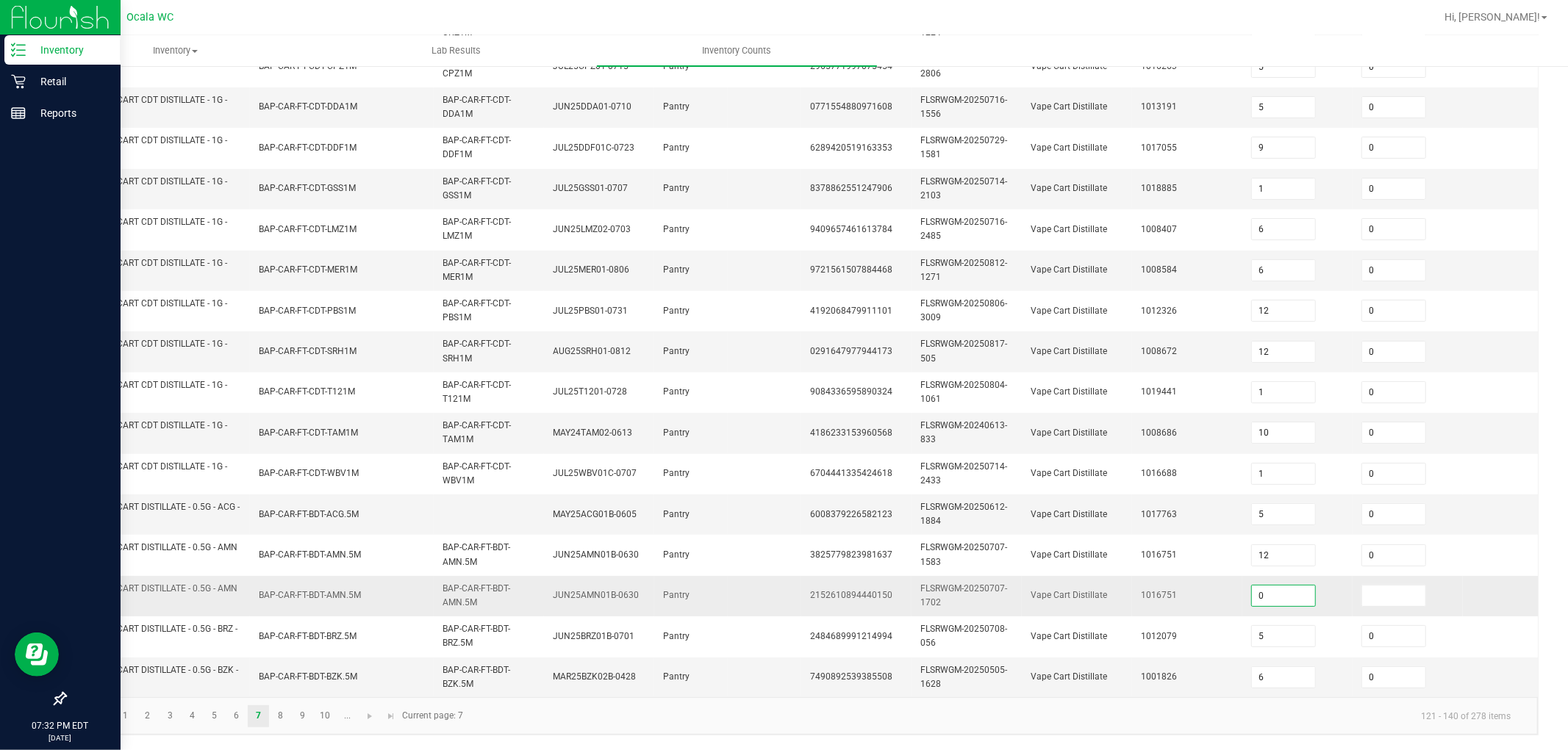
type input "0"
click at [283, 642] on link "8" at bounding box center [280, 716] width 21 height 22
type input "7"
type input "11"
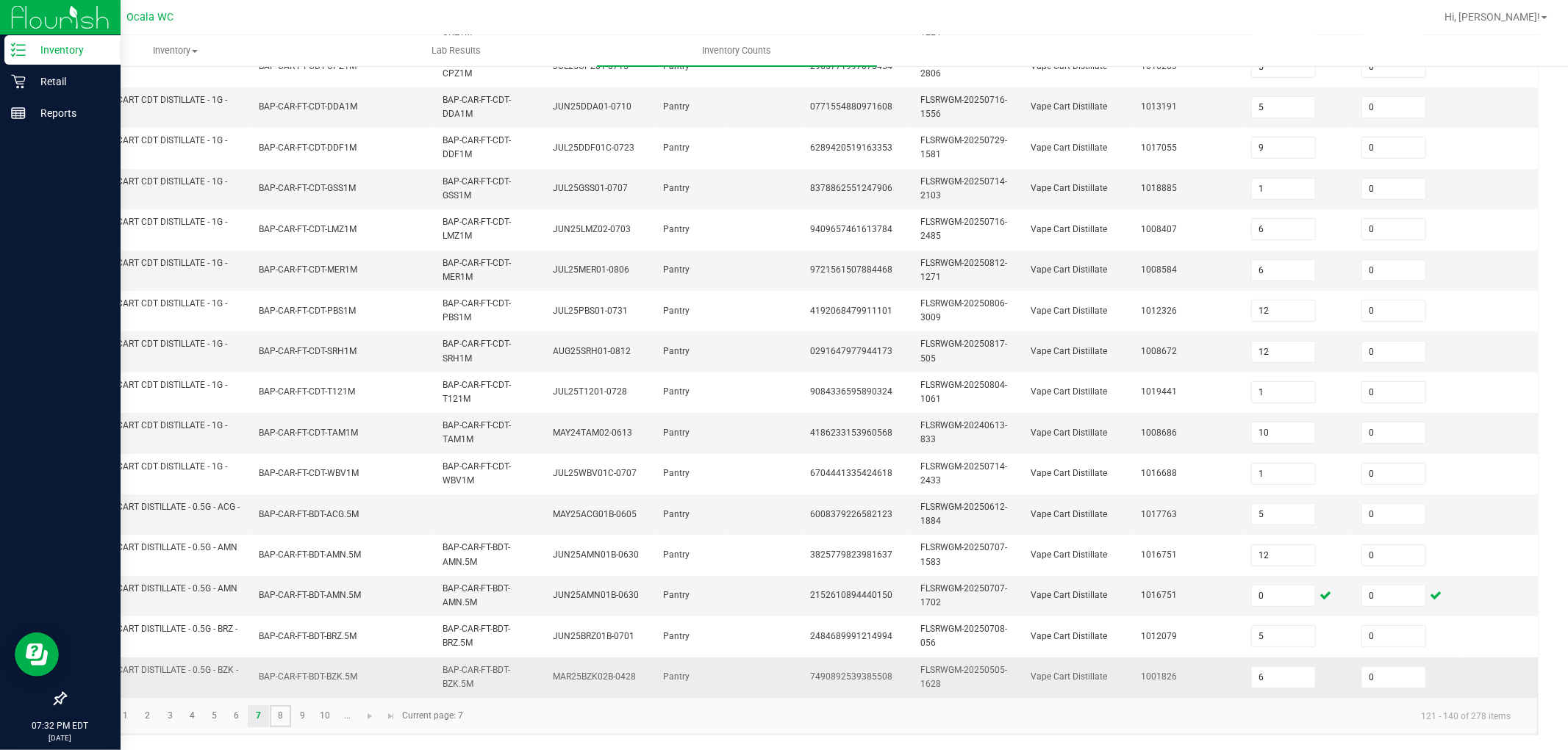
type input "8"
type input "3"
type input "9"
type input "7"
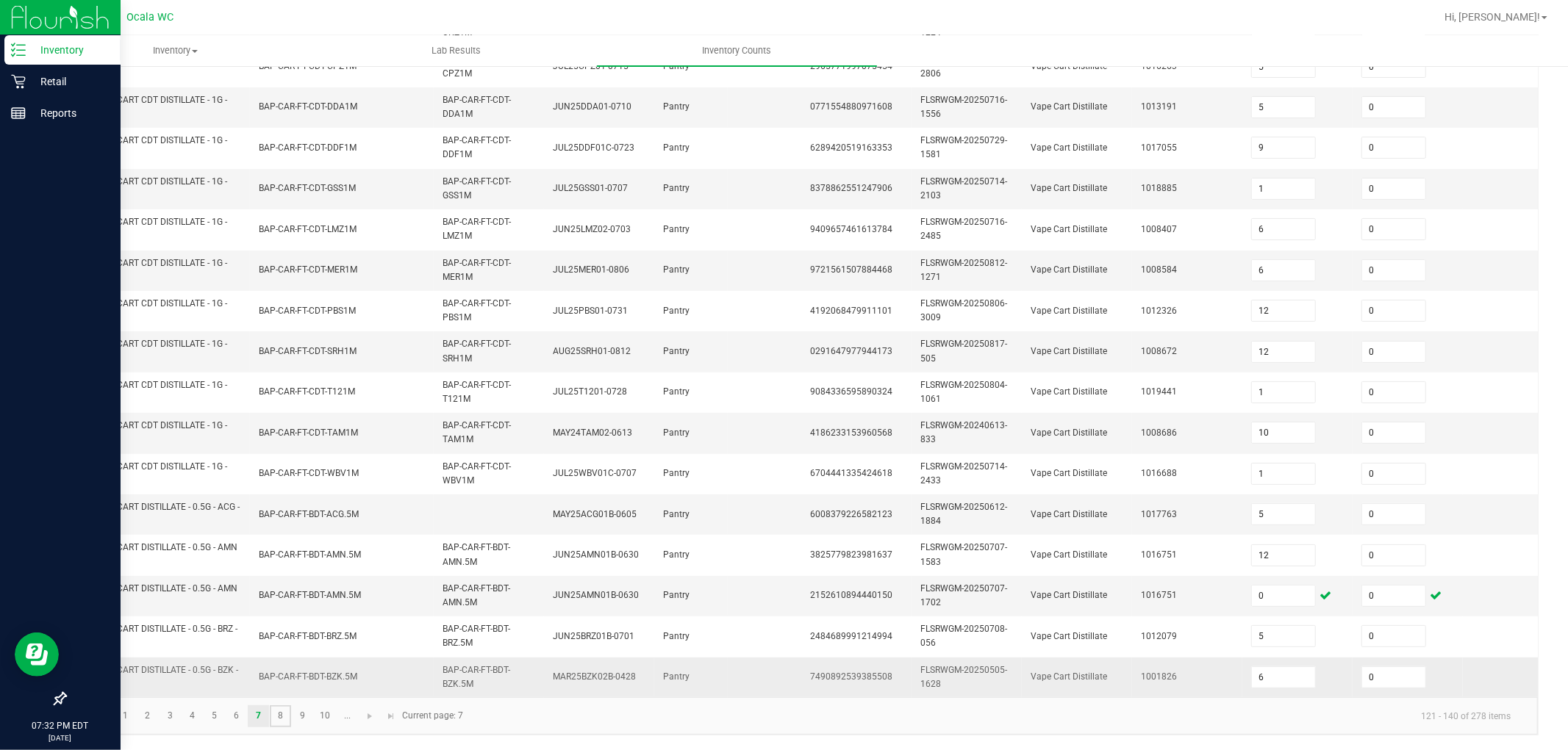
type input "4"
type input "5"
type input "10"
type input "1"
type input "12"
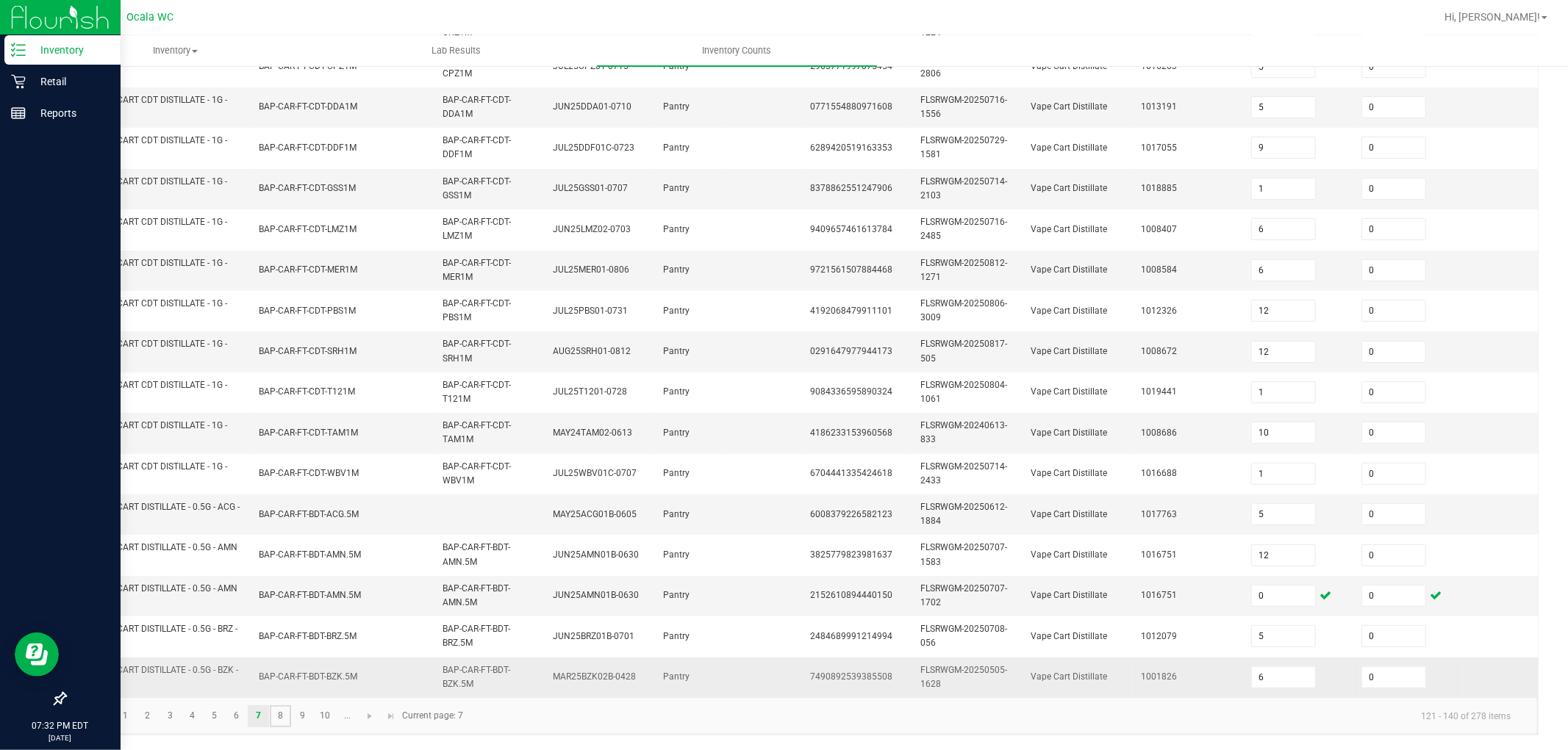
type input "12"
type input "10"
type input "8"
type input "4"
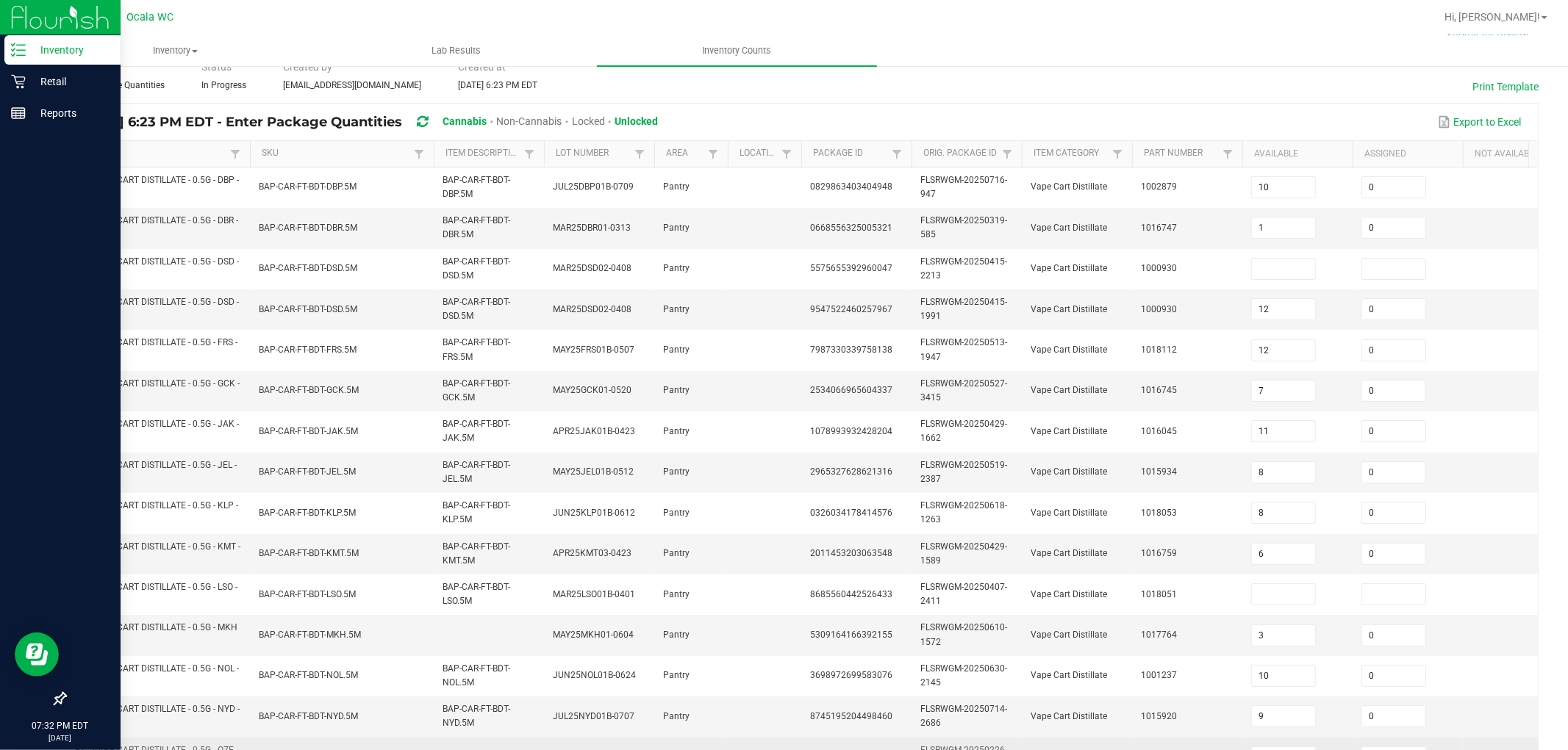
scroll to position [40, 0]
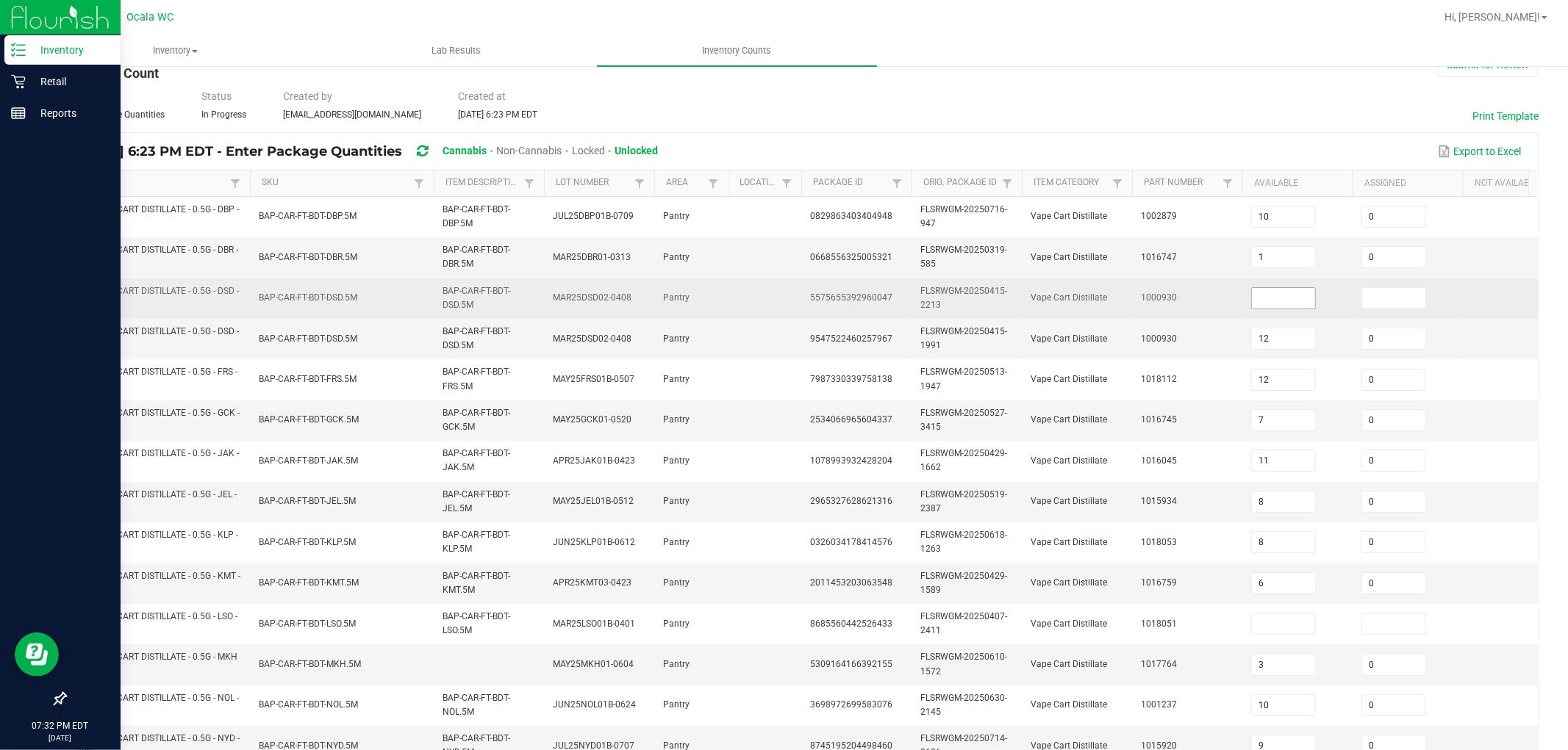
click at [653, 302] on input at bounding box center [1283, 298] width 63 height 21
type input "0"
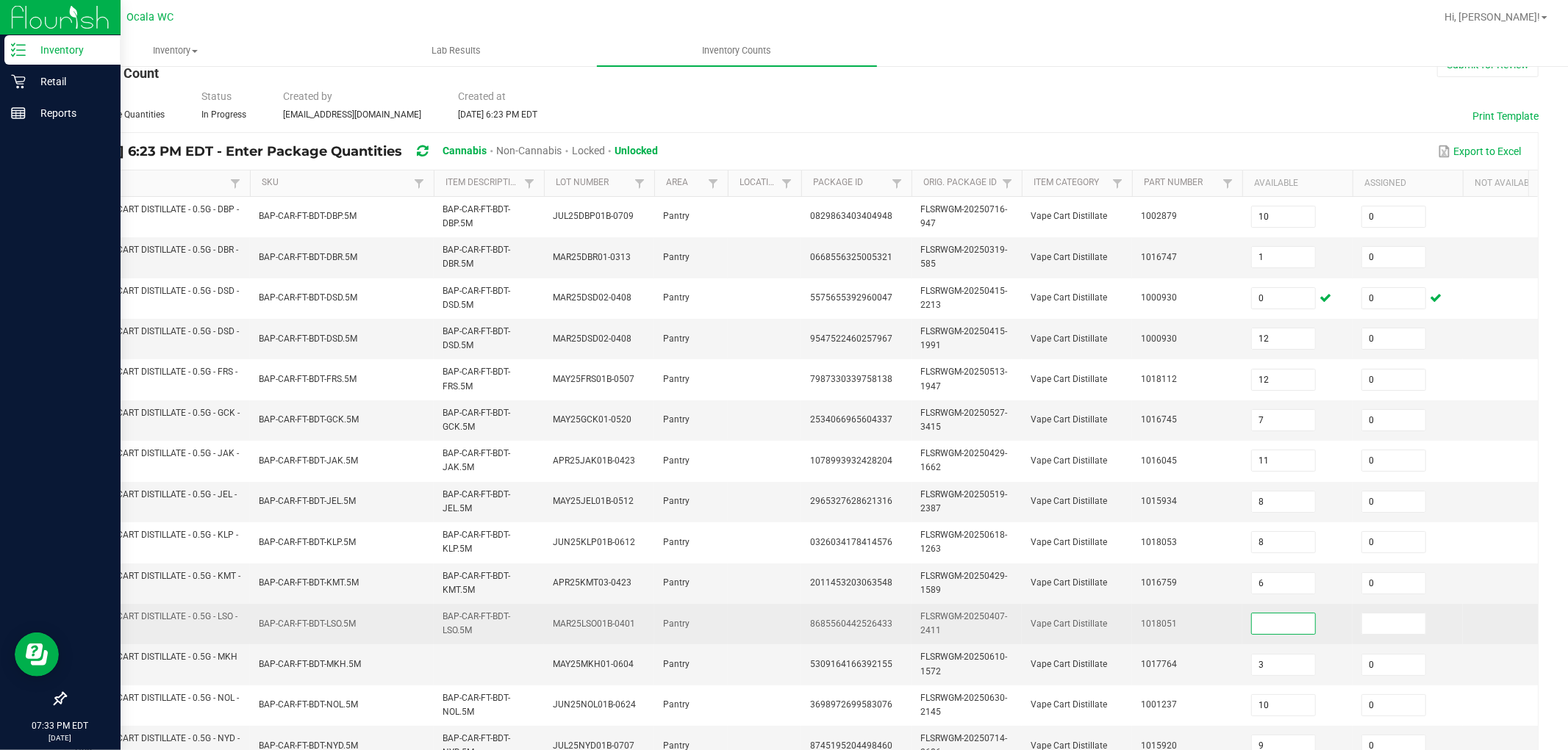
click at [653, 620] on input at bounding box center [1283, 623] width 63 height 21
type input "0"
click at [653, 623] on input "0" at bounding box center [1394, 623] width 63 height 21
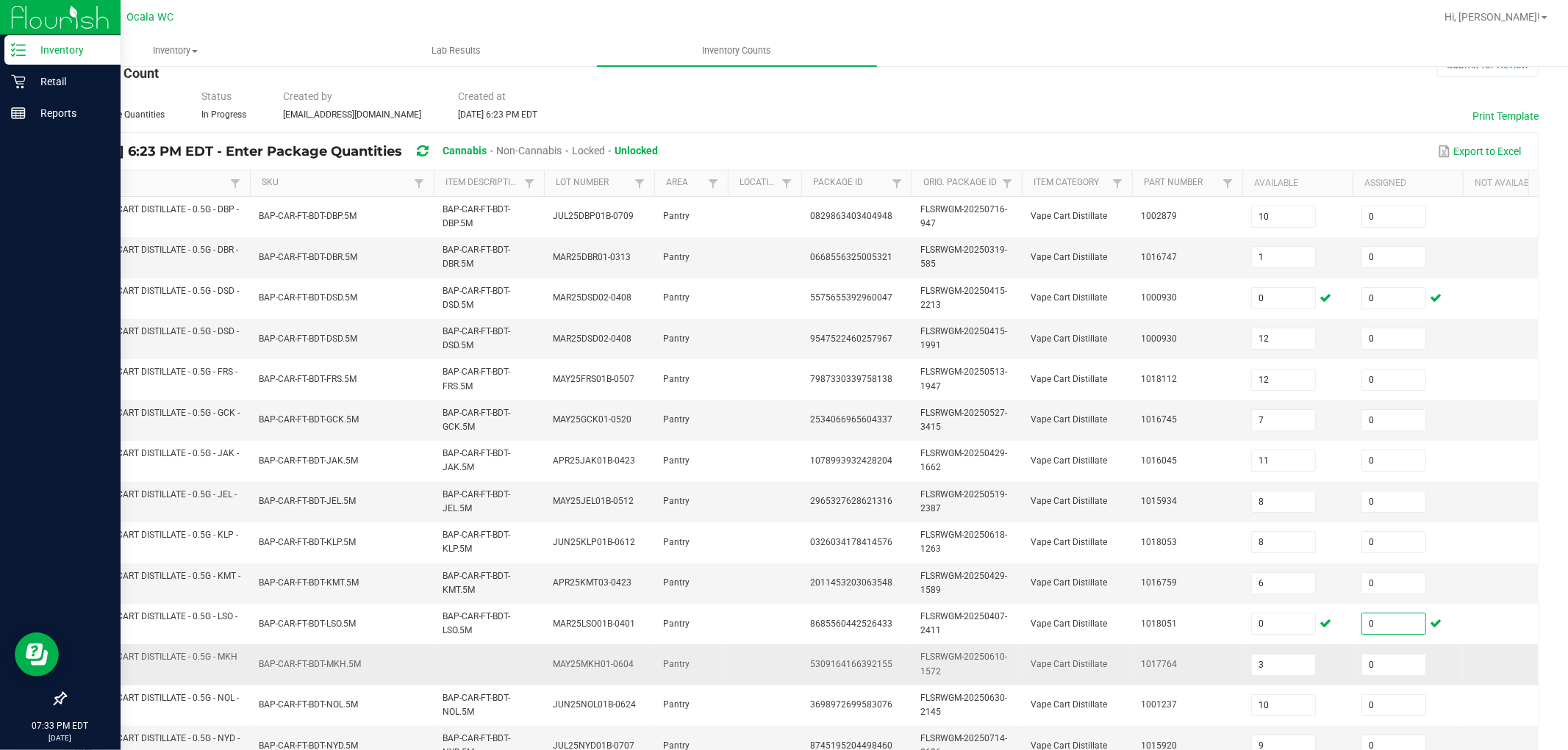
click at [653, 642] on td "3" at bounding box center [1298, 665] width 111 height 40
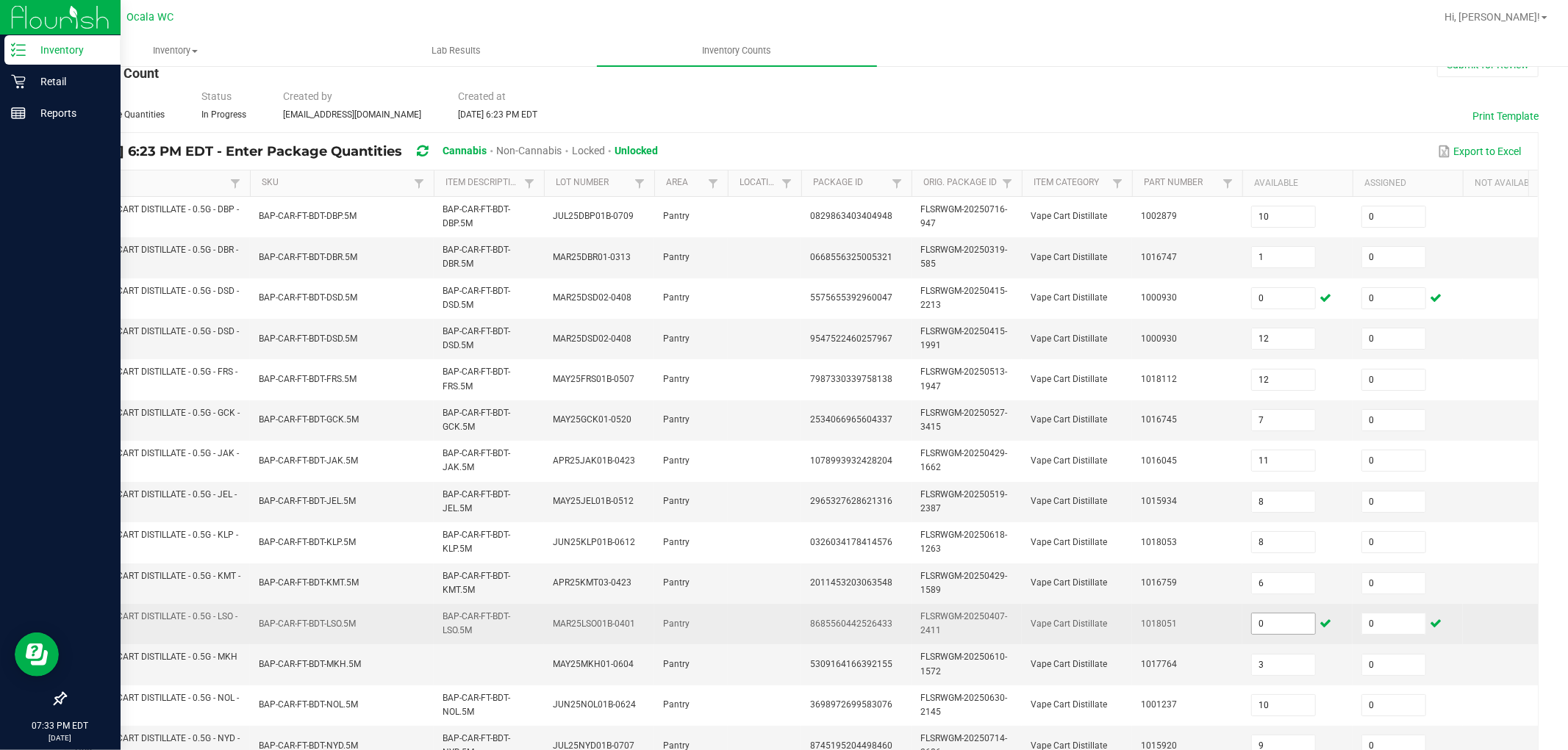
click at [653, 627] on input "0" at bounding box center [1283, 623] width 63 height 21
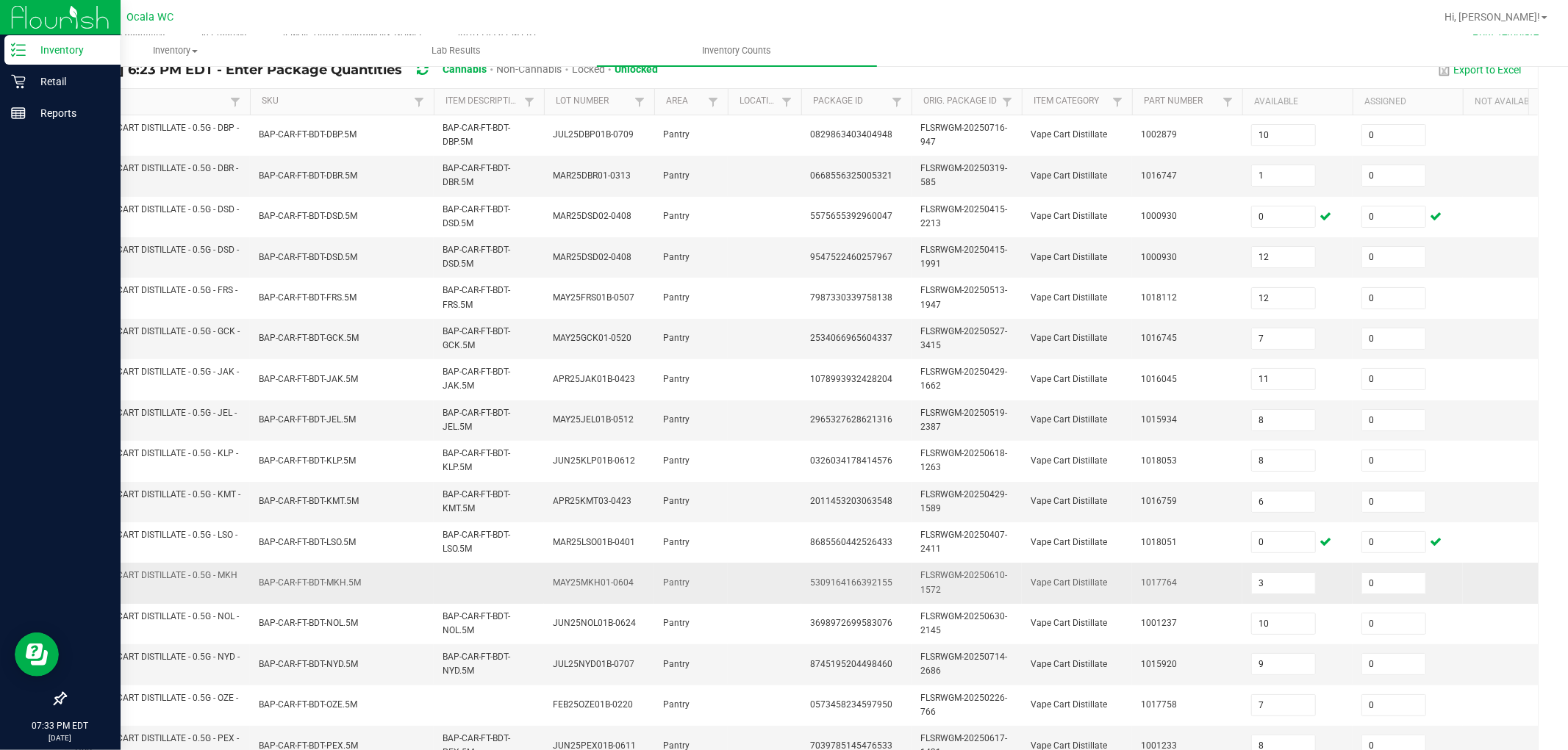
click at [653, 569] on td "1017764" at bounding box center [1187, 583] width 111 height 40
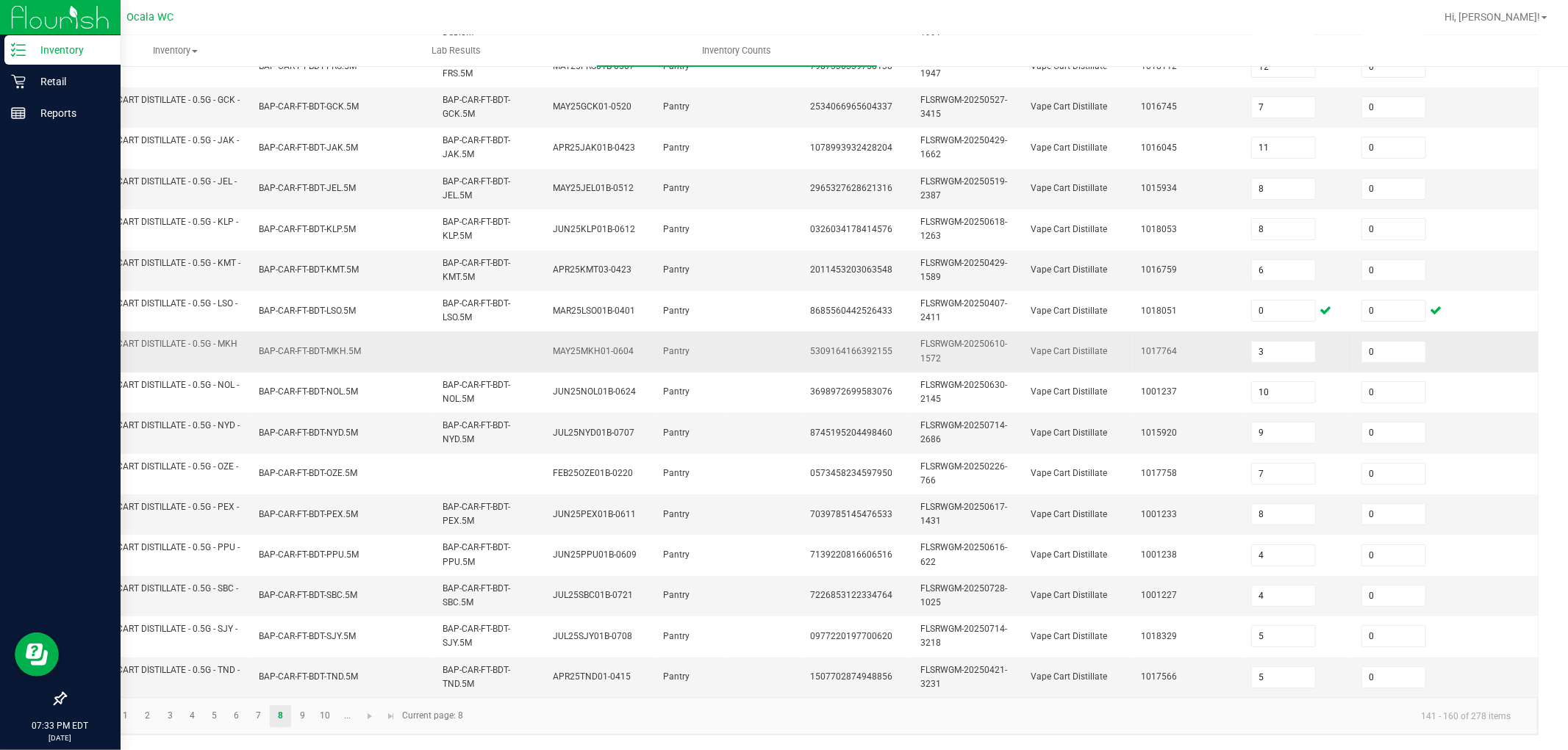
scroll to position [367, 0]
click at [309, 642] on link "9" at bounding box center [302, 716] width 21 height 22
type input "5"
type input "6"
type input "10"
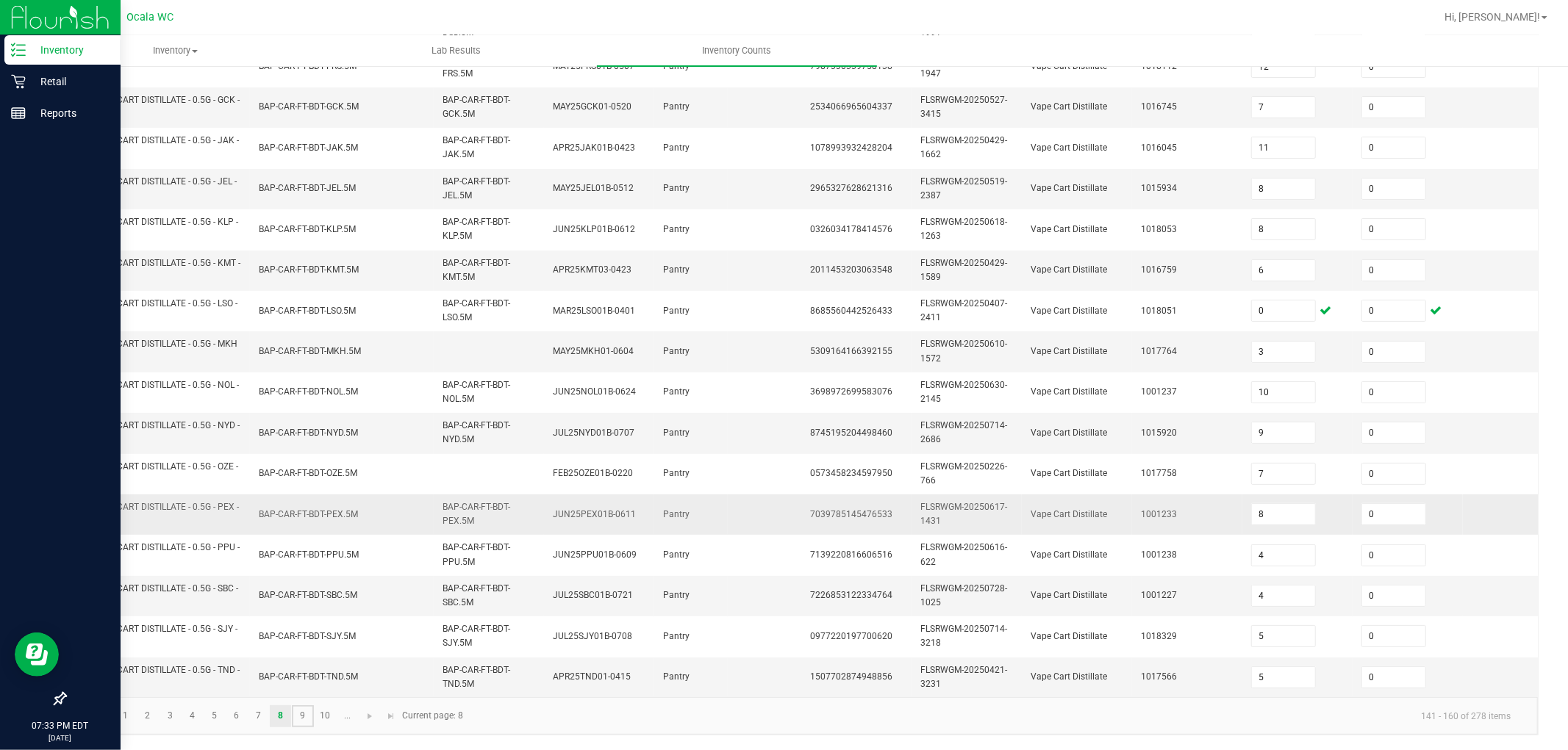
type input "7"
click at [325, 642] on link "10" at bounding box center [325, 716] width 21 height 22
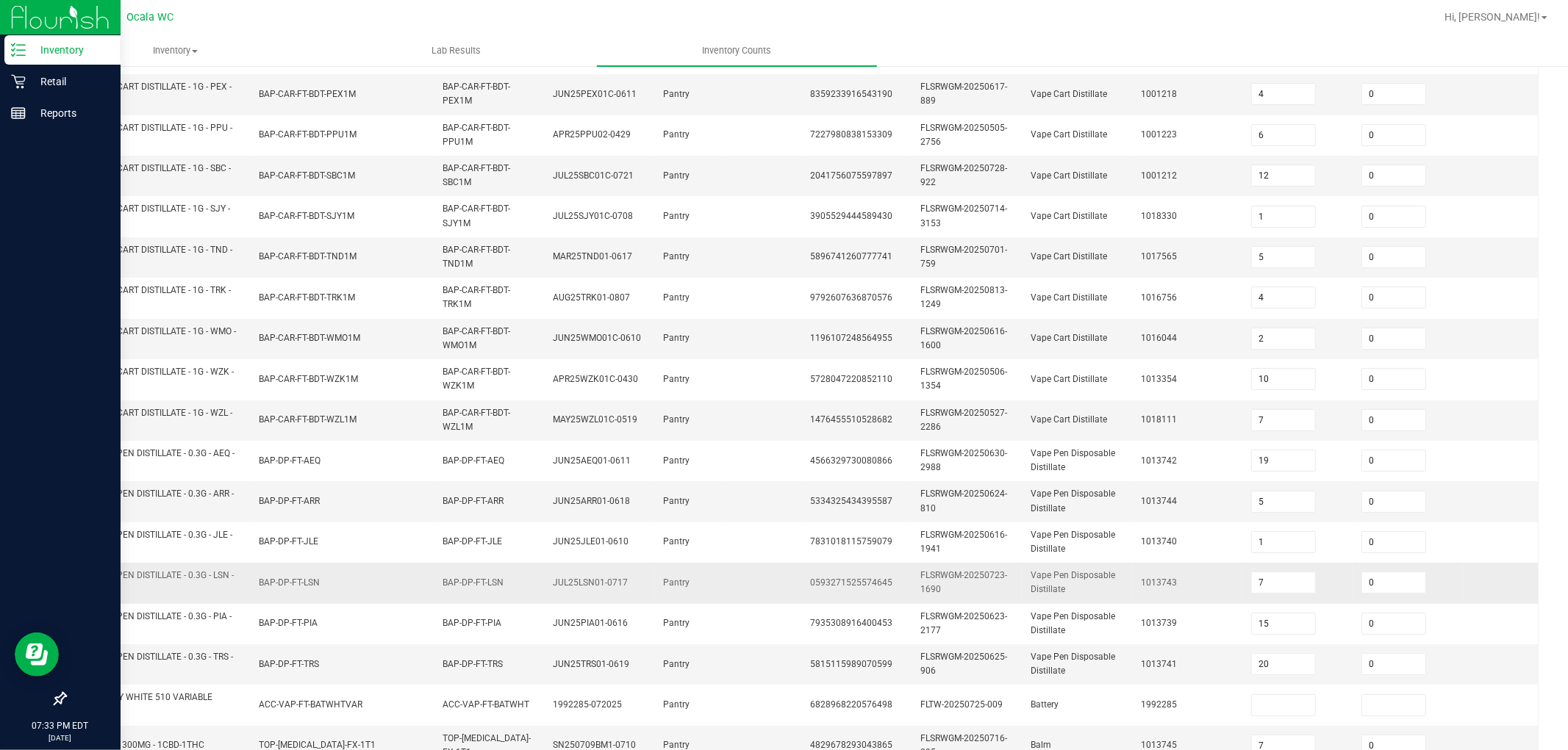
scroll to position [361, 0]
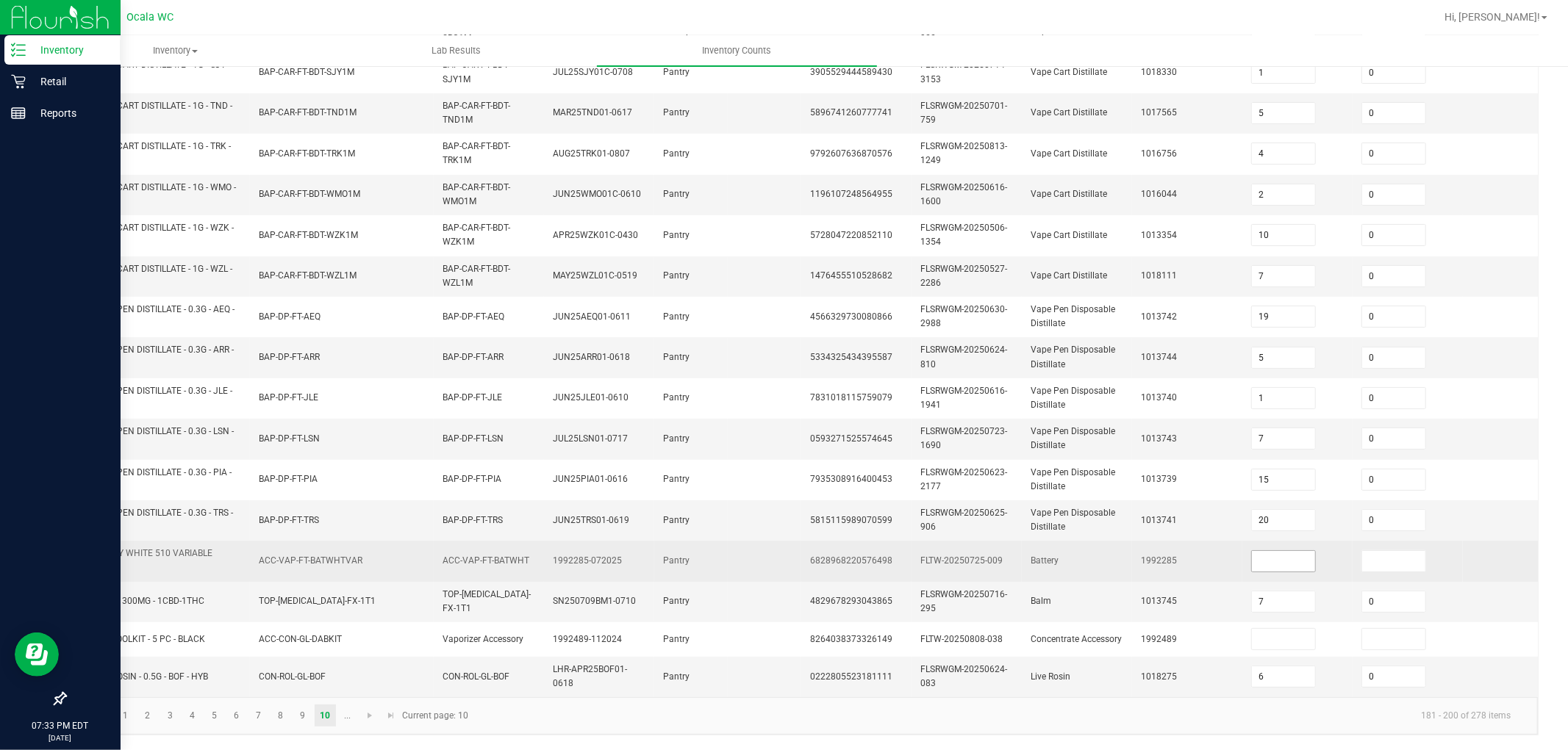
click at [653, 551] on input at bounding box center [1283, 561] width 63 height 21
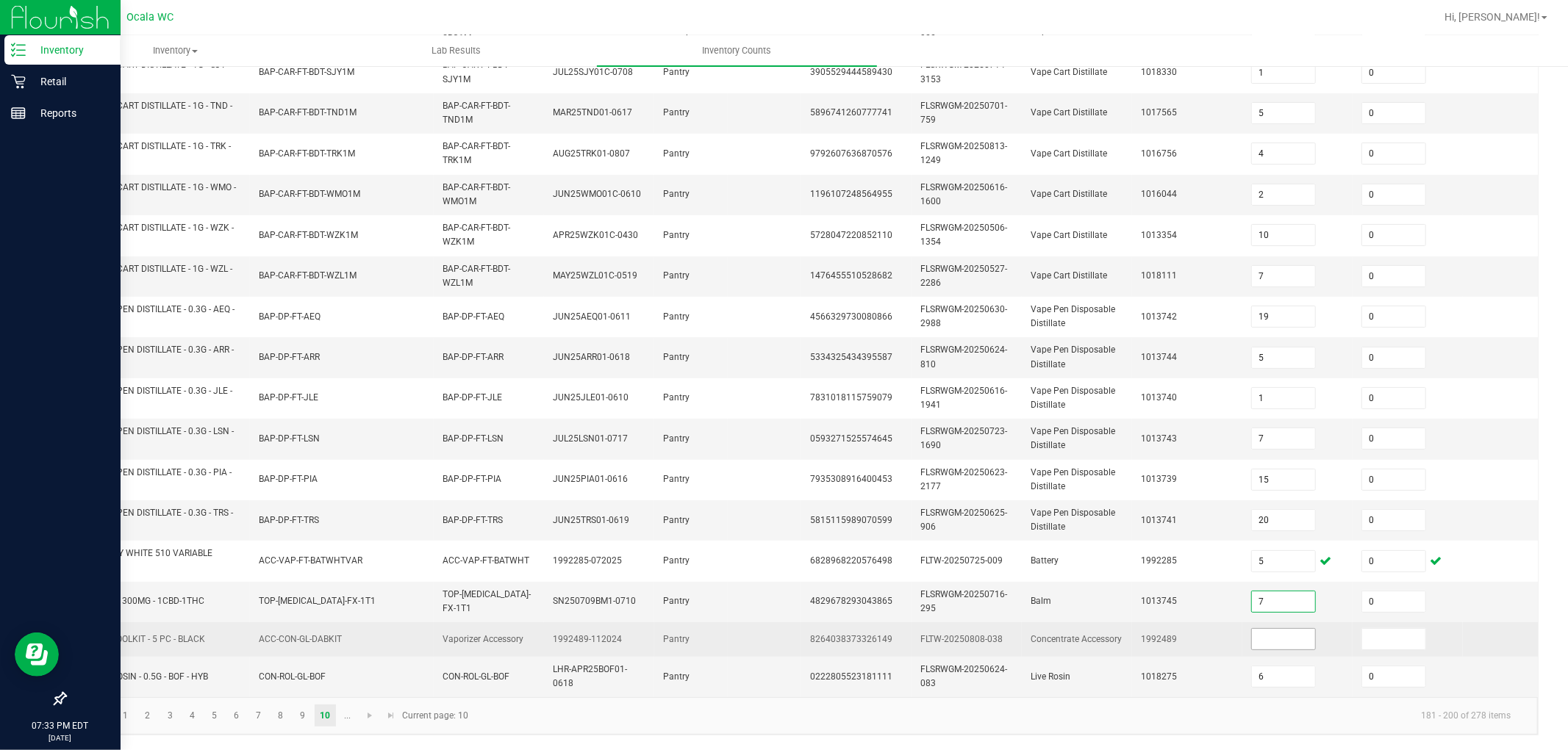
click at [653, 630] on input at bounding box center [1283, 639] width 63 height 21
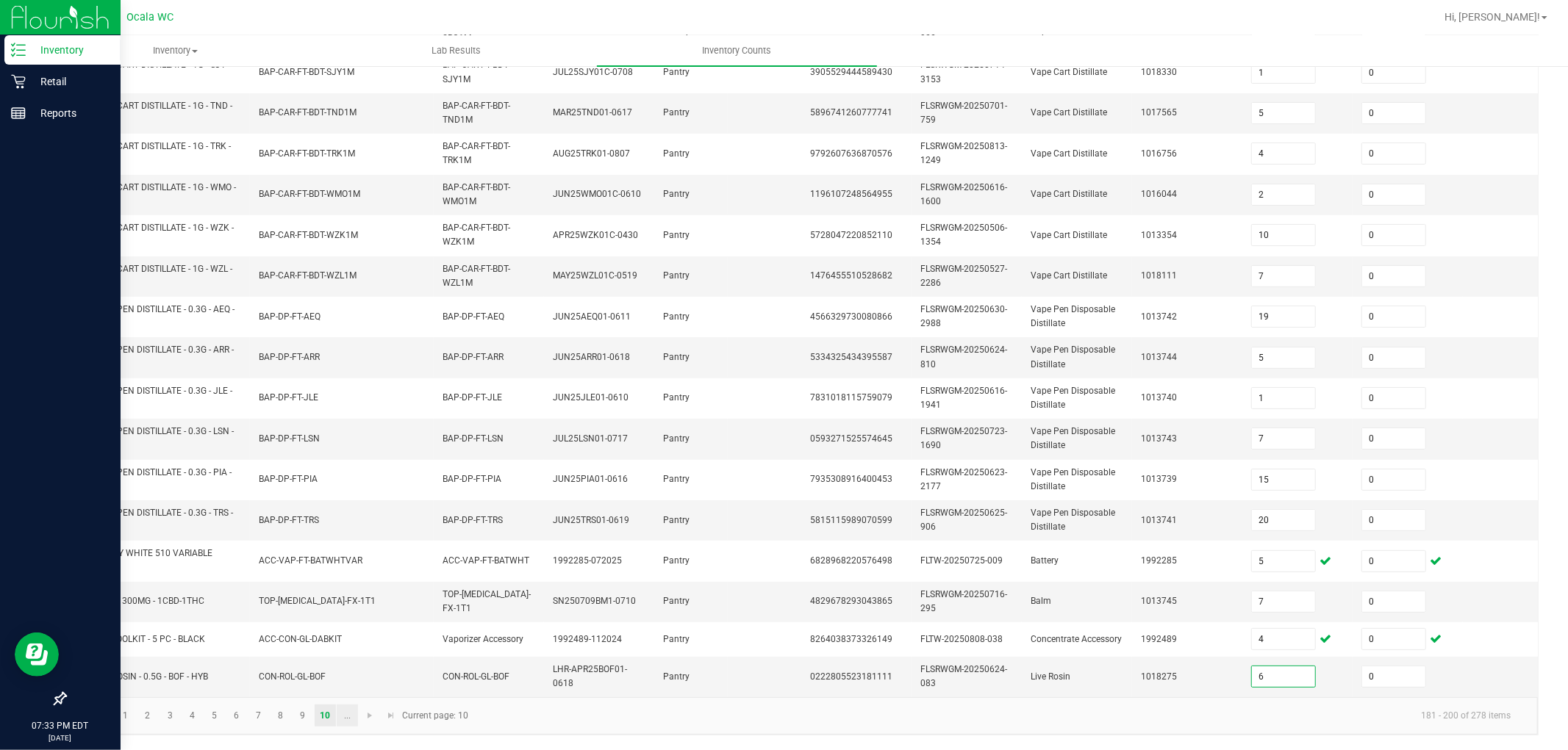
click at [350, 642] on link "..." at bounding box center [347, 716] width 21 height 22
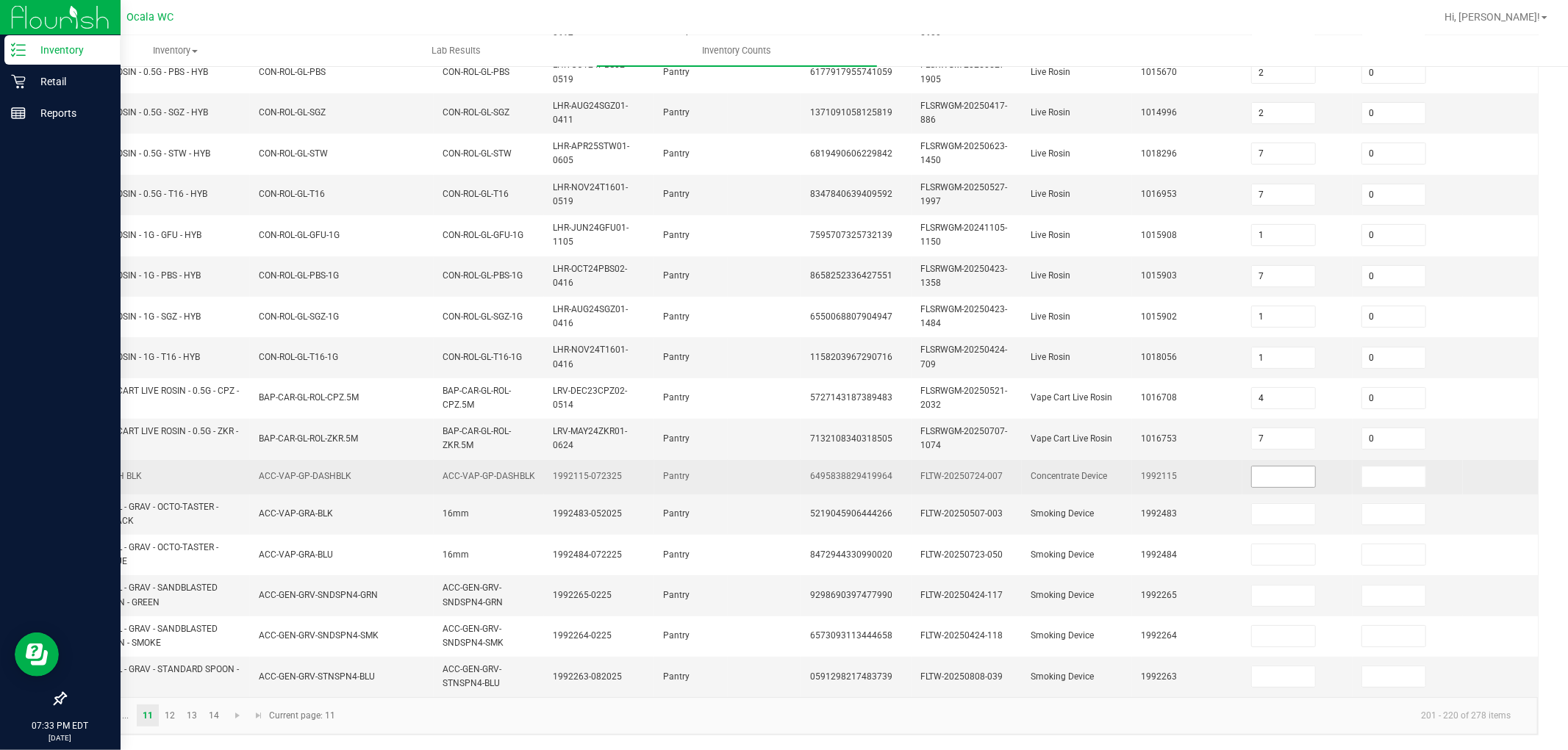
click at [653, 467] on input at bounding box center [1283, 477] width 63 height 21
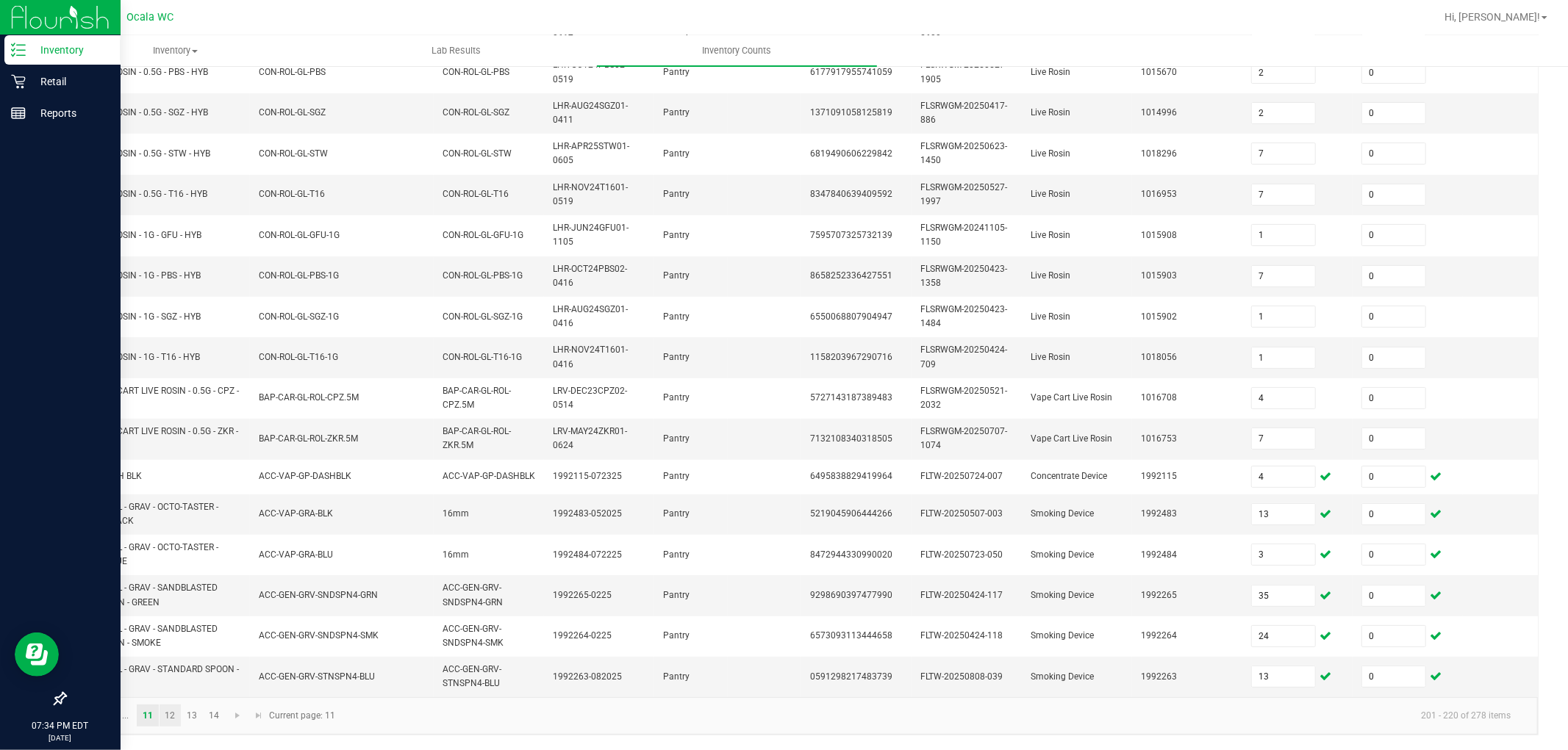
click at [164, 642] on link "12" at bounding box center [169, 716] width 21 height 22
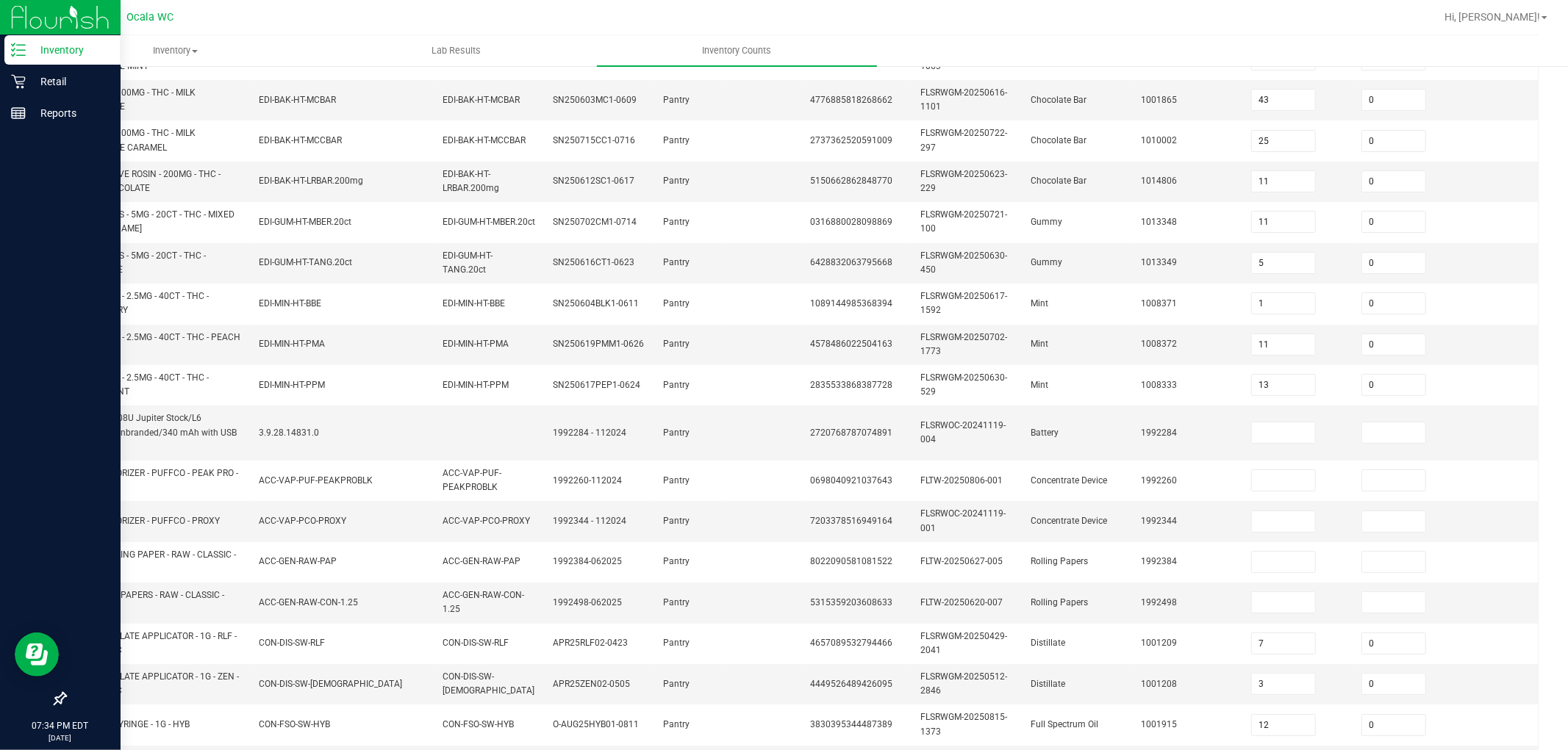
scroll to position [0, 0]
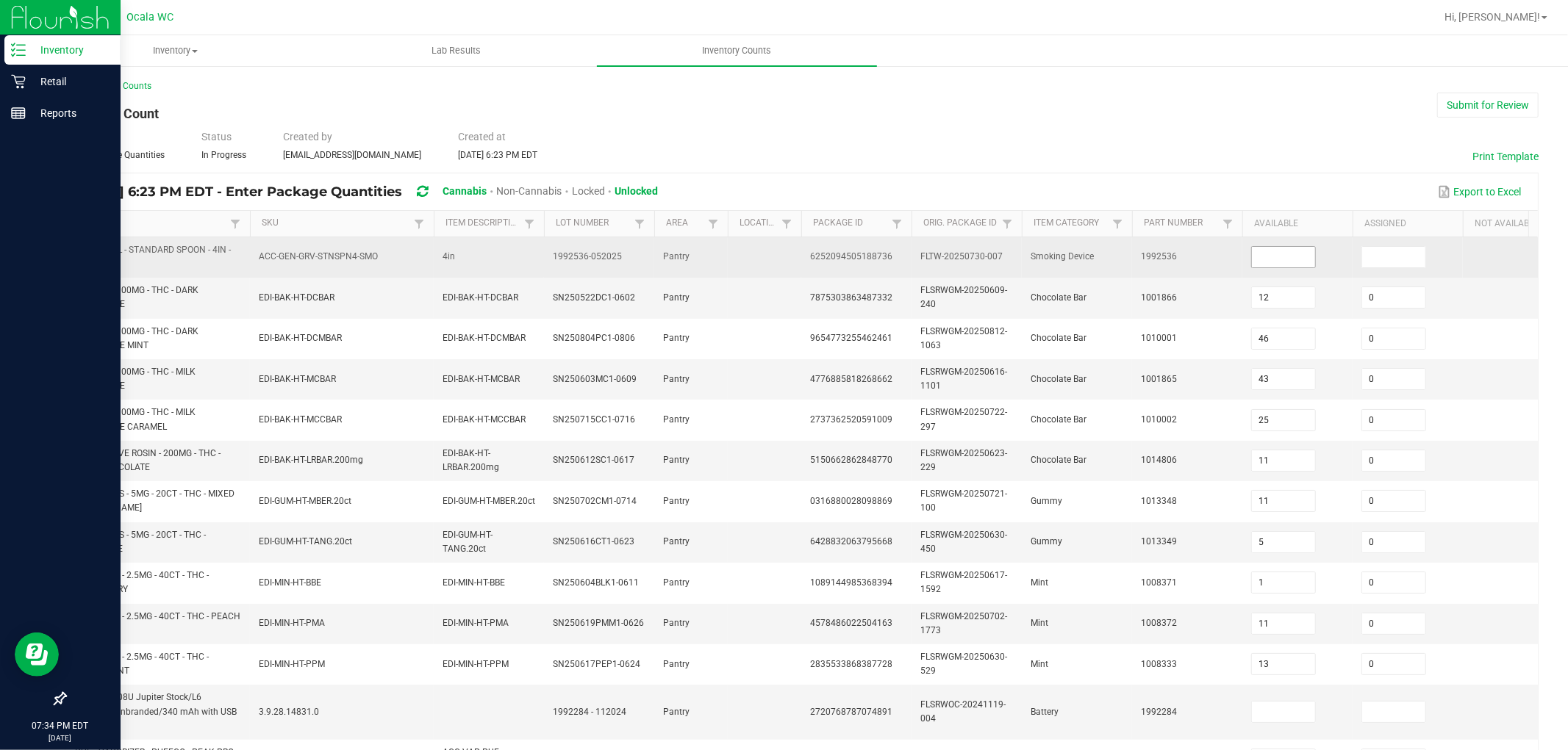
click at [653, 257] on input at bounding box center [1283, 257] width 63 height 21
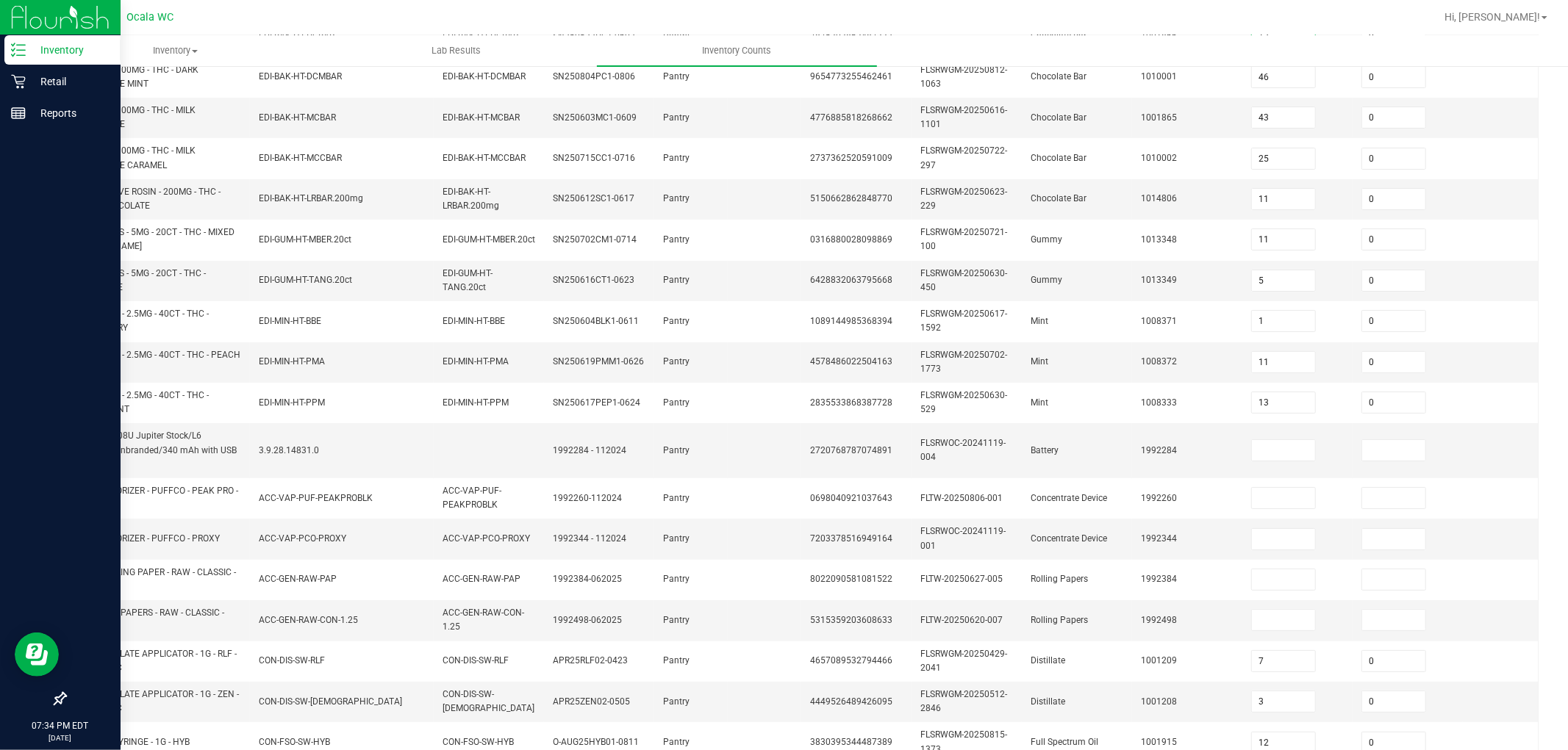
scroll to position [262, 0]
click at [653, 445] on input at bounding box center [1283, 449] width 63 height 21
click at [653, 528] on input "4" at bounding box center [1283, 538] width 63 height 21
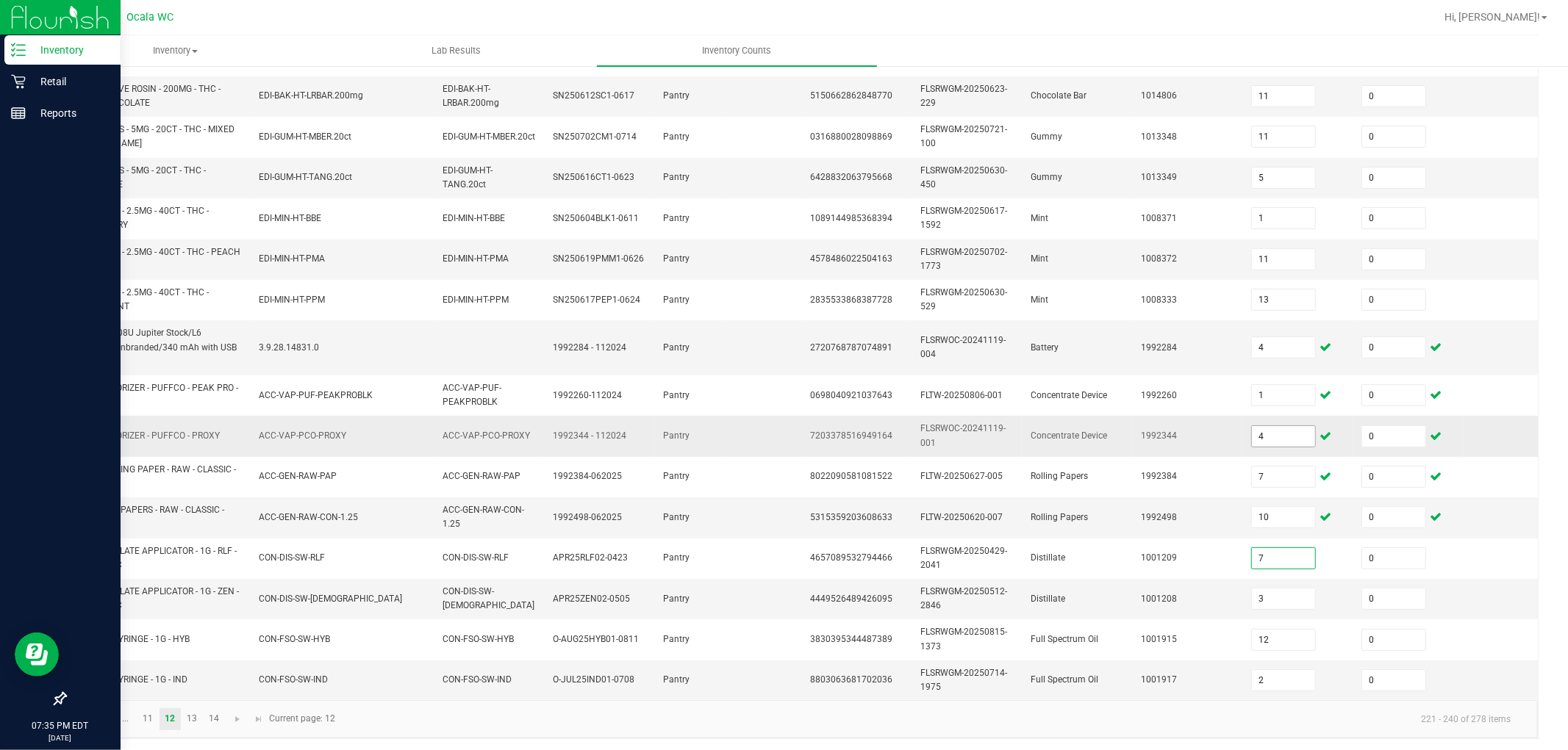
scroll to position [367, 0]
click at [193, 642] on link "13" at bounding box center [192, 716] width 21 height 22
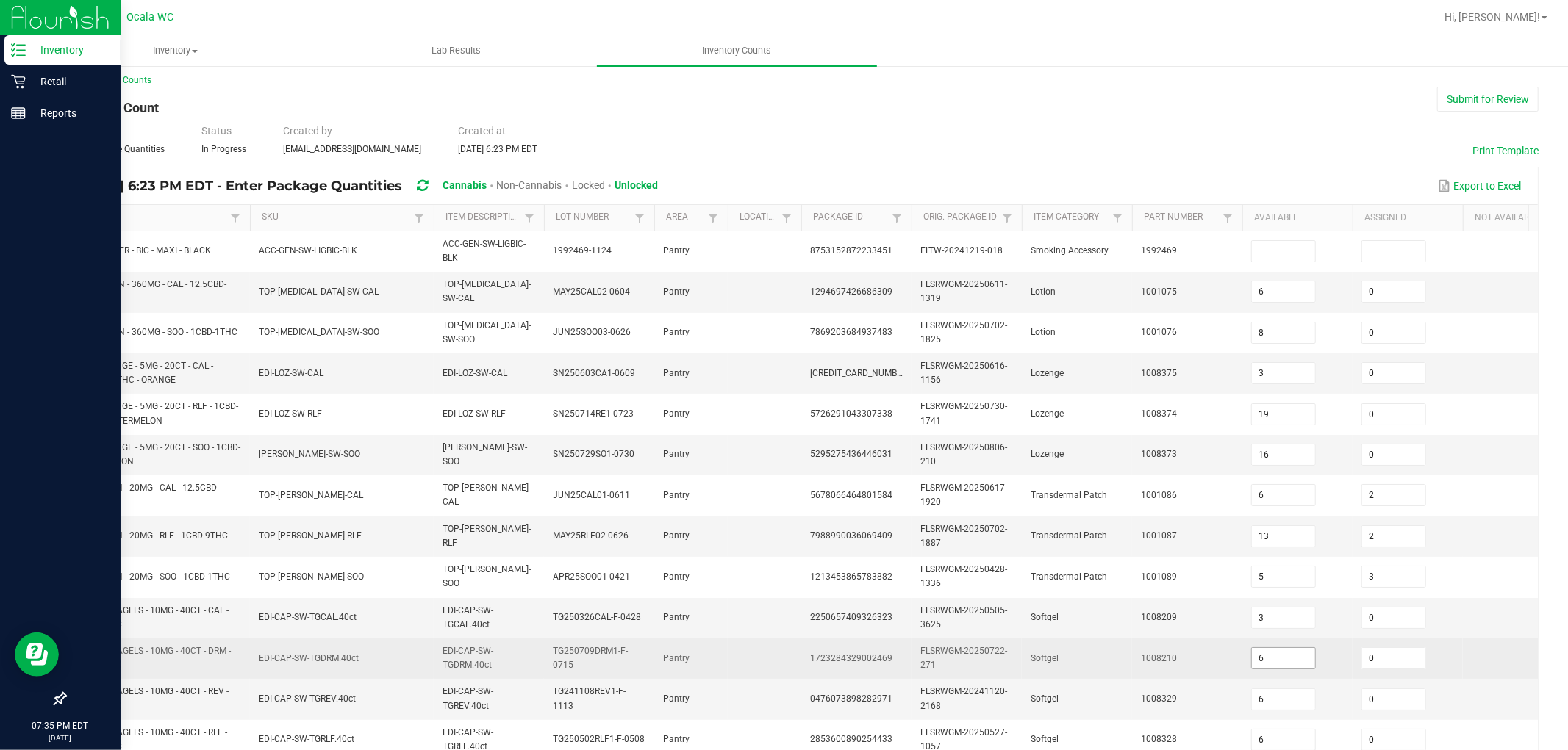
scroll to position [0, 0]
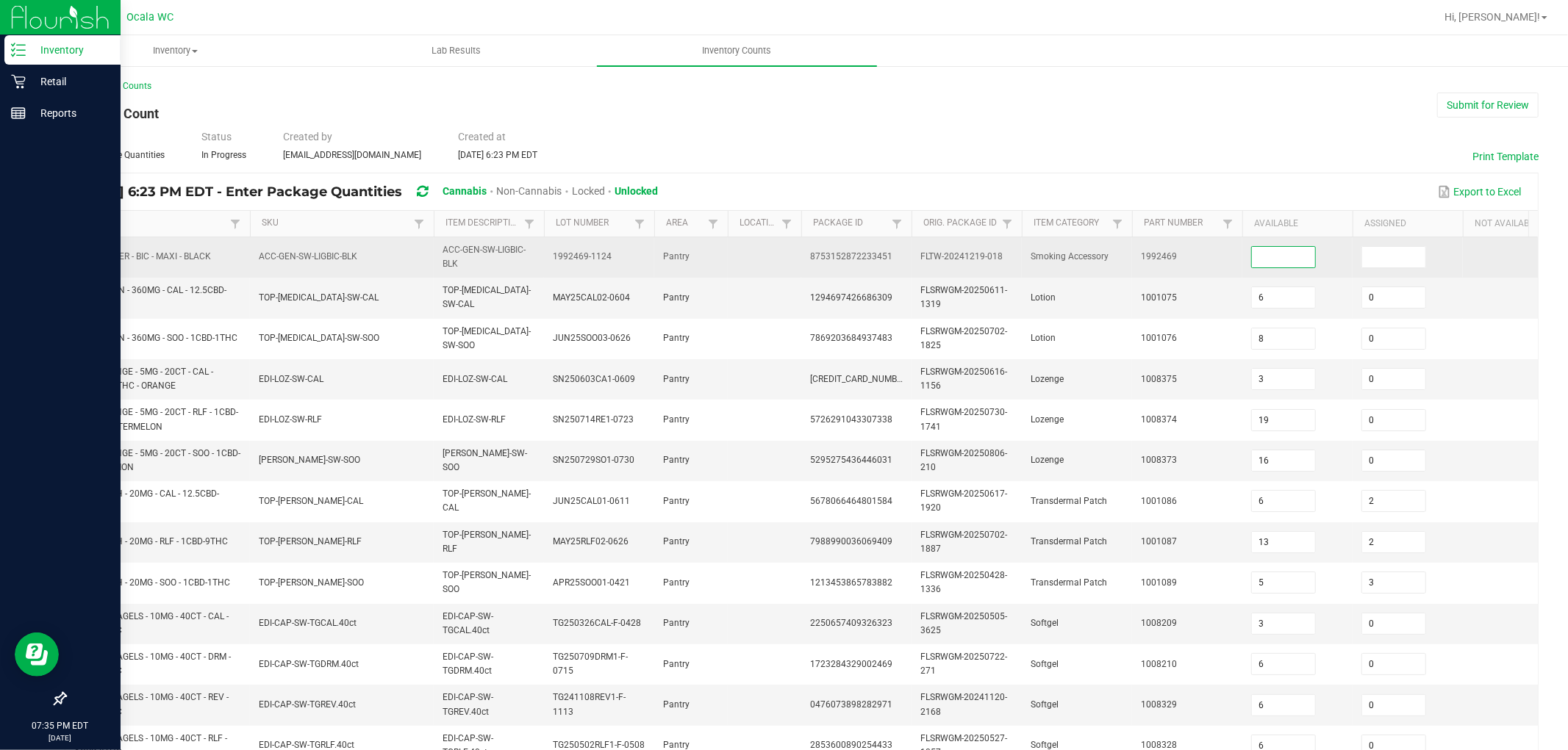
click at [653, 251] on input at bounding box center [1283, 257] width 63 height 21
click at [653, 260] on input "17" at bounding box center [1283, 257] width 63 height 21
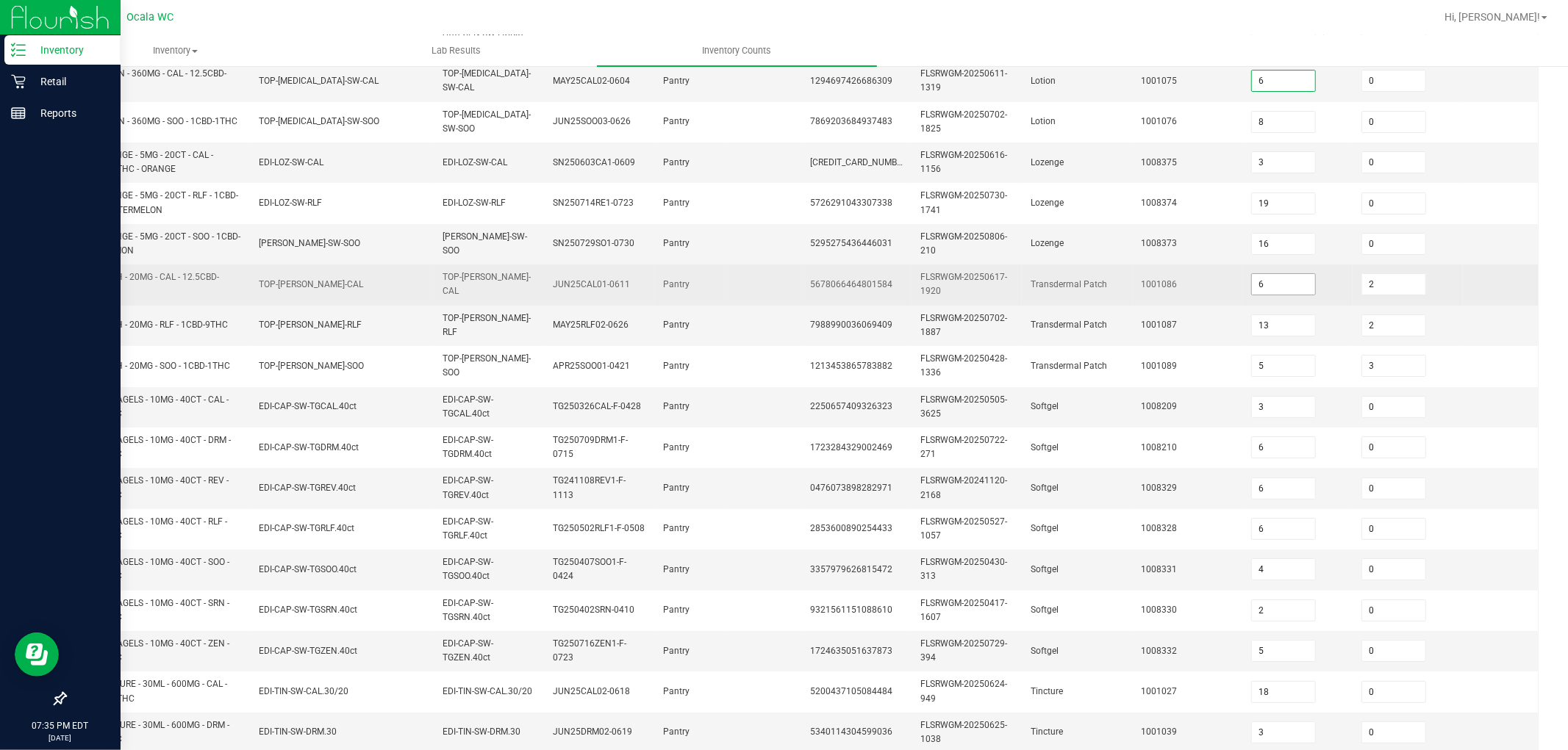
scroll to position [367, 0]
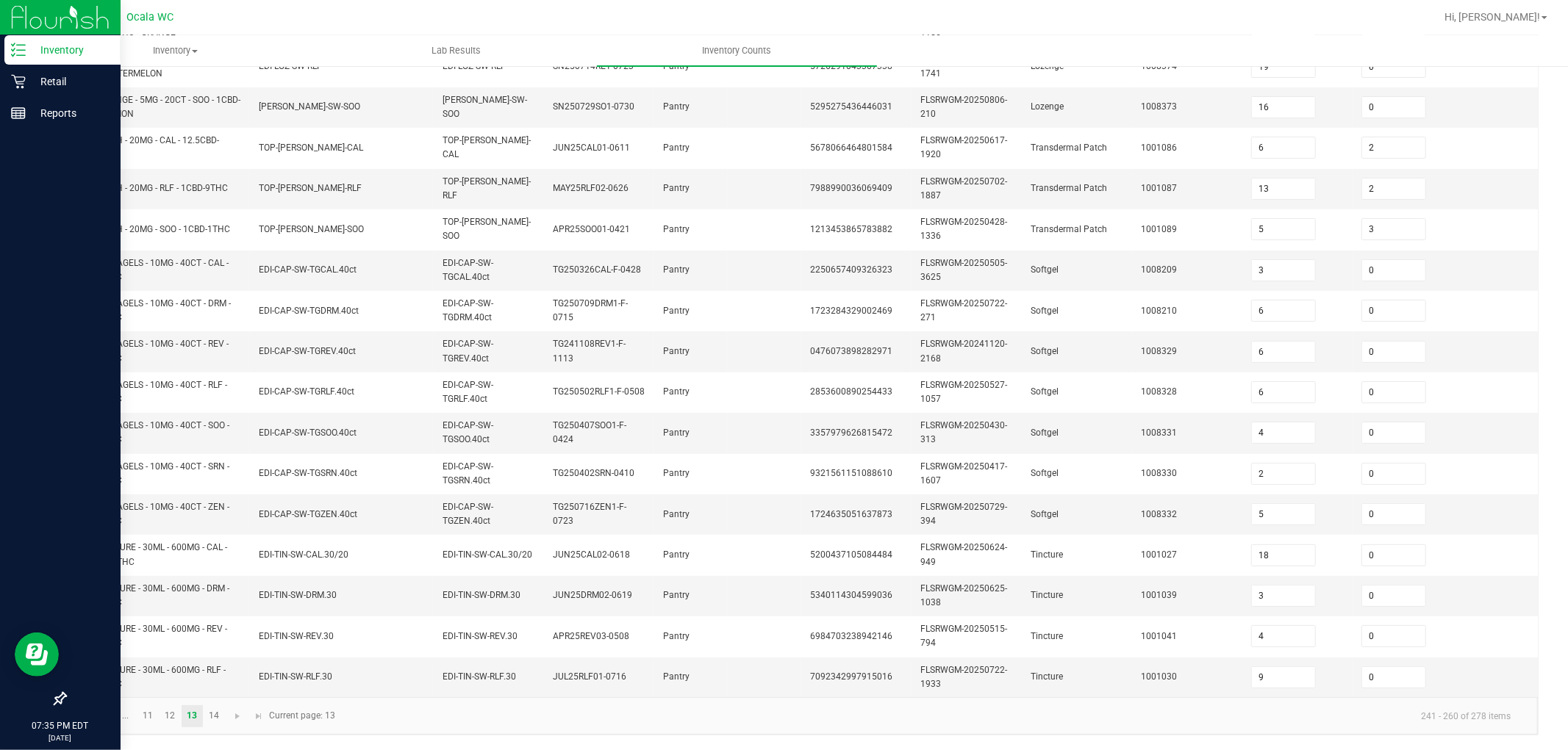
click at [225, 642] on li "14" at bounding box center [215, 716] width 22 height 22
click at [213, 642] on link "14" at bounding box center [214, 716] width 21 height 22
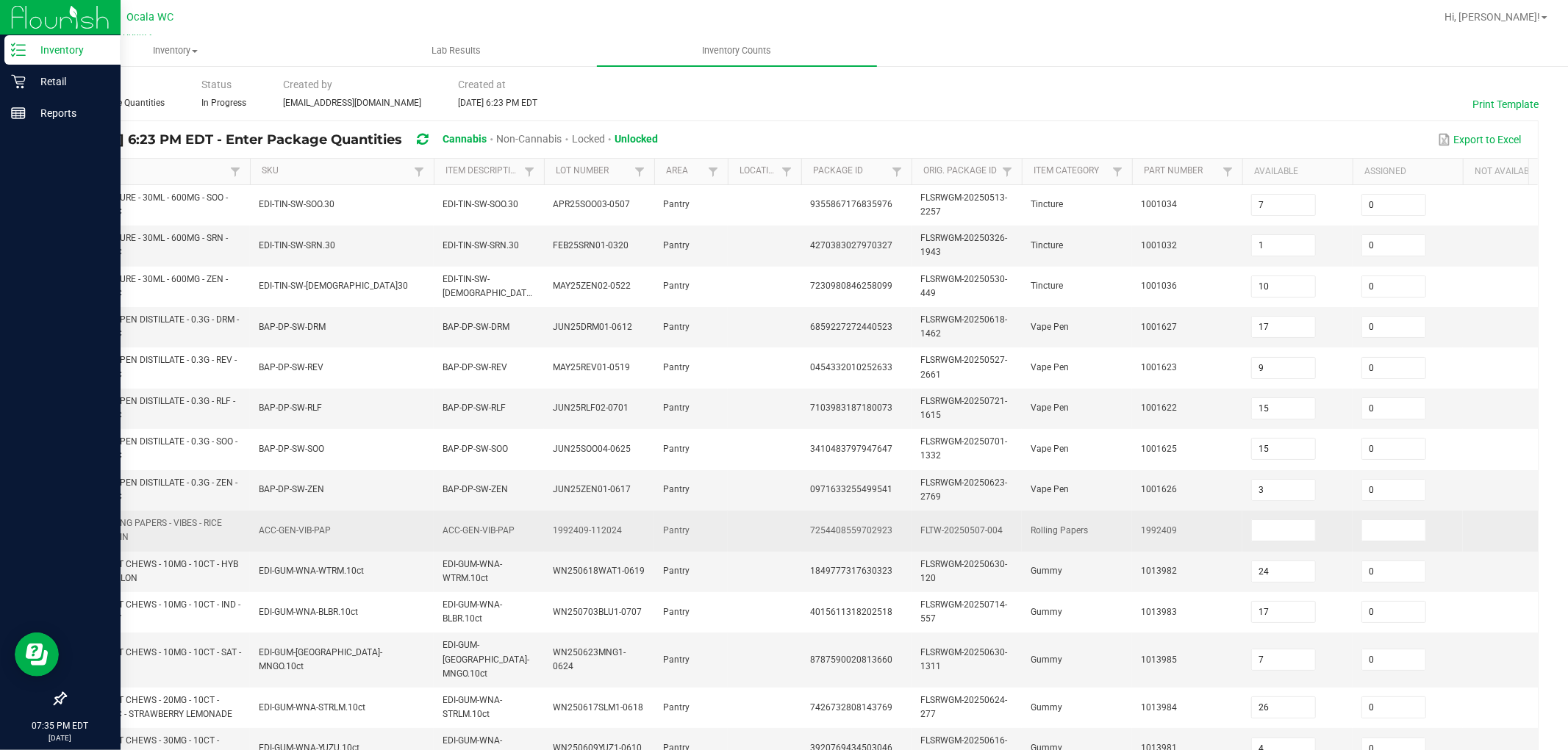
scroll to position [81, 0]
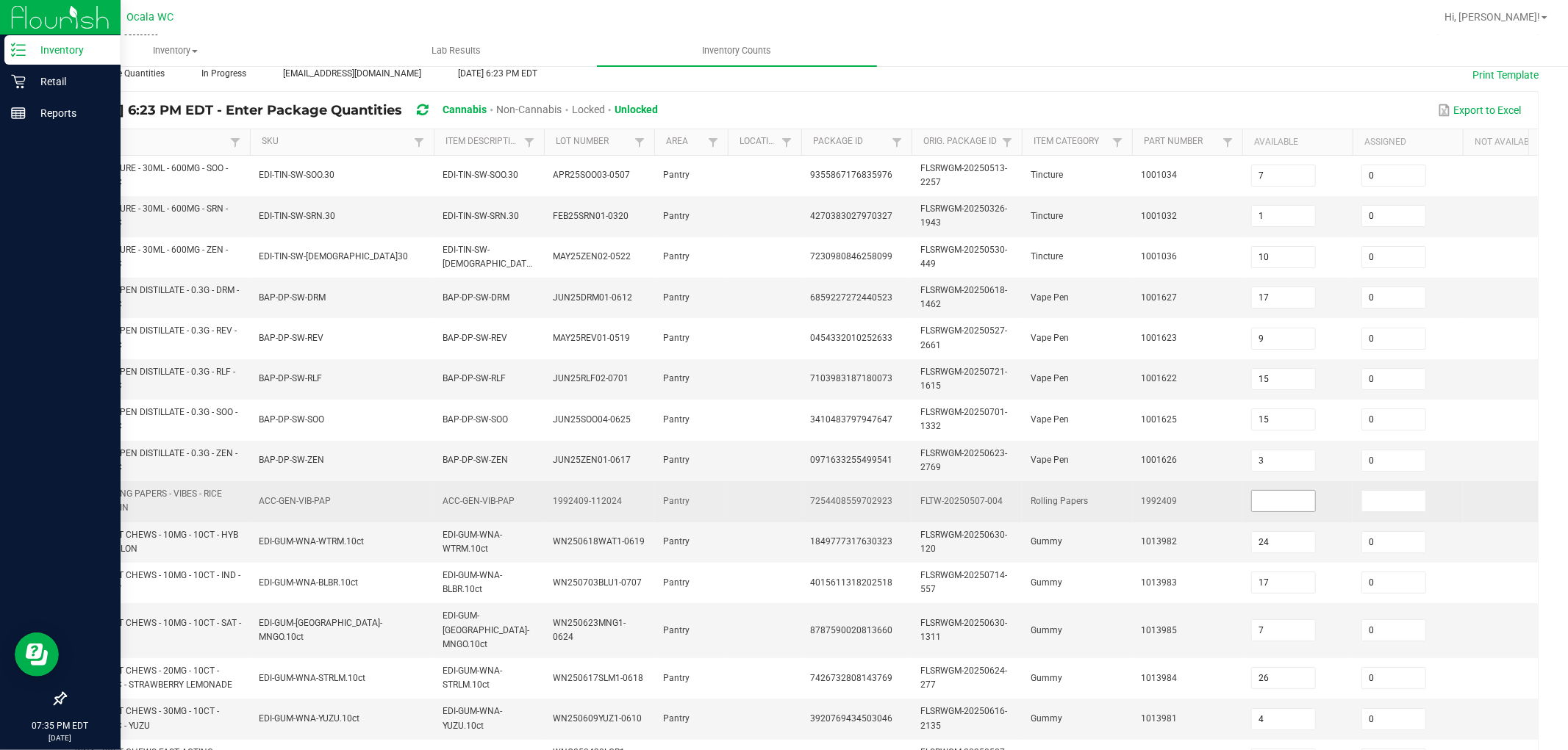
click at [653, 507] on input at bounding box center [1283, 501] width 63 height 21
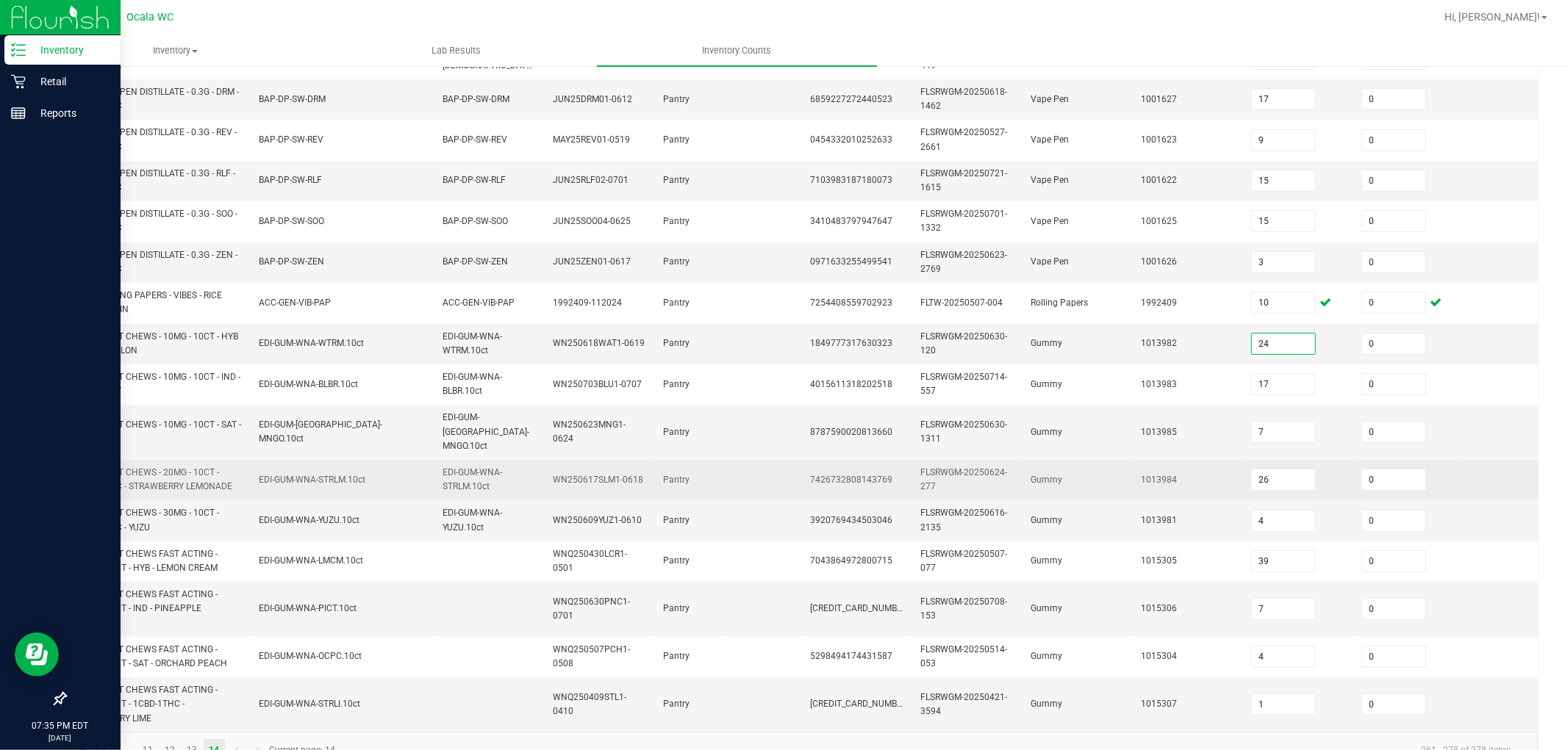
scroll to position [313, 0]
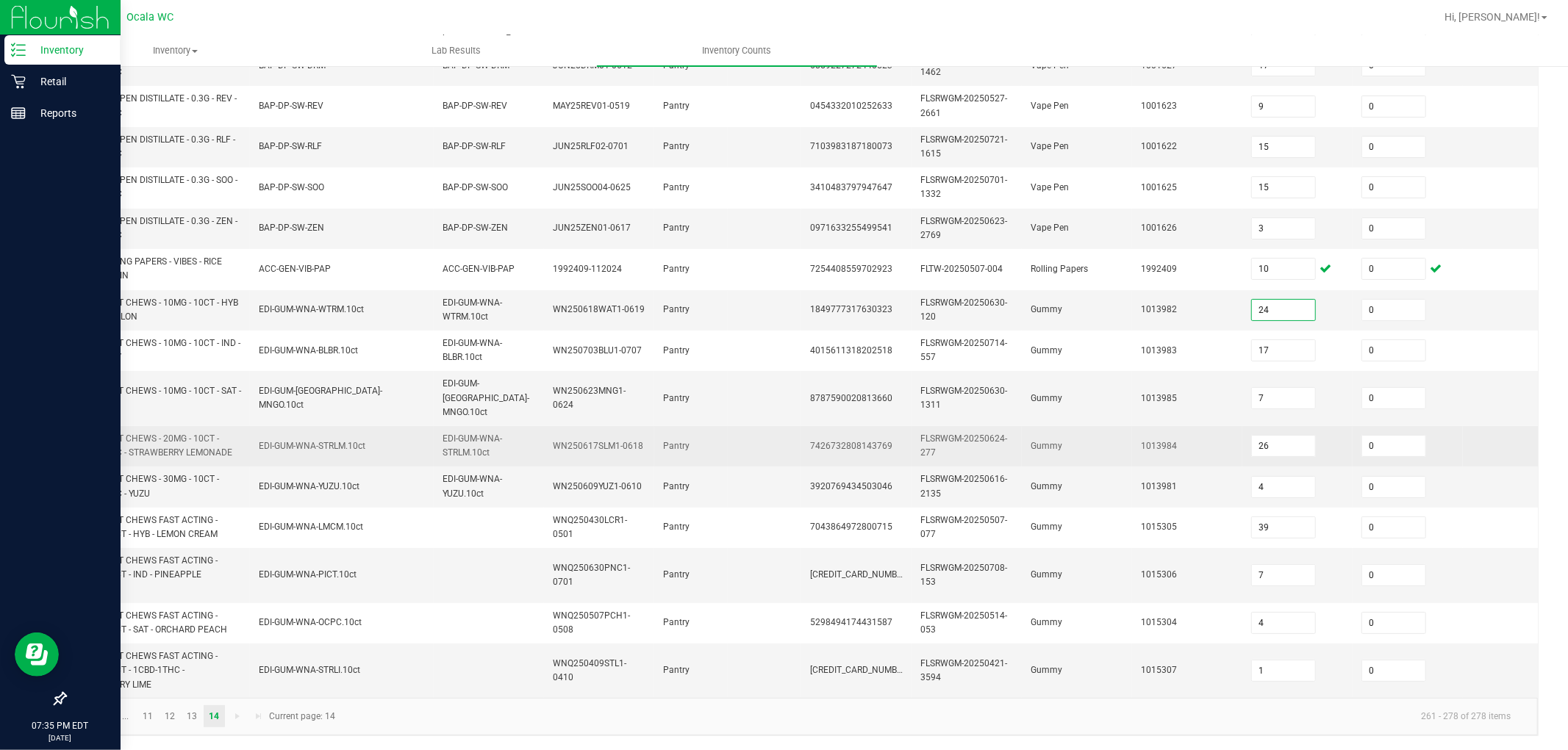
click at [653, 493] on td "1013981" at bounding box center [1187, 487] width 111 height 40
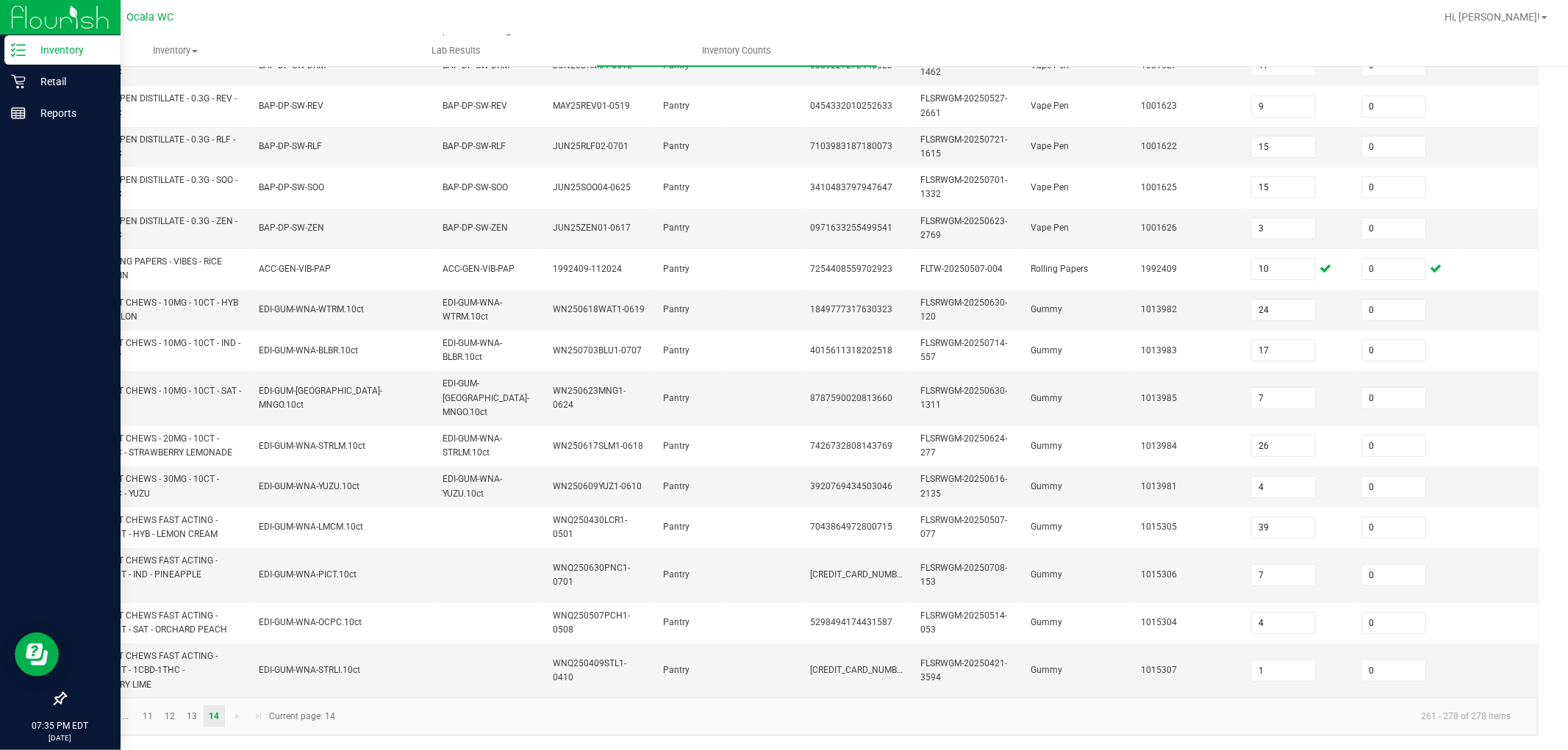
scroll to position [0, 0]
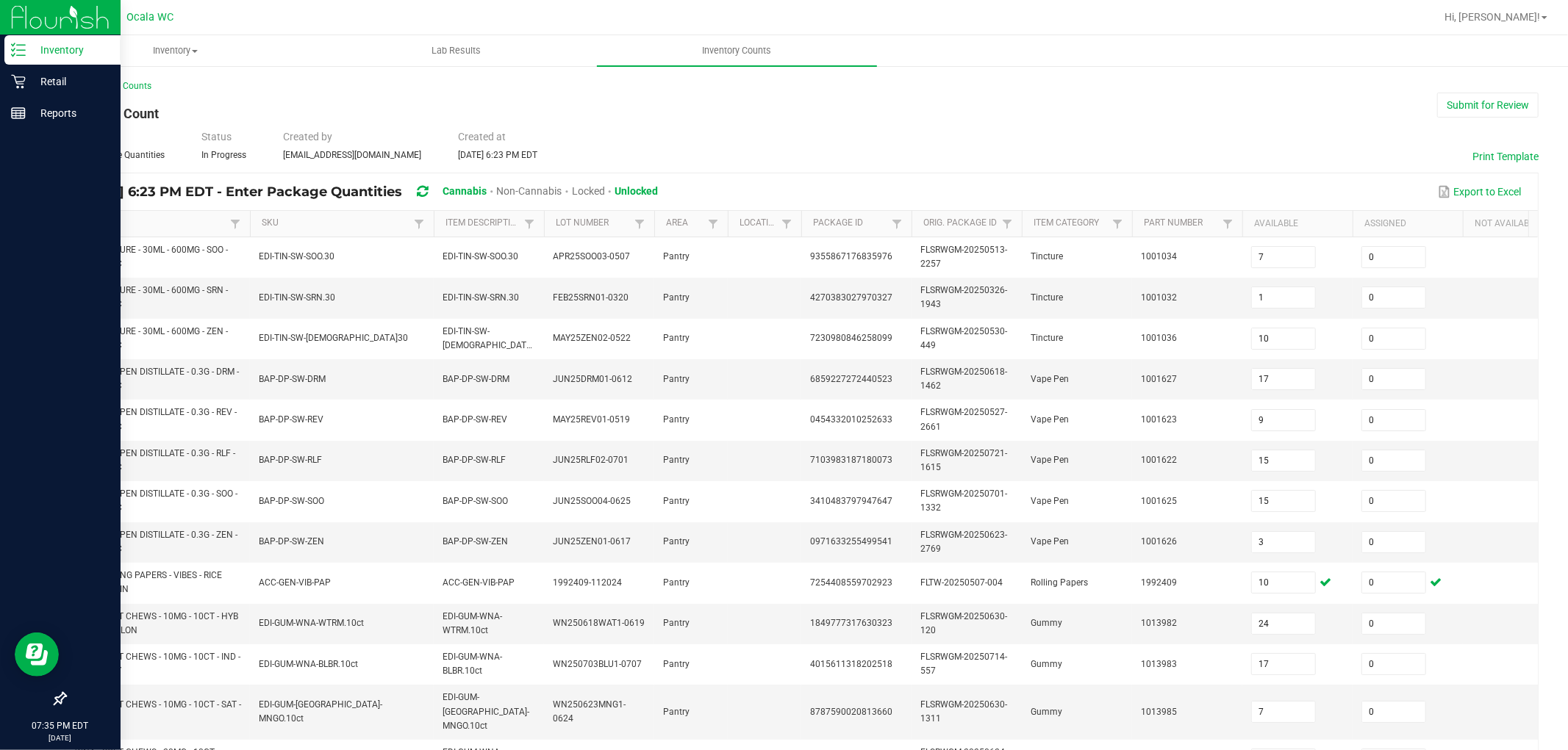
click at [653, 141] on div "Type Enter Package Quantities Status In Progress Created by [EMAIL_ADDRESS][DOM…" at bounding box center [802, 145] width 1474 height 33
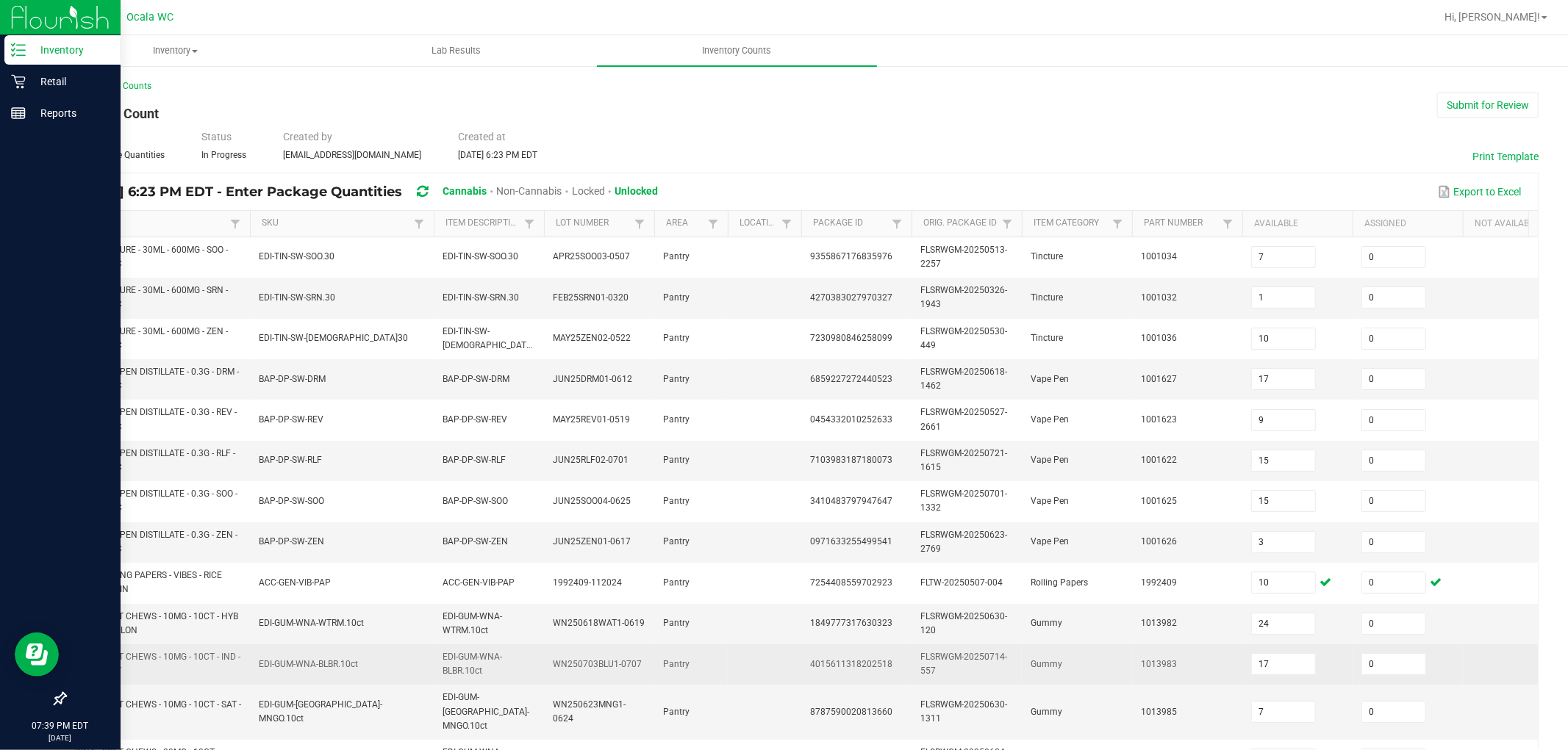
click at [653, 108] on div "< All Inventory Counts Inventory Count Submit for Review Type Enter Package Qua…" at bounding box center [802, 565] width 1474 height 970
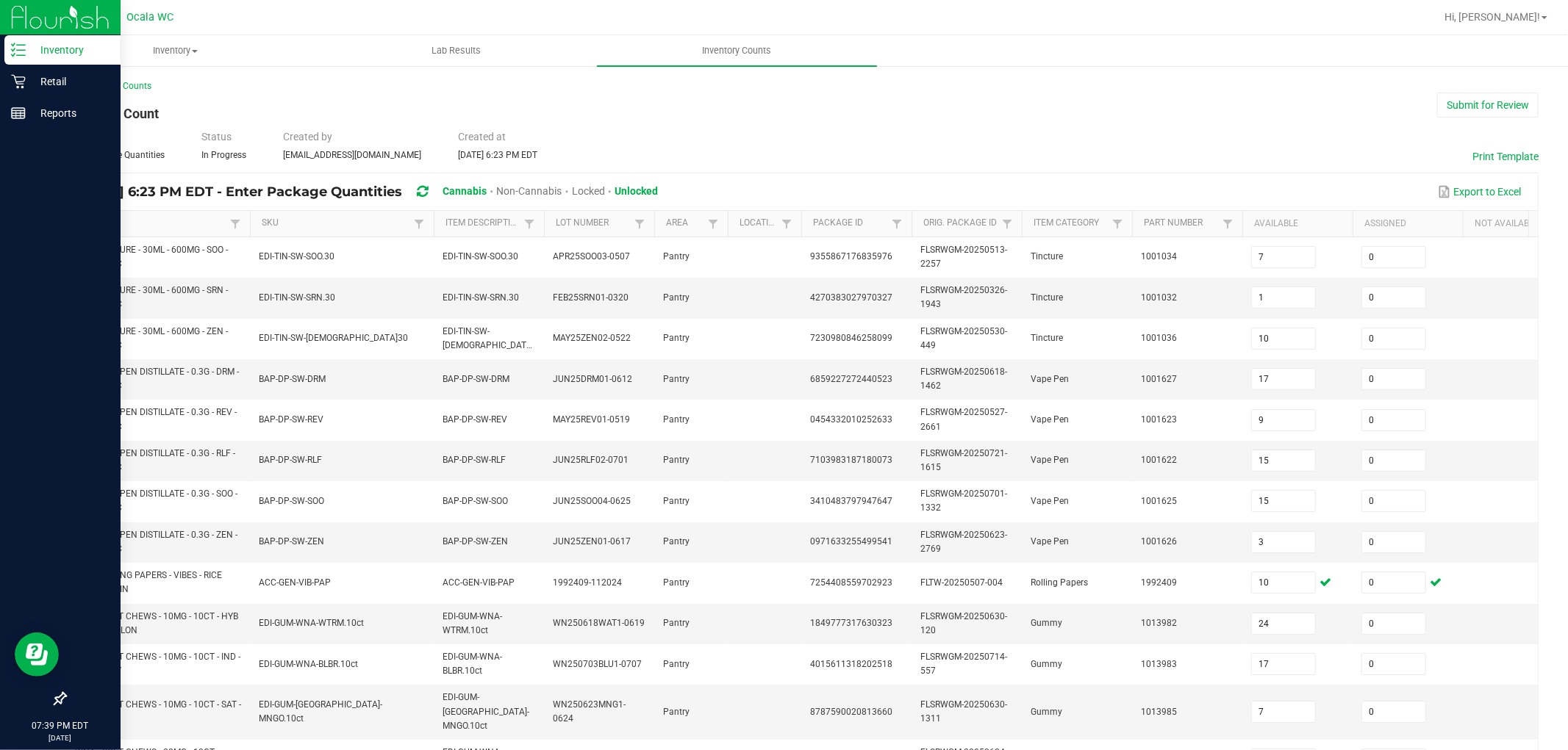
click at [653, 163] on div "< All Inventory Counts Inventory Count Submit for Review Type Enter Package Qua…" at bounding box center [802, 565] width 1474 height 970
click at [653, 158] on div "Type Enter Package Quantities Status In Progress Created by [EMAIL_ADDRESS][DOM…" at bounding box center [802, 145] width 1474 height 33
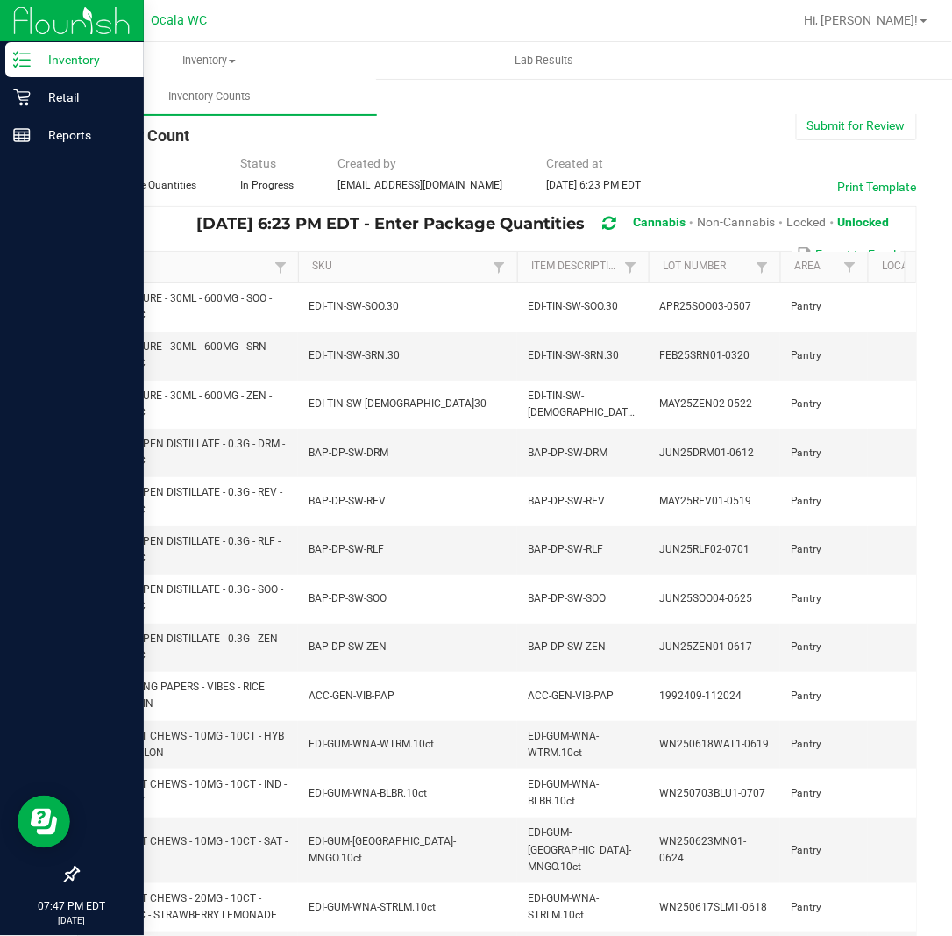
click at [32, 377] on div at bounding box center [72, 506] width 144 height 702
click at [24, 95] on icon at bounding box center [22, 98] width 18 height 18
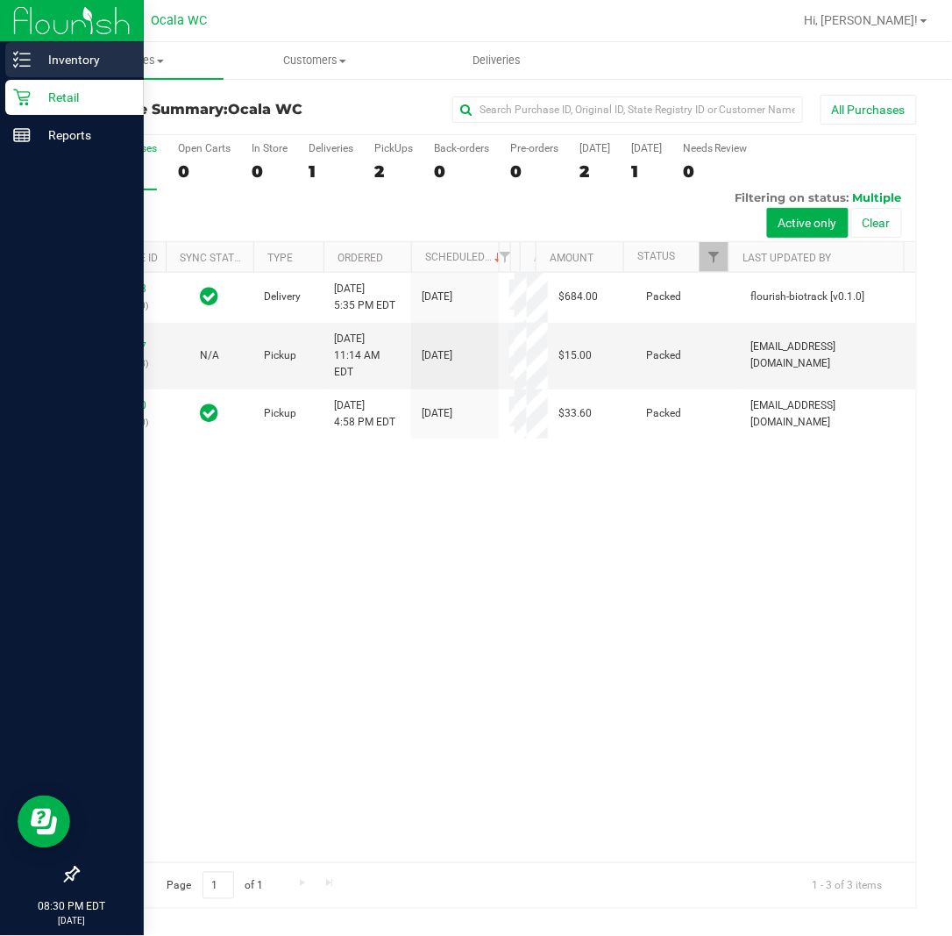
click at [33, 53] on p "Inventory" at bounding box center [83, 59] width 105 height 21
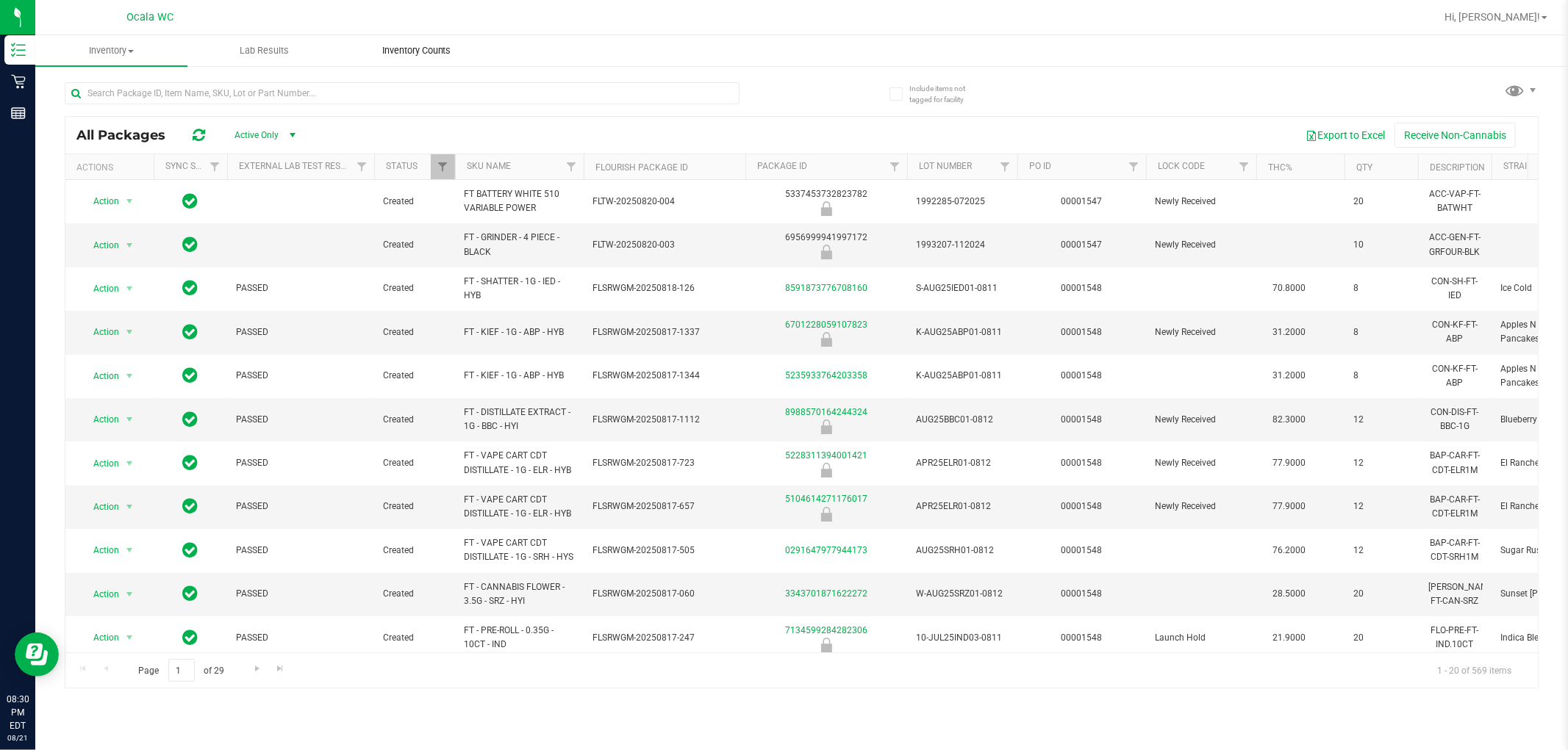
click at [416, 52] on span "Inventory Counts" at bounding box center [417, 51] width 109 height 13
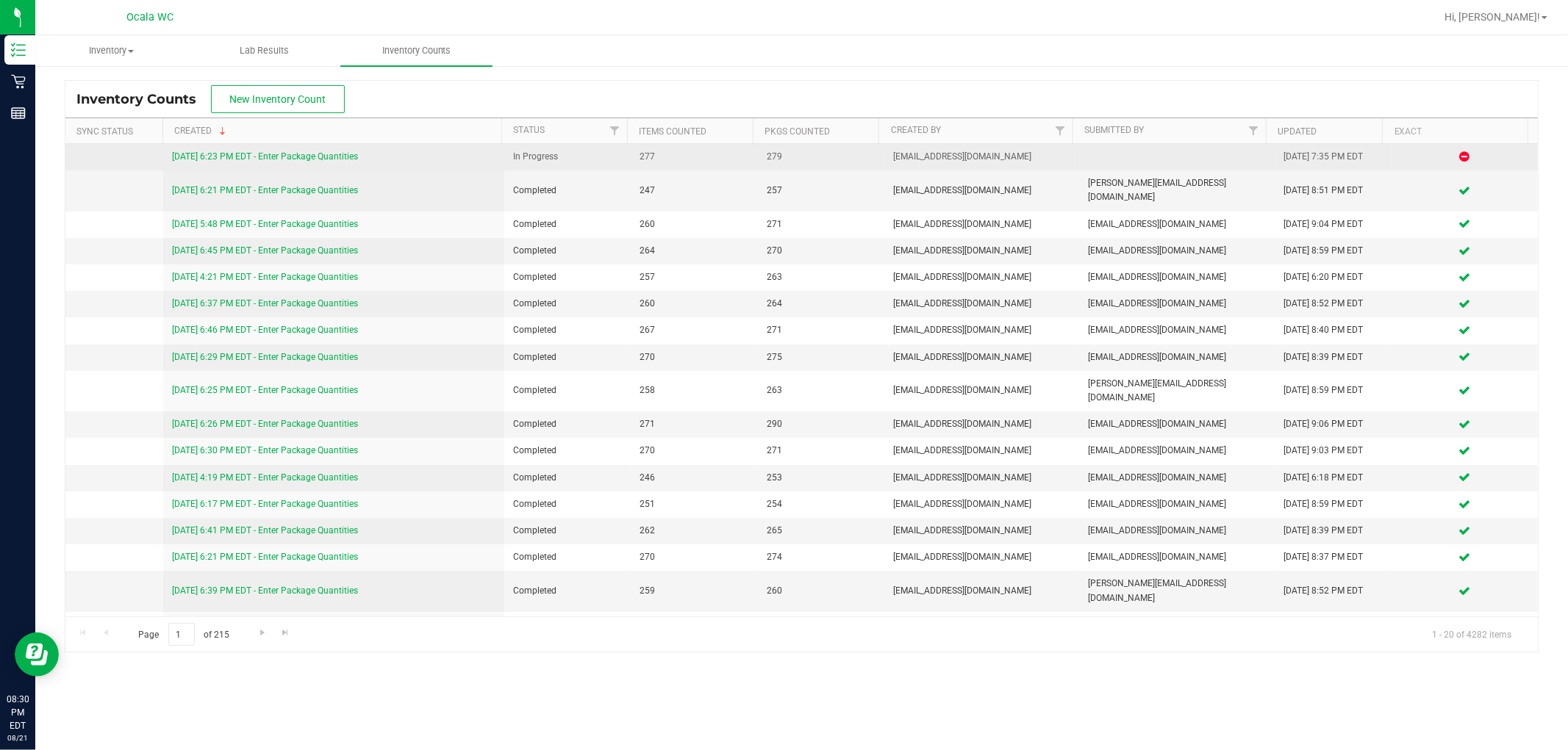
click at [339, 158] on link "[DATE] 6:23 PM EDT - Enter Package Quantities" at bounding box center [265, 157] width 186 height 10
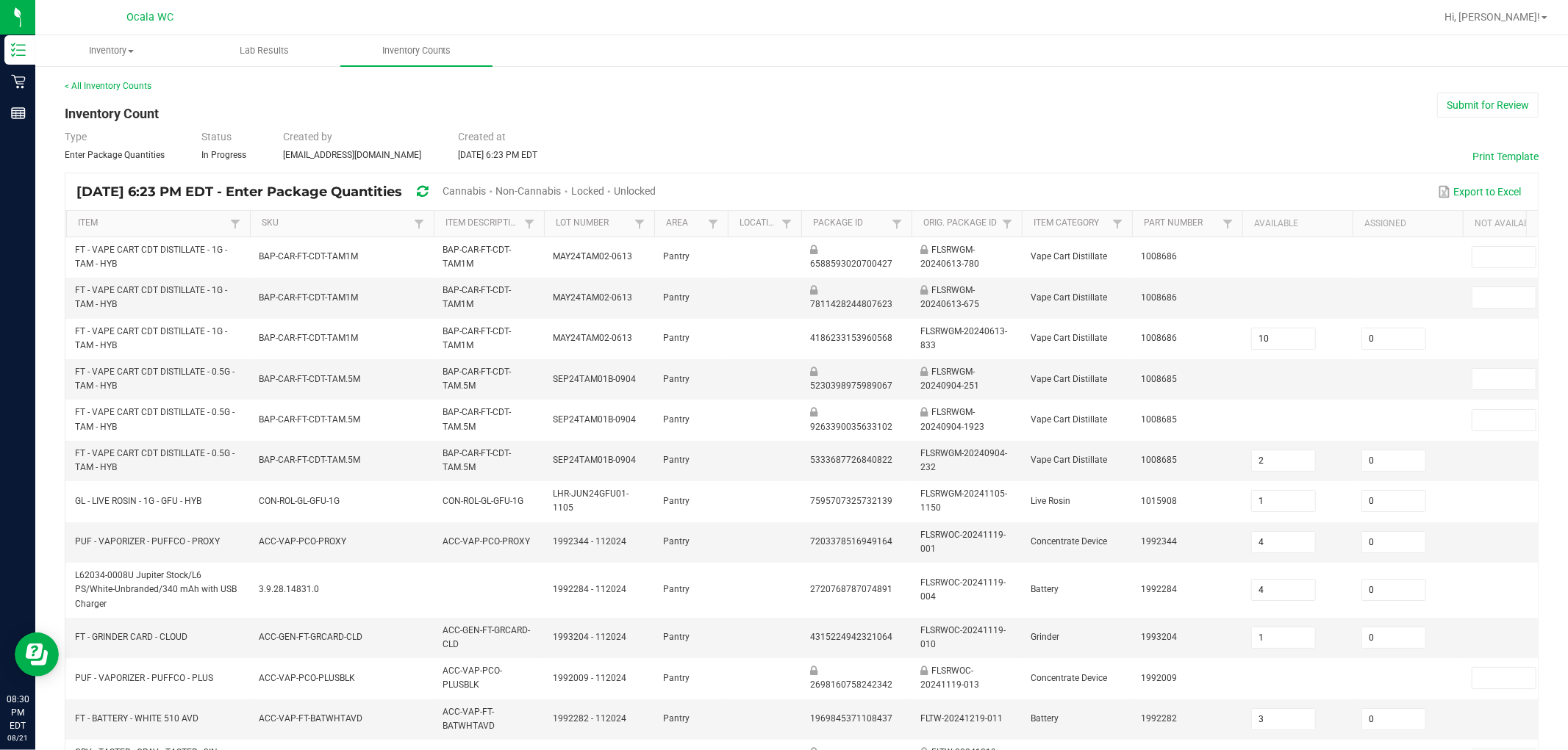
click at [653, 191] on span "Unlocked" at bounding box center [635, 191] width 42 height 12
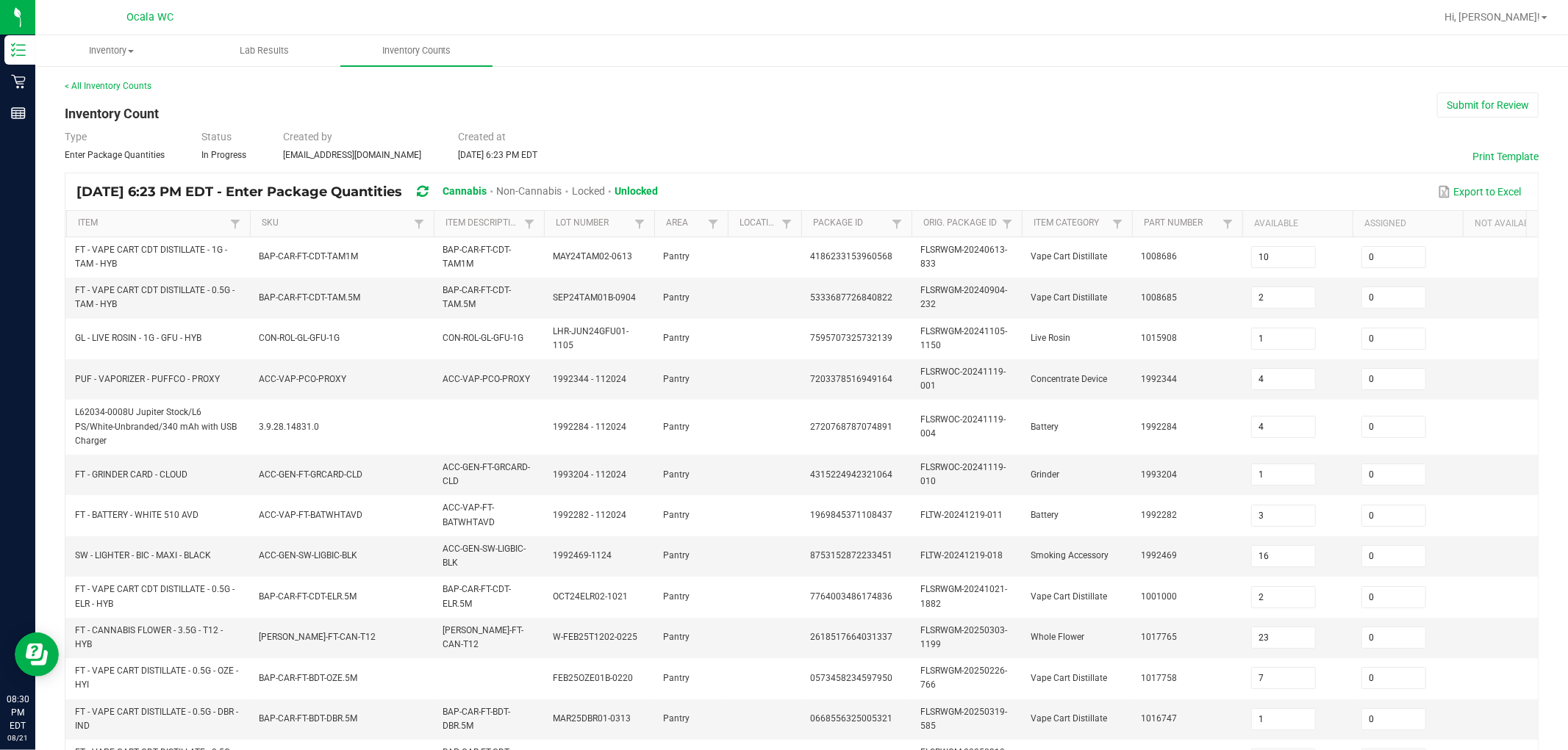
click at [653, 132] on div "Type Enter Package Quantities Status In Progress Created by [EMAIL_ADDRESS][DOM…" at bounding box center [802, 145] width 1474 height 33
click at [653, 134] on div "Type Enter Package Quantities Status In Progress Created by [EMAIL_ADDRESS][DOM…" at bounding box center [802, 145] width 1474 height 33
drag, startPoint x: 55, startPoint y: 70, endPoint x: 672, endPoint y: 13, distance: 619.6
click at [653, 86] on div "< All Inventory Counts" at bounding box center [802, 86] width 1474 height 13
click at [653, 129] on div "Type Enter Package Quantities Status In Progress Created by [EMAIL_ADDRESS][DOM…" at bounding box center [802, 145] width 1474 height 33
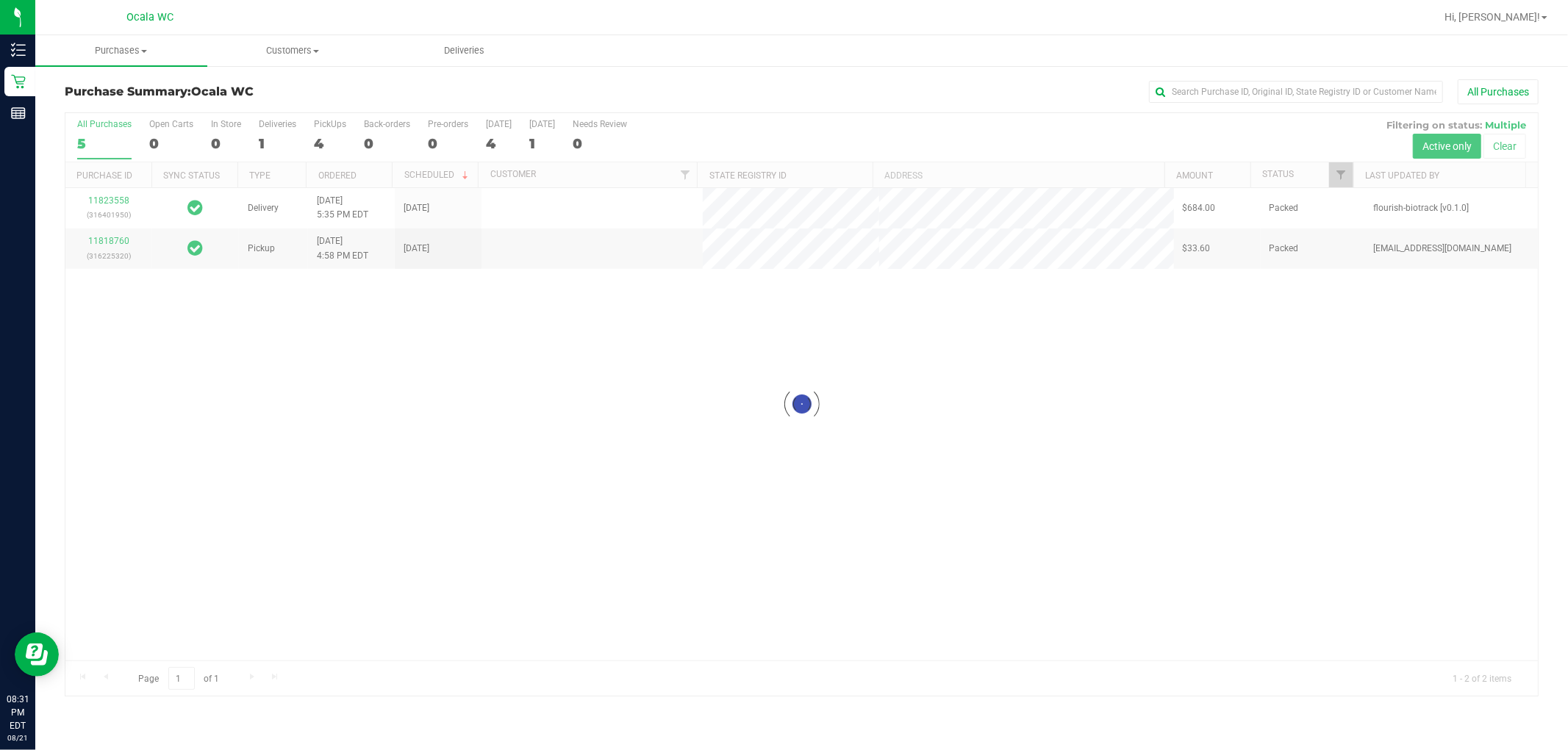
click at [338, 109] on div "Purchase Summary: Ocala WC All Purchases" at bounding box center [802, 96] width 1474 height 33
click at [314, 129] on div at bounding box center [802, 404] width 1472 height 582
click at [312, 136] on div "All Purchases 5 Open Carts 0 In Store 0 Deliveries 1 PickUps 4 Back-orders 0 Pr…" at bounding box center [802, 137] width 1472 height 49
click at [317, 141] on div "4" at bounding box center [330, 143] width 33 height 17
click at [0, 0] on input "PickUps 4" at bounding box center [0, 0] width 0 height 0
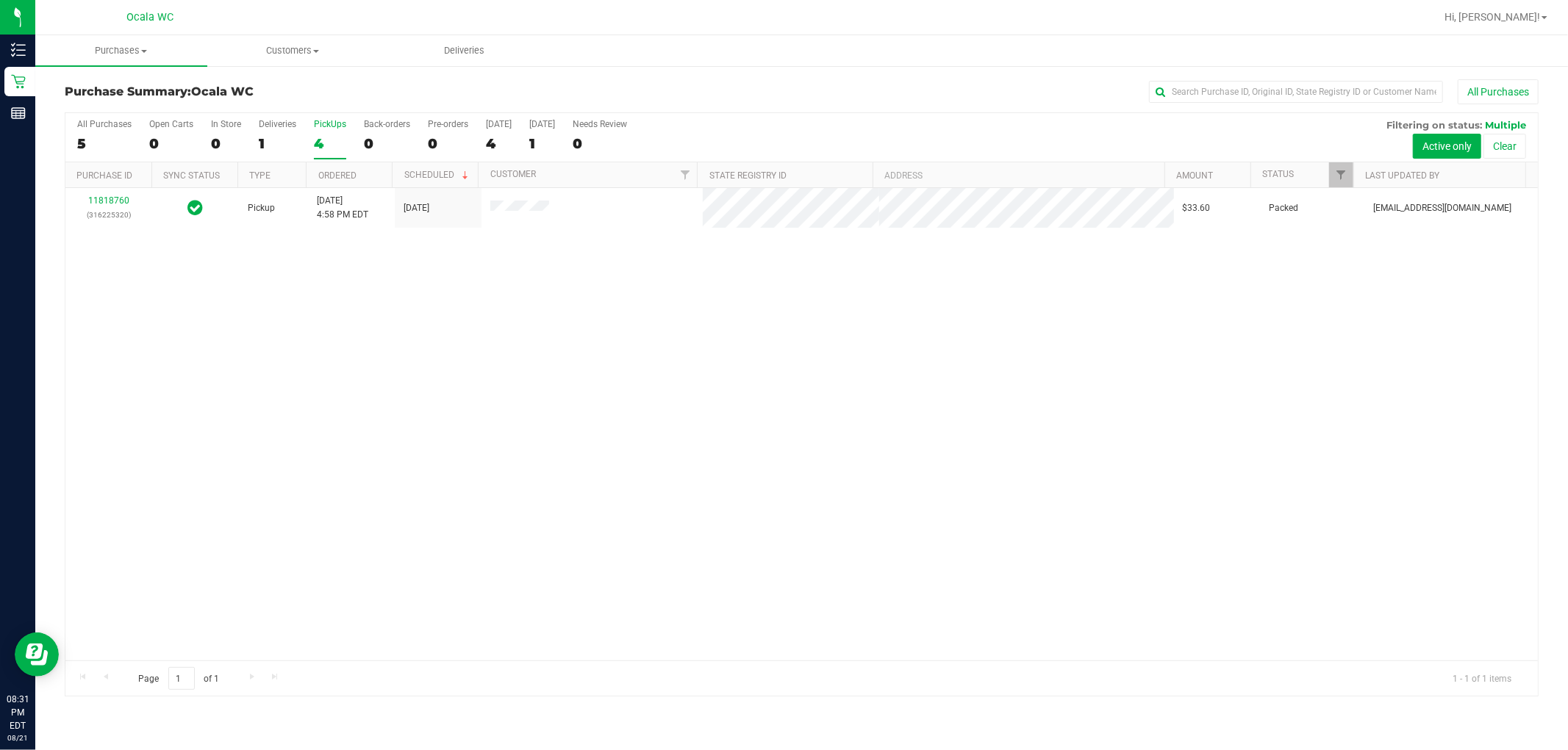
click at [347, 353] on div "11818760 (316225320) Pickup 8/21/2025 4:58 PM EDT 8/21/2025 $33.60 Packed asieg…" at bounding box center [802, 424] width 1472 height 473
click at [797, 88] on div "All Purchases" at bounding box center [1047, 92] width 983 height 25
click at [767, 85] on div "All Purchases" at bounding box center [1047, 92] width 983 height 25
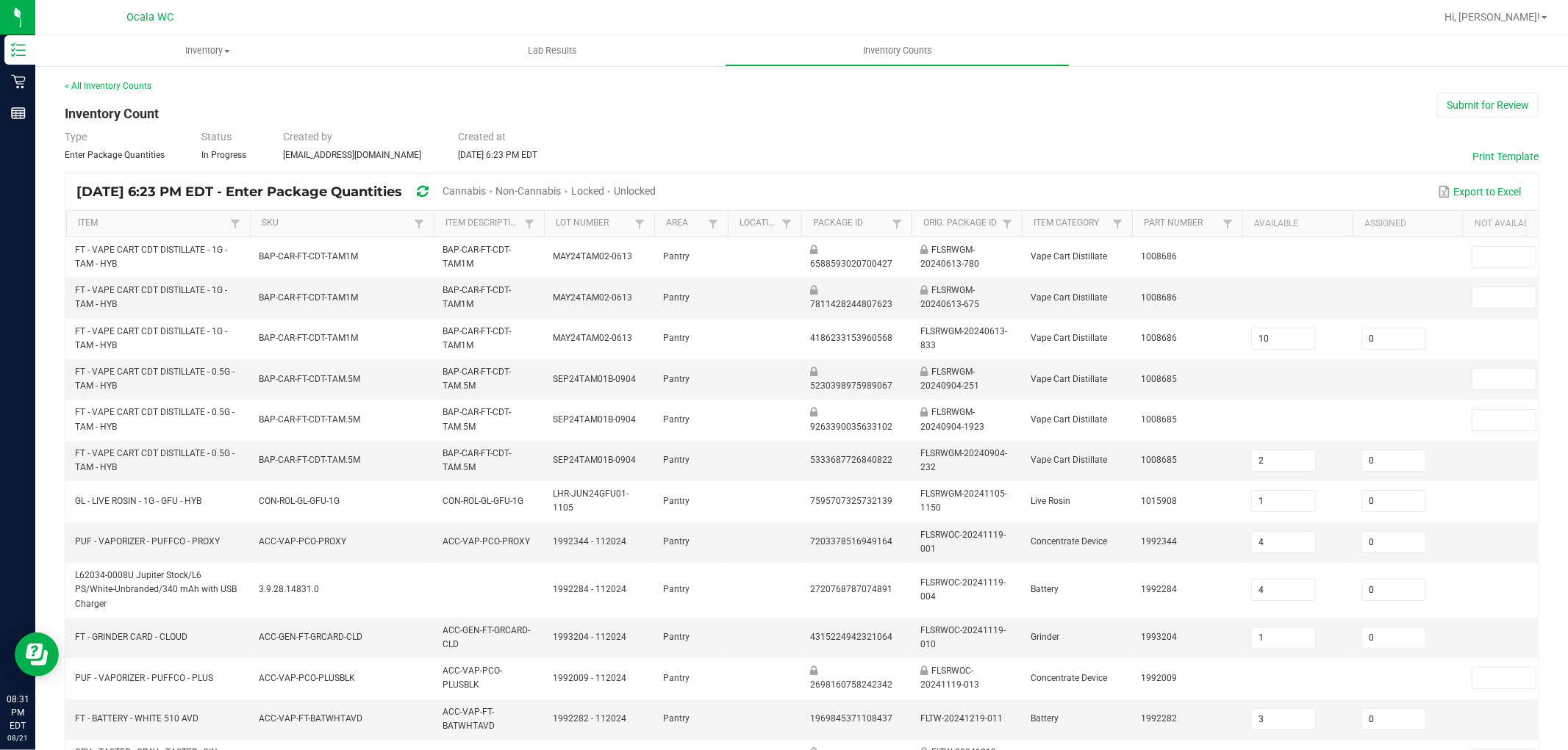
click at [1073, 150] on div "Type Enter Package Quantities Status In Progress Created by [EMAIL_ADDRESS][DOM…" at bounding box center [802, 145] width 1474 height 33
click at [1490, 103] on button "Submit for Review" at bounding box center [1488, 105] width 101 height 25
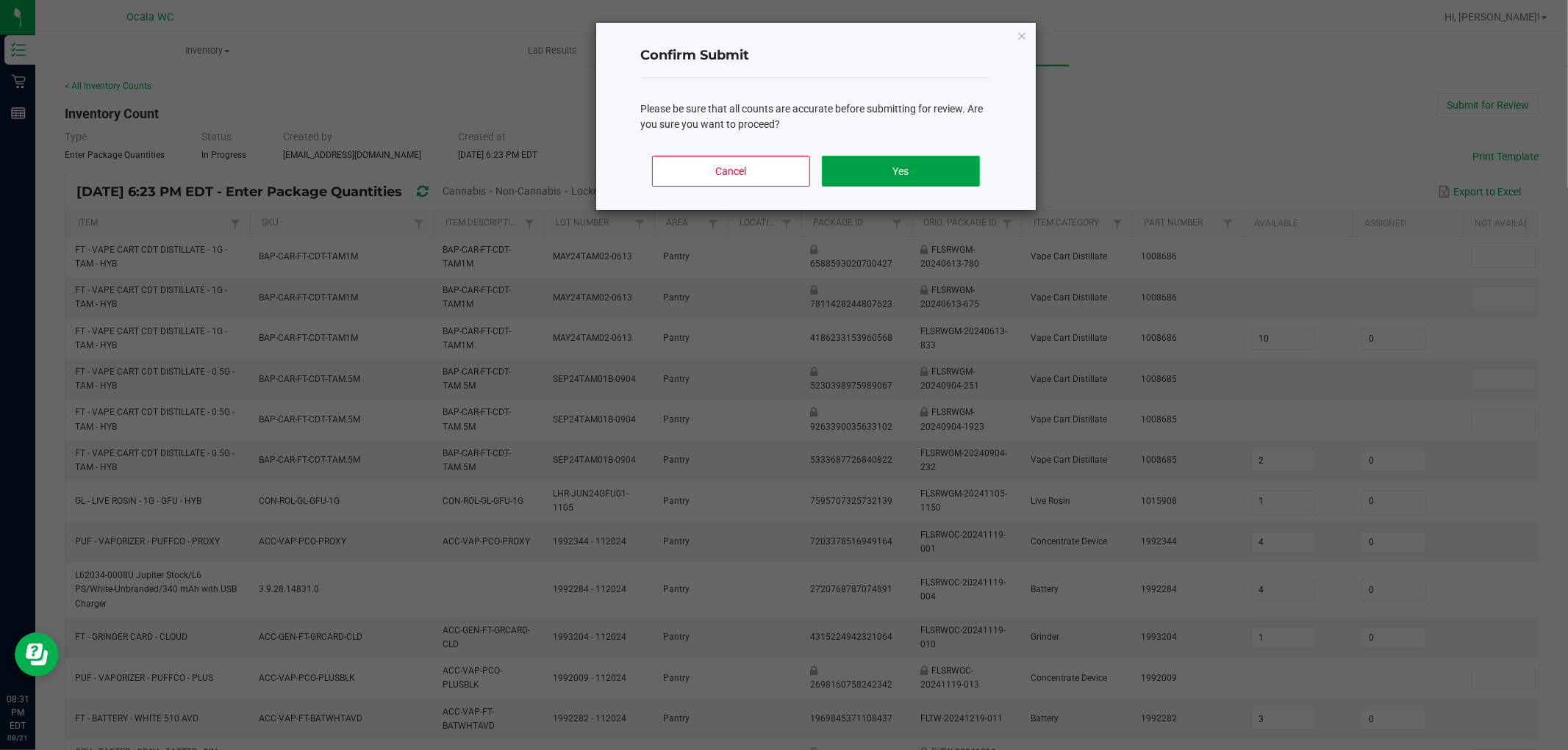
click at [919, 156] on button "Yes" at bounding box center [901, 171] width 158 height 31
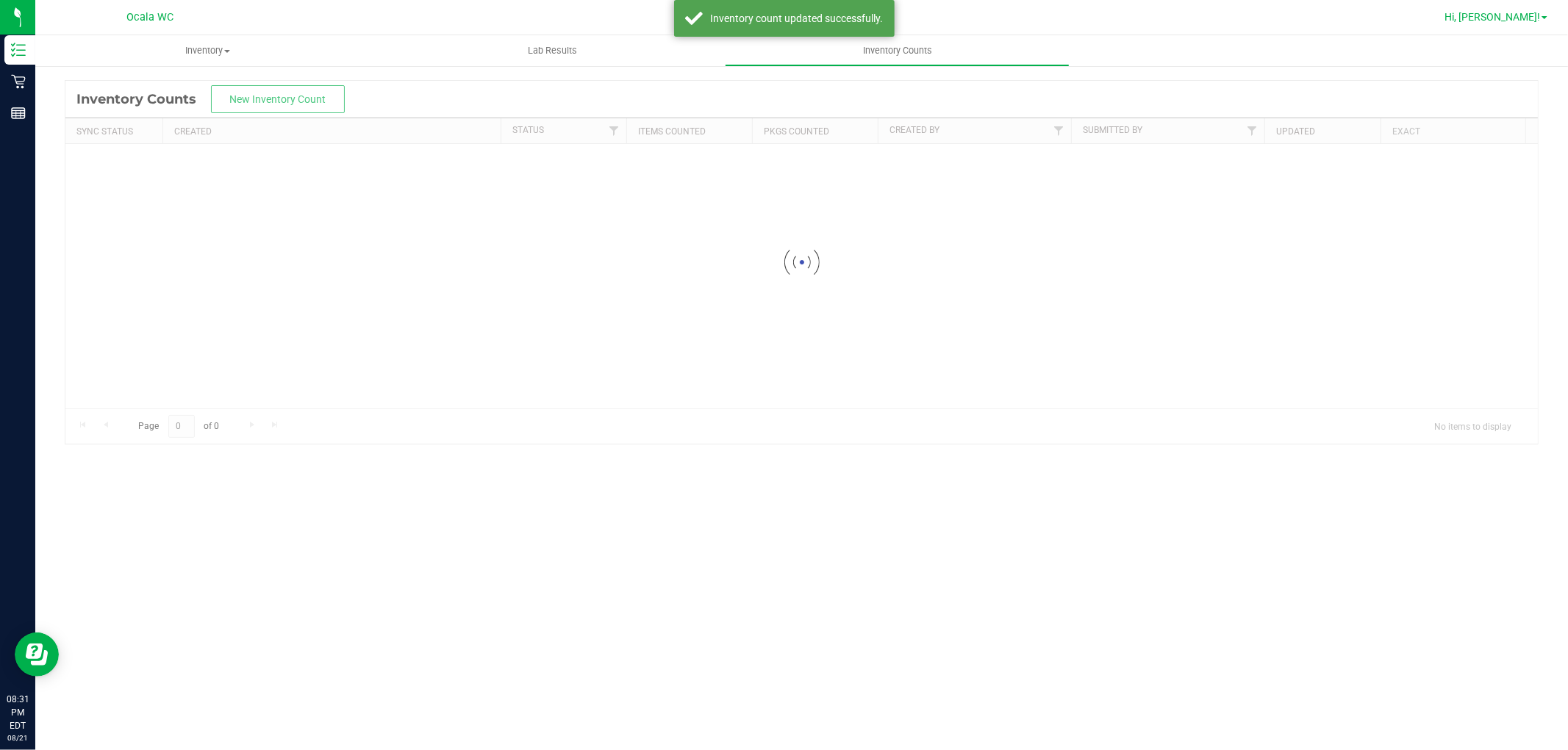
click at [1529, 16] on span "Hi, [PERSON_NAME]!" at bounding box center [1493, 17] width 96 height 12
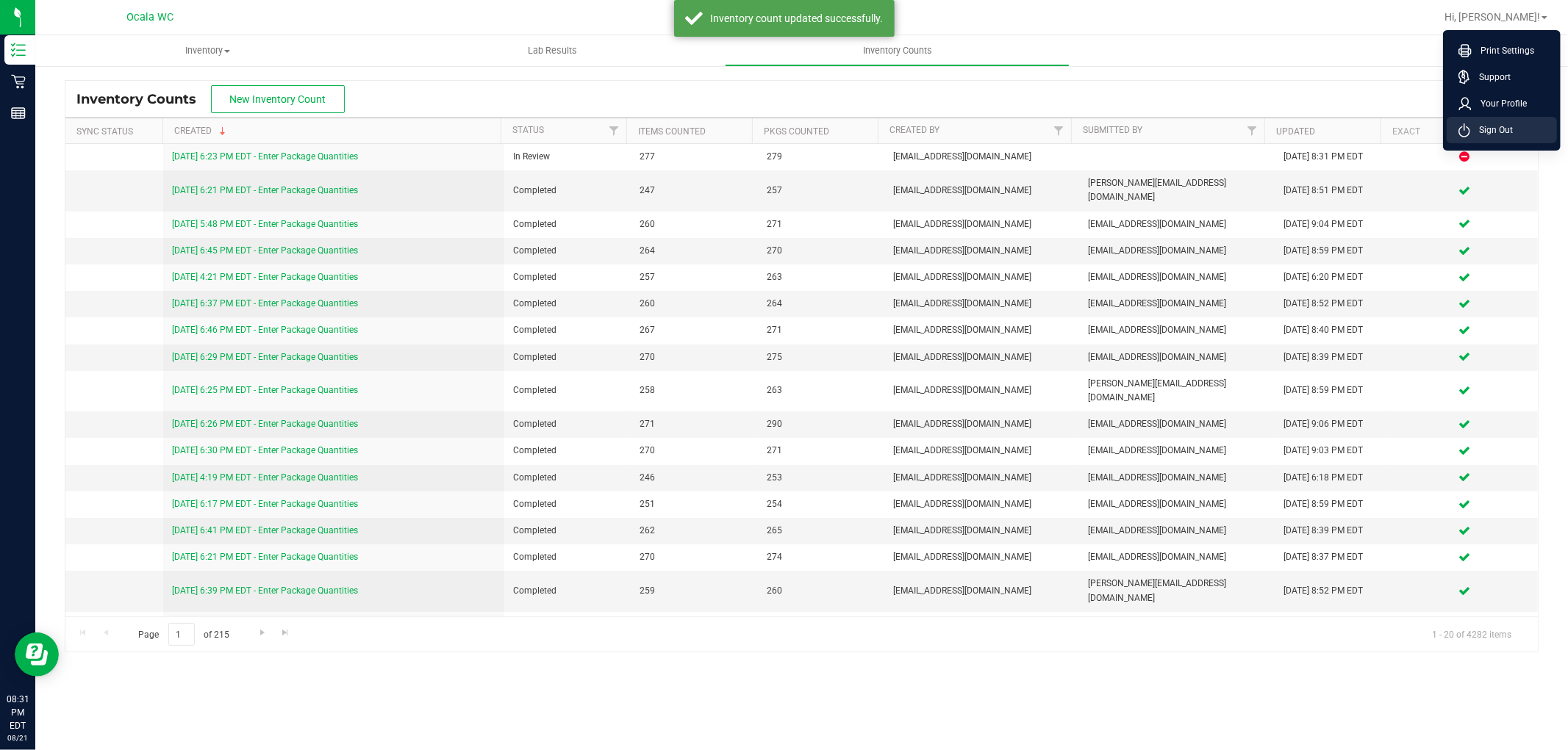
click at [1506, 133] on span "Sign Out" at bounding box center [1492, 130] width 43 height 15
